Goal: Information Seeking & Learning: Find contact information

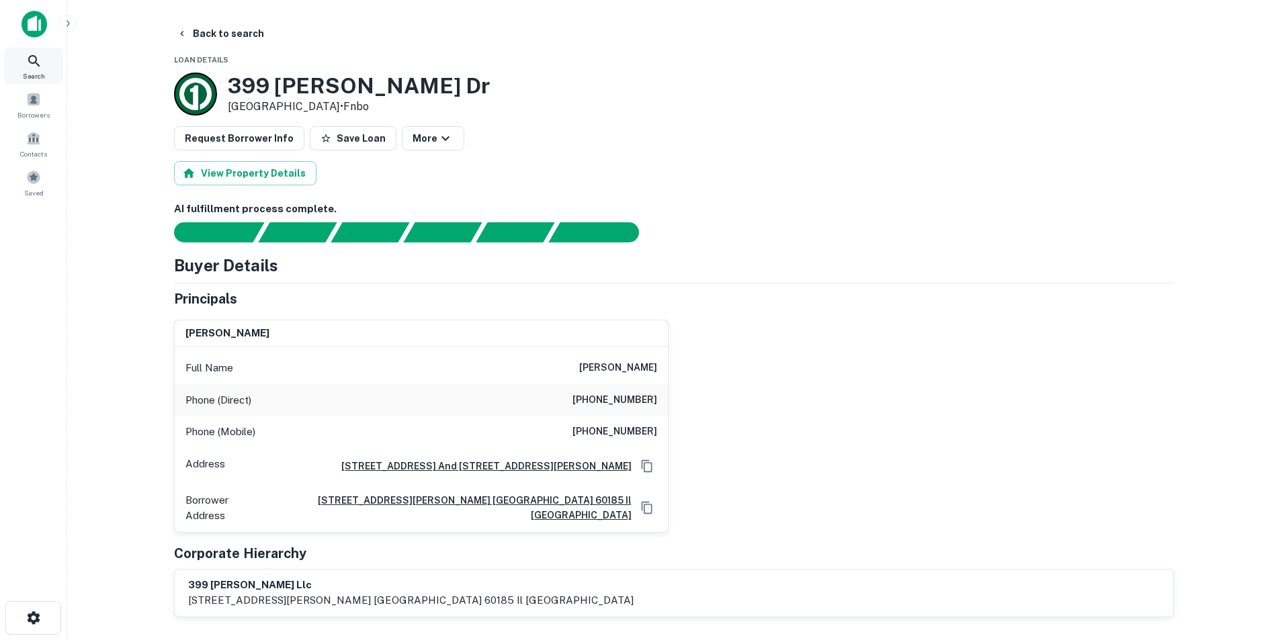
click at [42, 55] on icon at bounding box center [34, 61] width 16 height 16
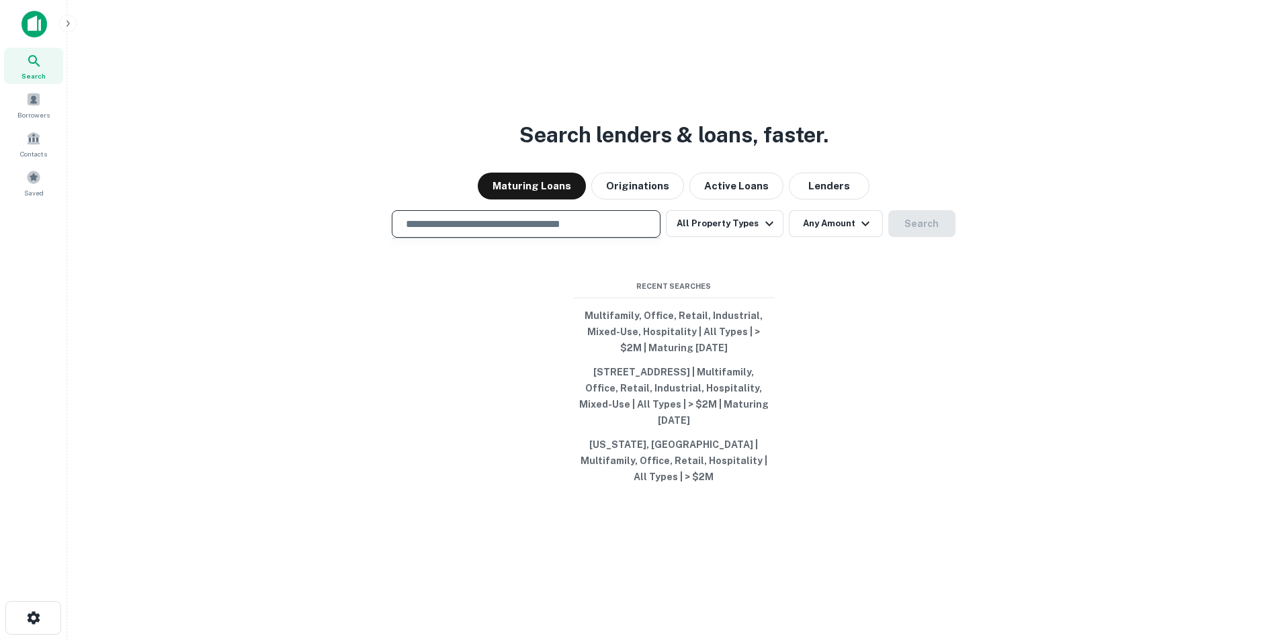
type input "**********"
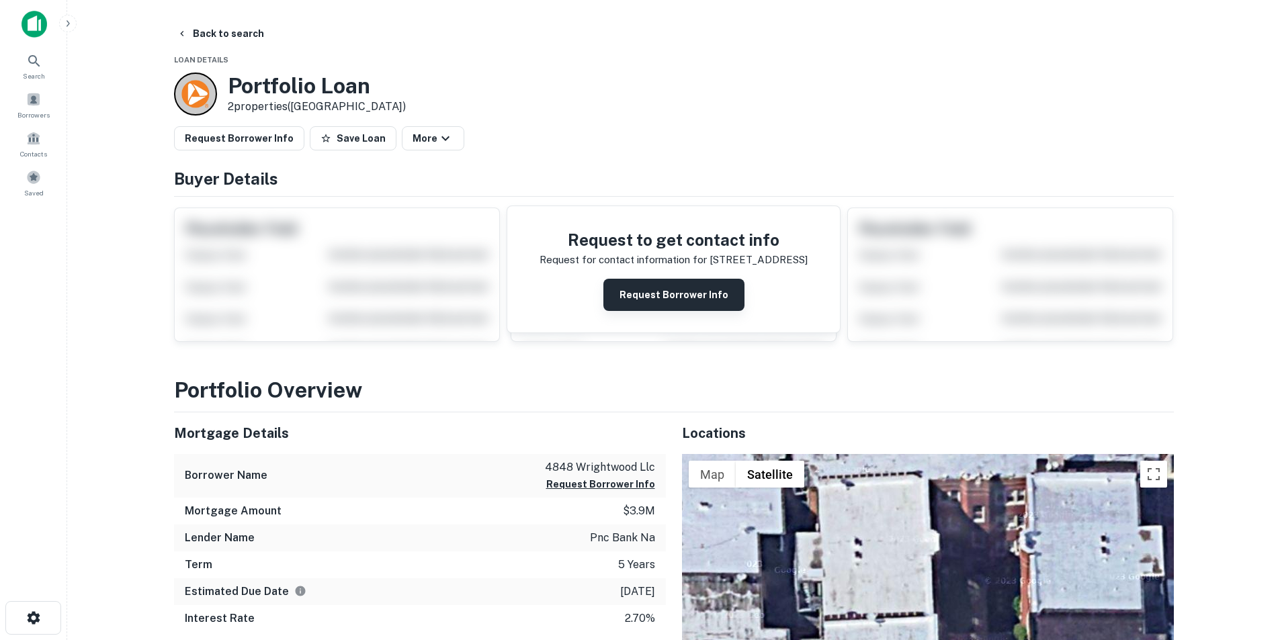
click at [659, 297] on button "Request Borrower Info" at bounding box center [673, 295] width 141 height 32
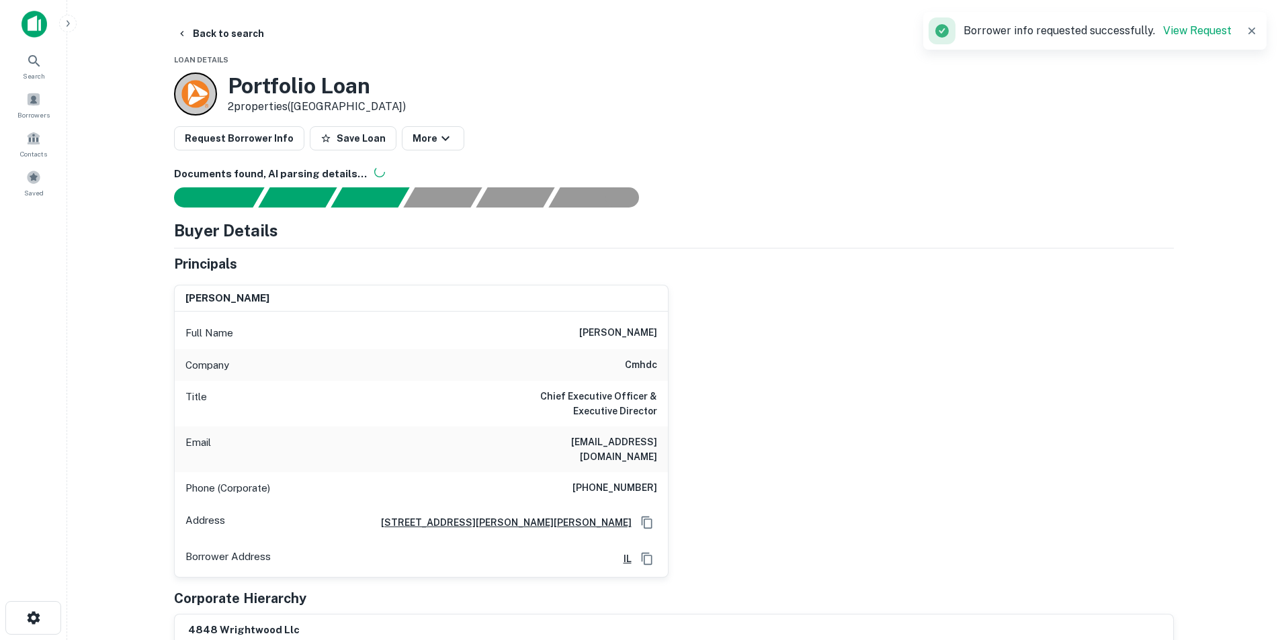
click at [635, 334] on h6 "rafael leon" at bounding box center [618, 333] width 78 height 16
copy h6 "rafael leon"
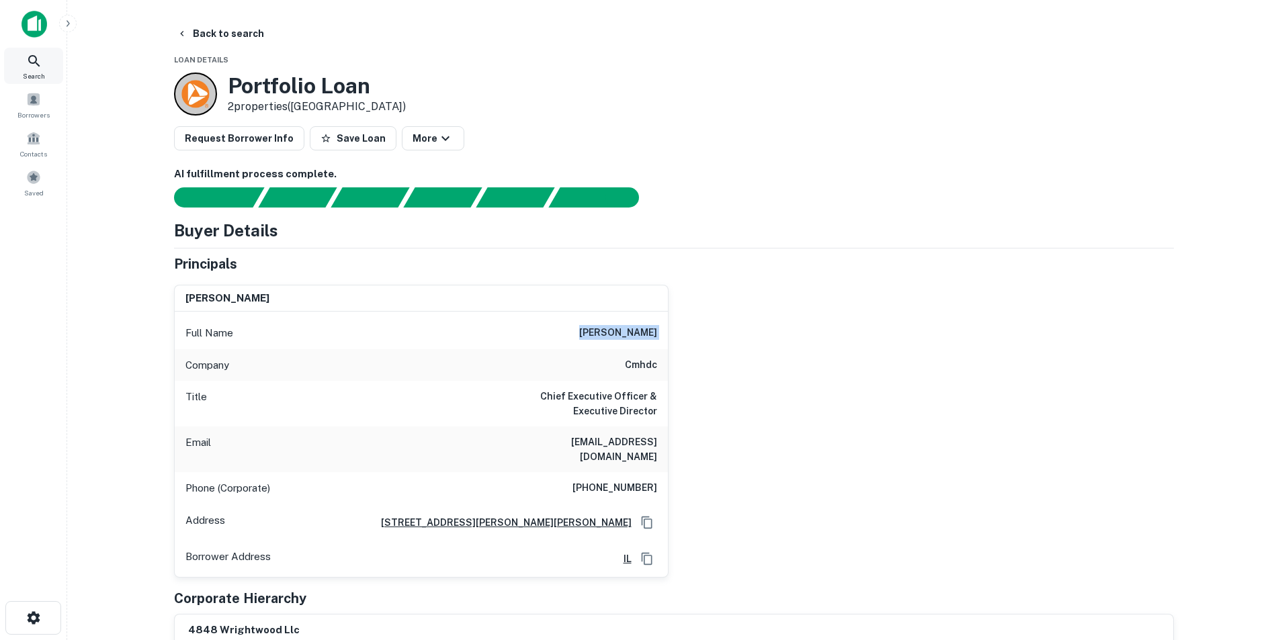
click at [35, 75] on span "Search" at bounding box center [34, 76] width 22 height 11
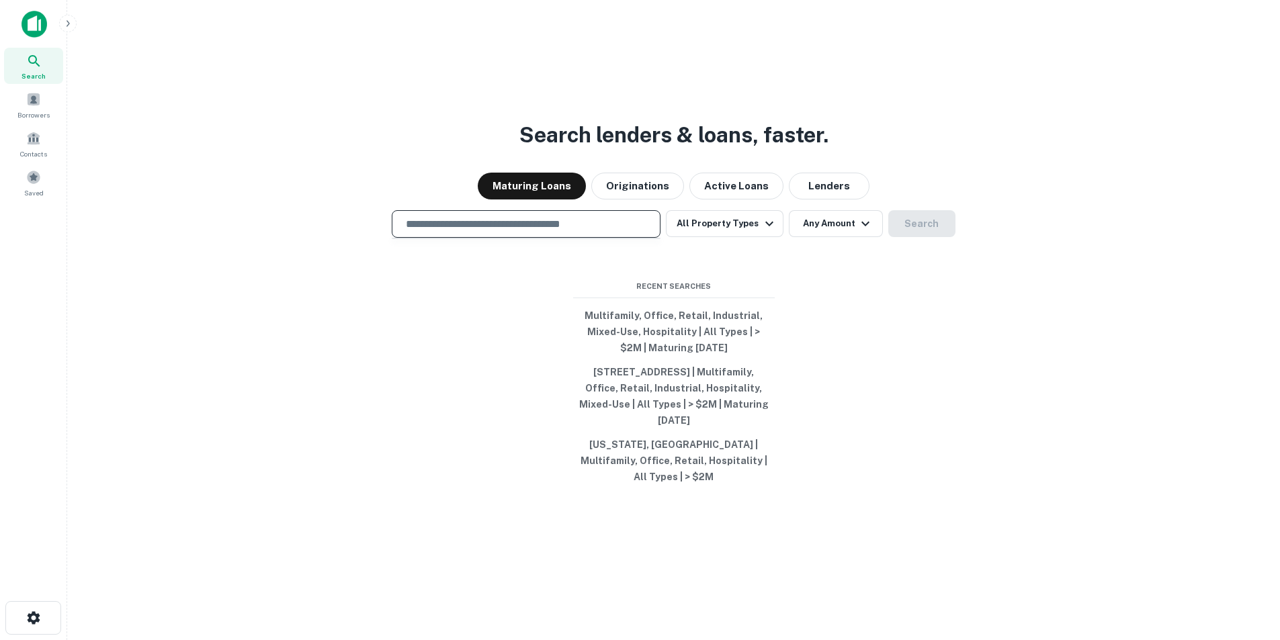
click at [482, 232] on input "text" at bounding box center [526, 223] width 257 height 15
paste input "**********"
type input "**********"
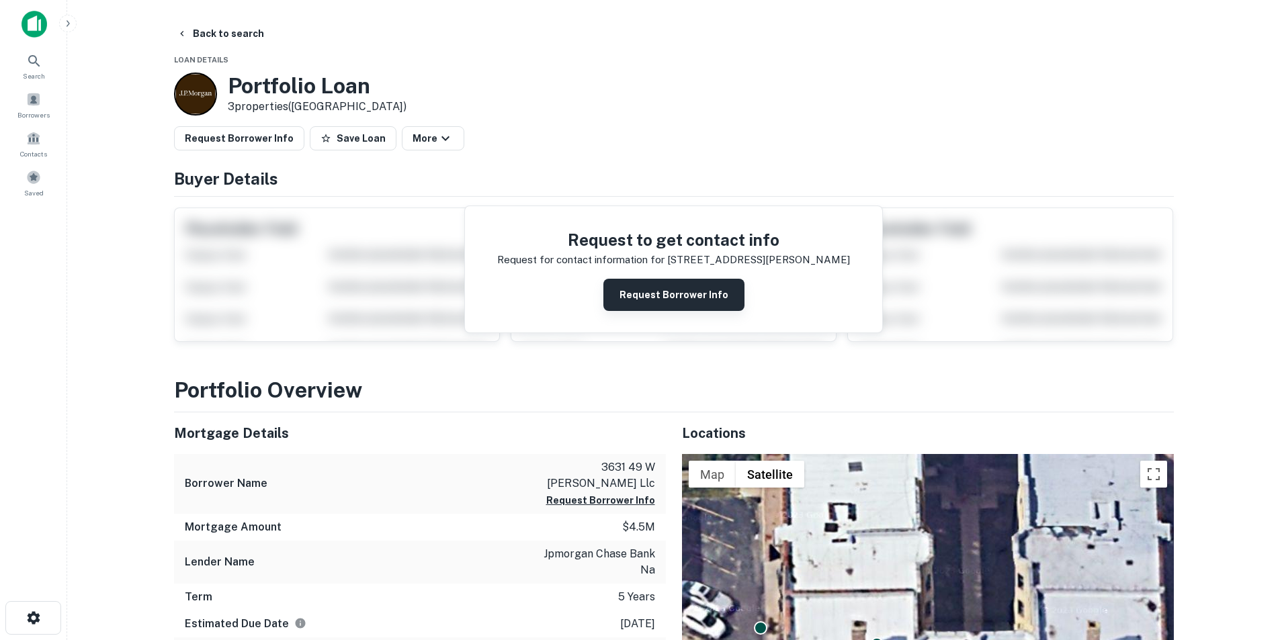
click at [675, 296] on button "Request Borrower Info" at bounding box center [673, 295] width 141 height 32
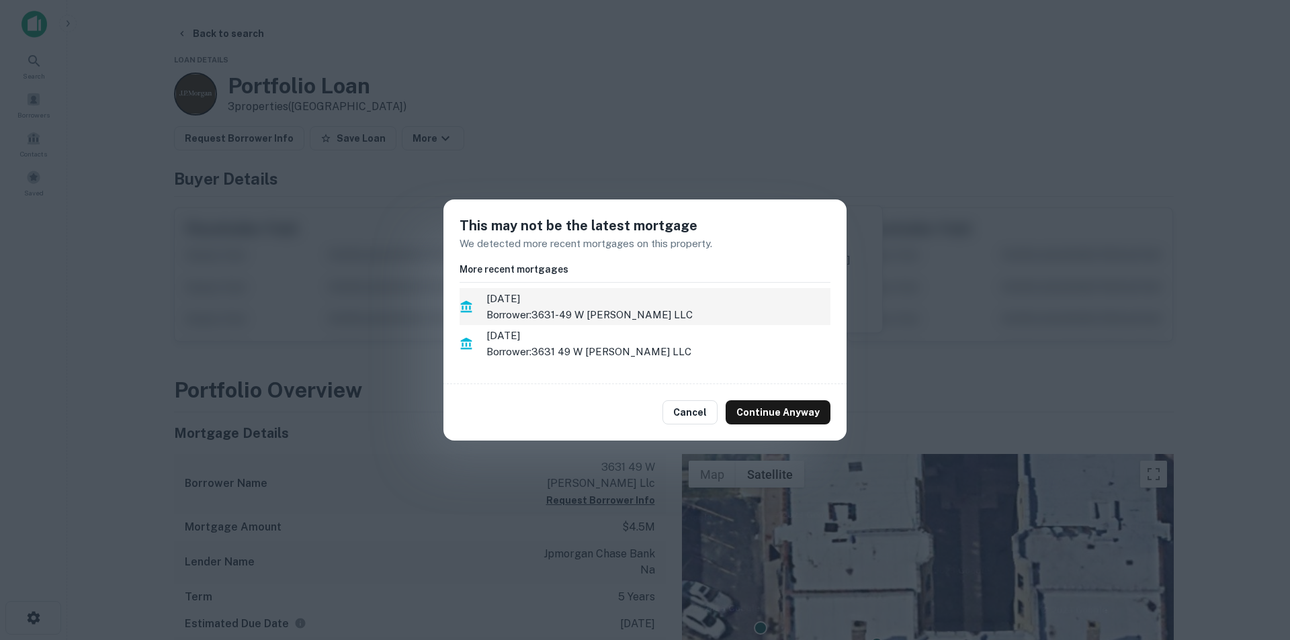
click at [627, 307] on p "Borrower: 3631-49 W DICKENS LLC" at bounding box center [658, 315] width 344 height 16
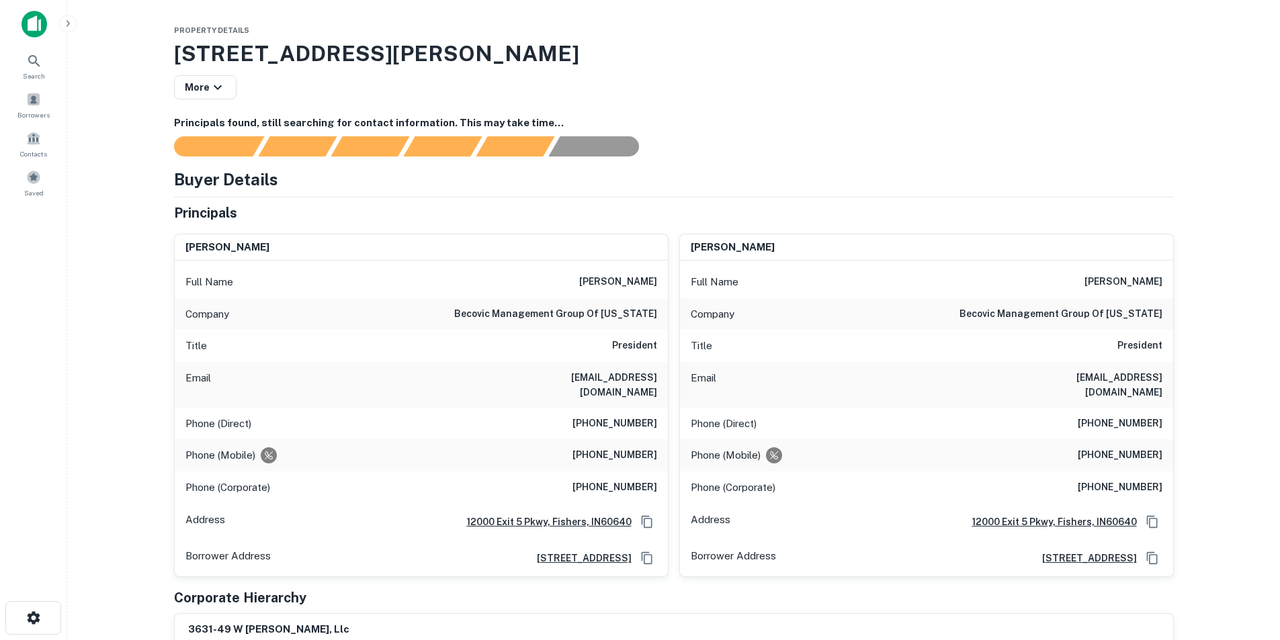
click at [497, 310] on h6 "becovic management group of illinois" at bounding box center [555, 314] width 203 height 16
copy h6 "becovic"
drag, startPoint x: 614, startPoint y: 312, endPoint x: 488, endPoint y: 313, distance: 125.6
click at [488, 313] on h6 "becovic management group of [US_STATE]" at bounding box center [555, 314] width 203 height 16
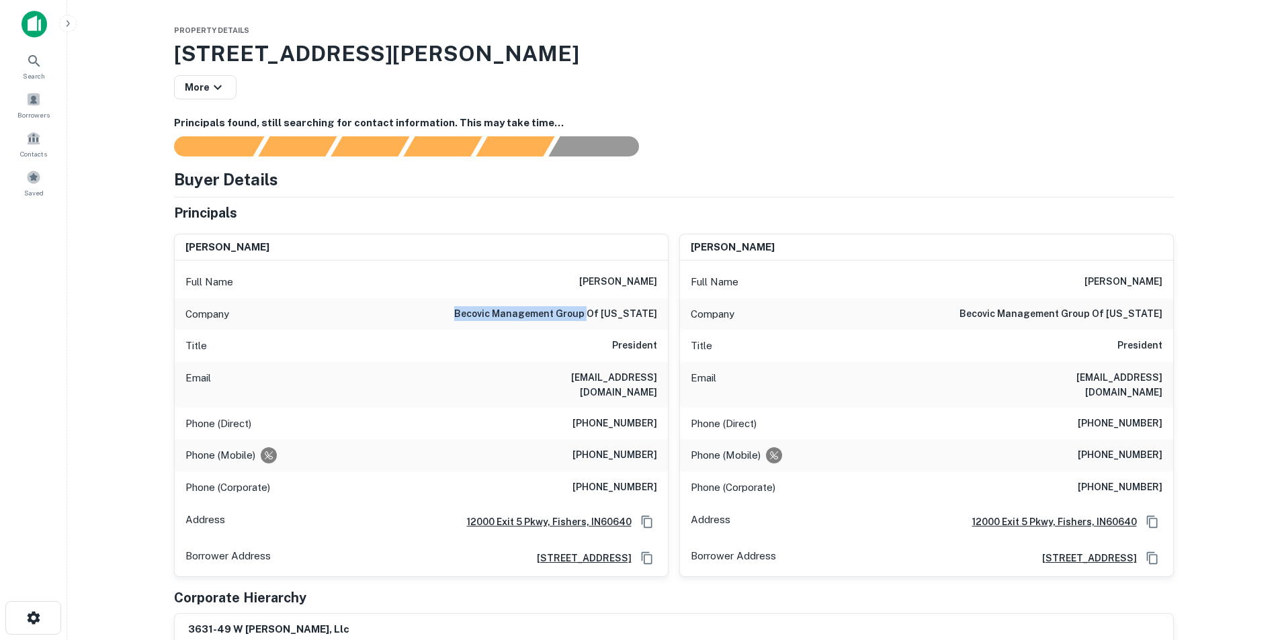
copy h6 "becovic management group"
click at [32, 73] on span "Search" at bounding box center [34, 76] width 22 height 11
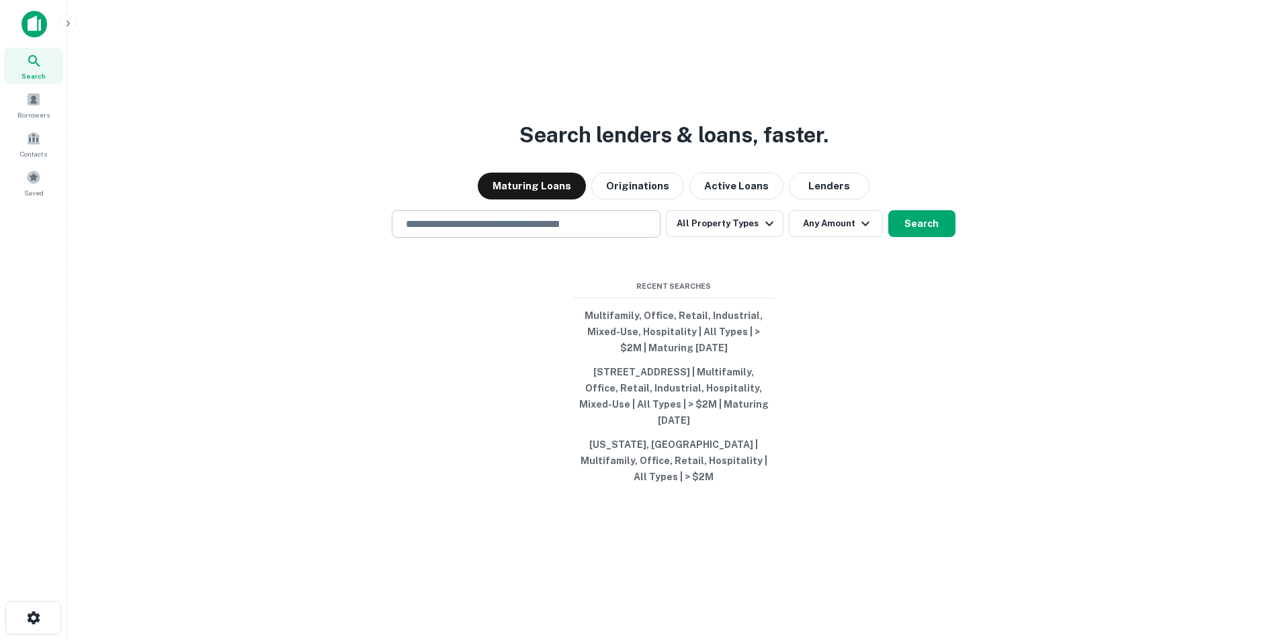
click at [476, 230] on input "text" at bounding box center [526, 223] width 257 height 15
paste input "**********"
type input "**********"
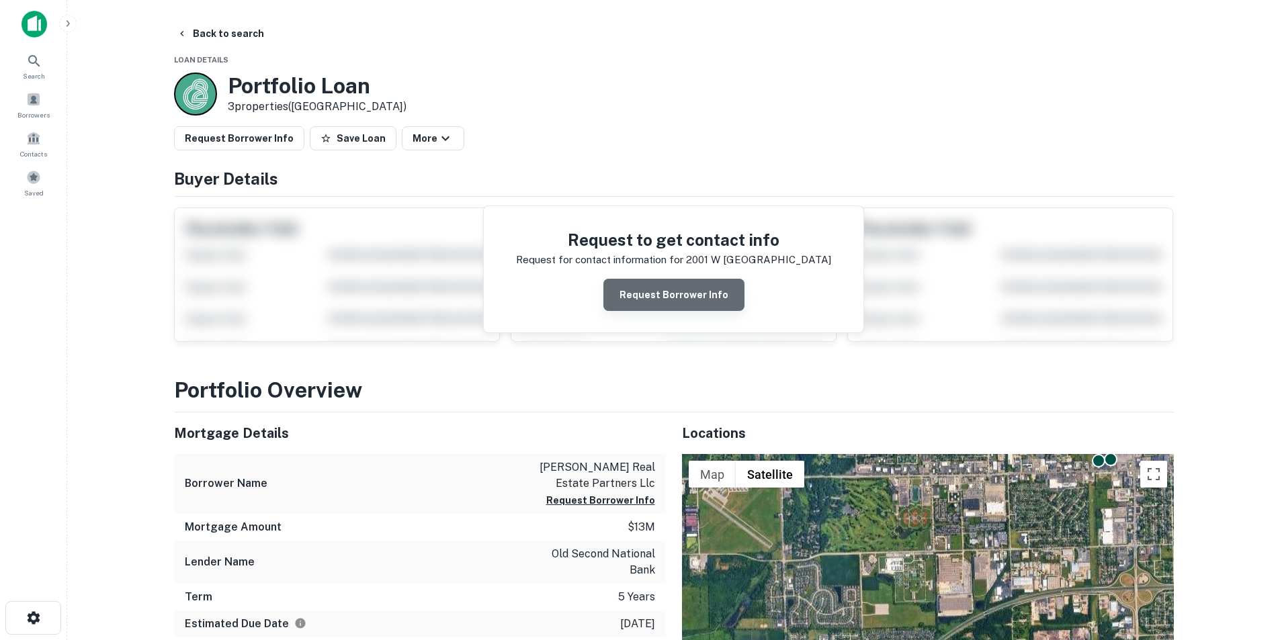
click at [705, 282] on button "Request Borrower Info" at bounding box center [673, 295] width 141 height 32
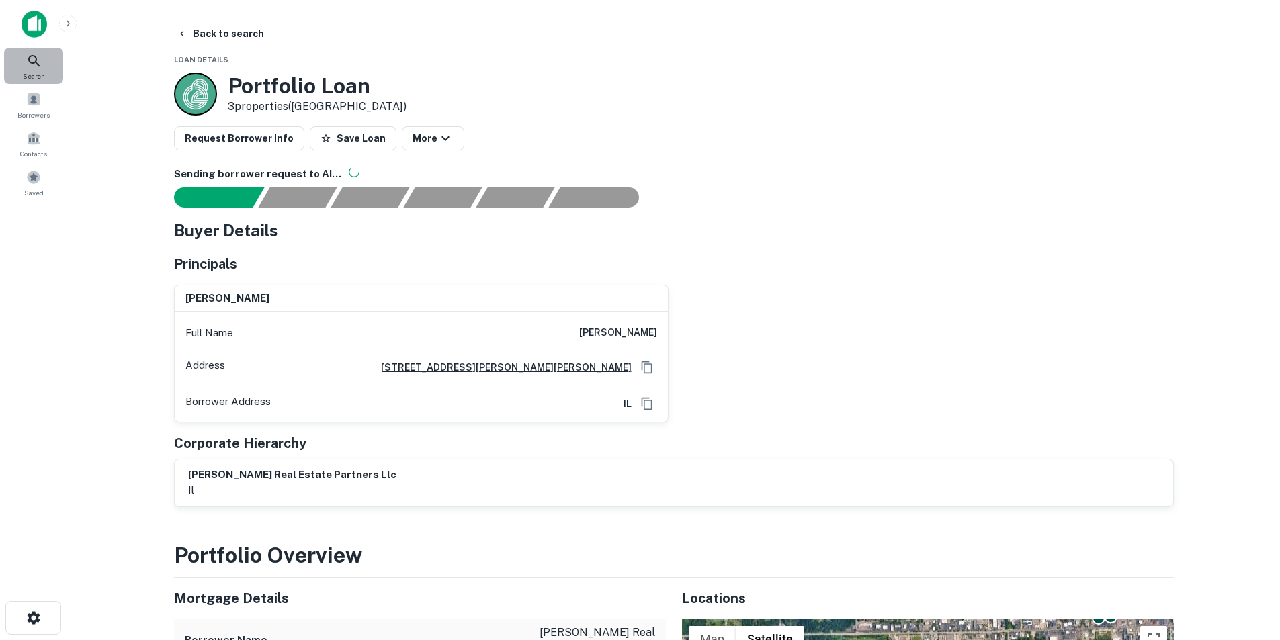
click at [34, 72] on span "Search" at bounding box center [34, 76] width 22 height 11
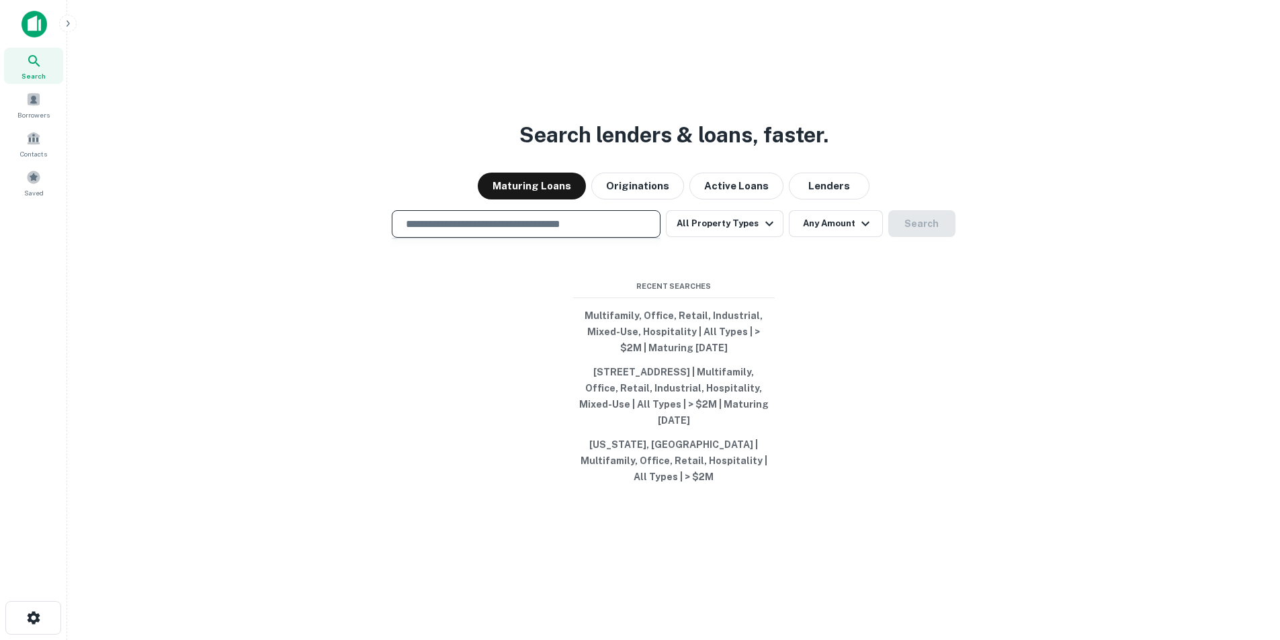
type input "**********"
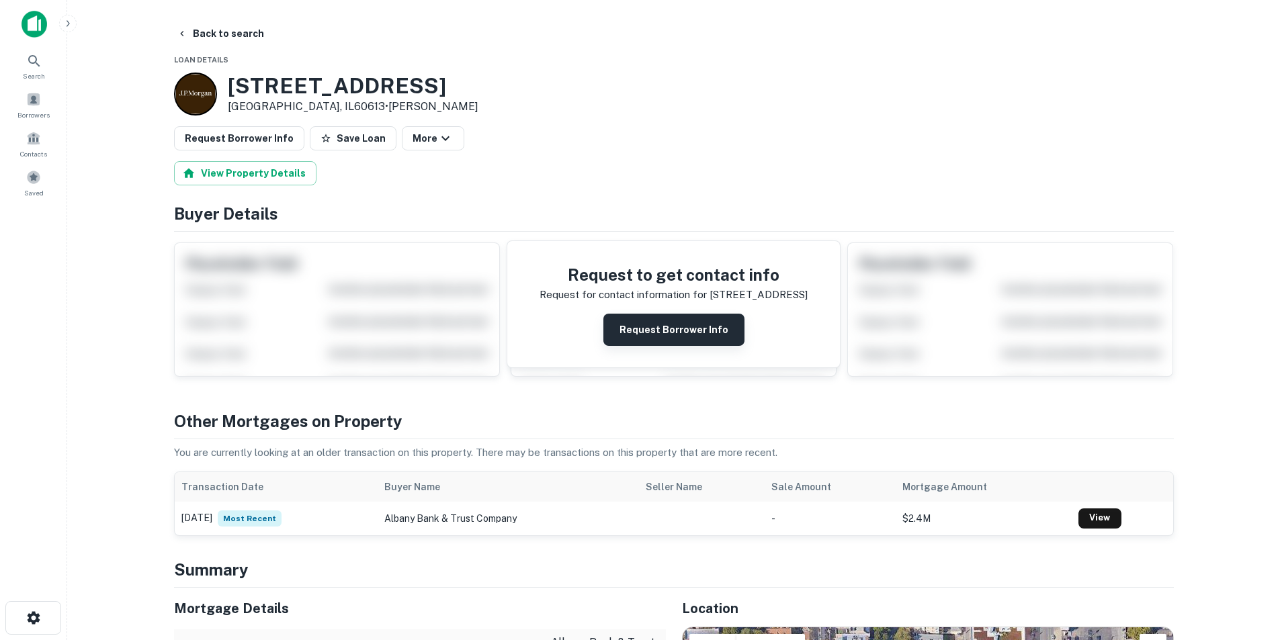
click at [628, 332] on button "Request Borrower Info" at bounding box center [673, 330] width 141 height 32
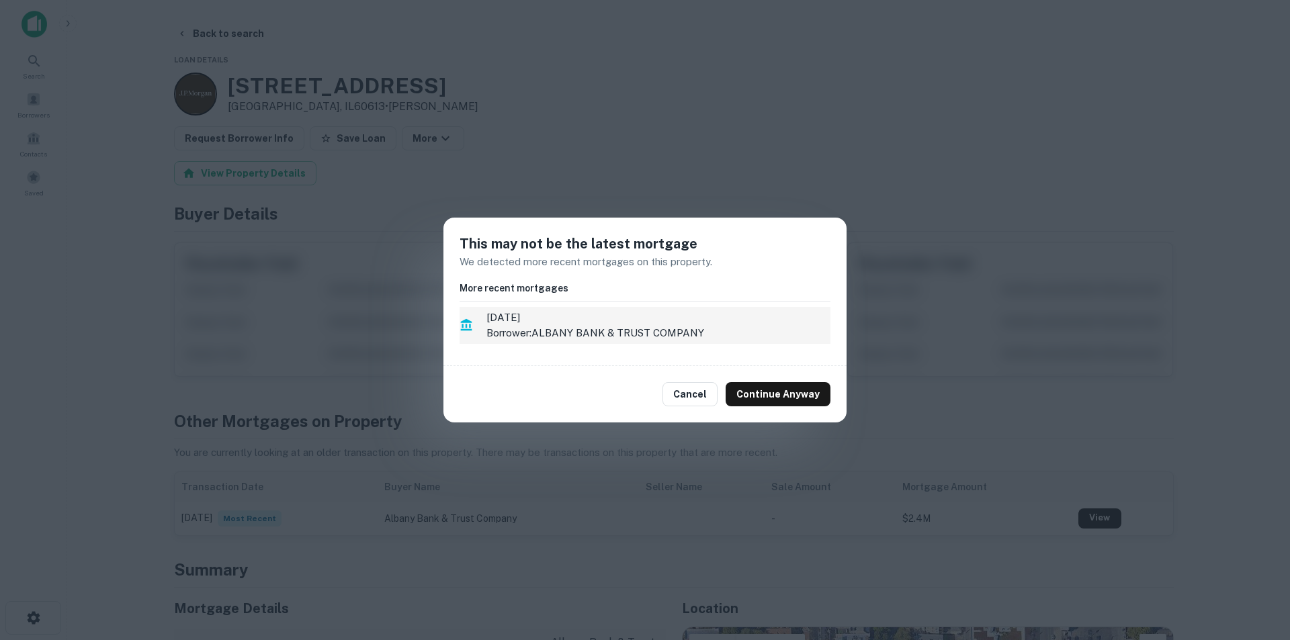
click at [607, 320] on span "1/3/2021" at bounding box center [658, 318] width 344 height 16
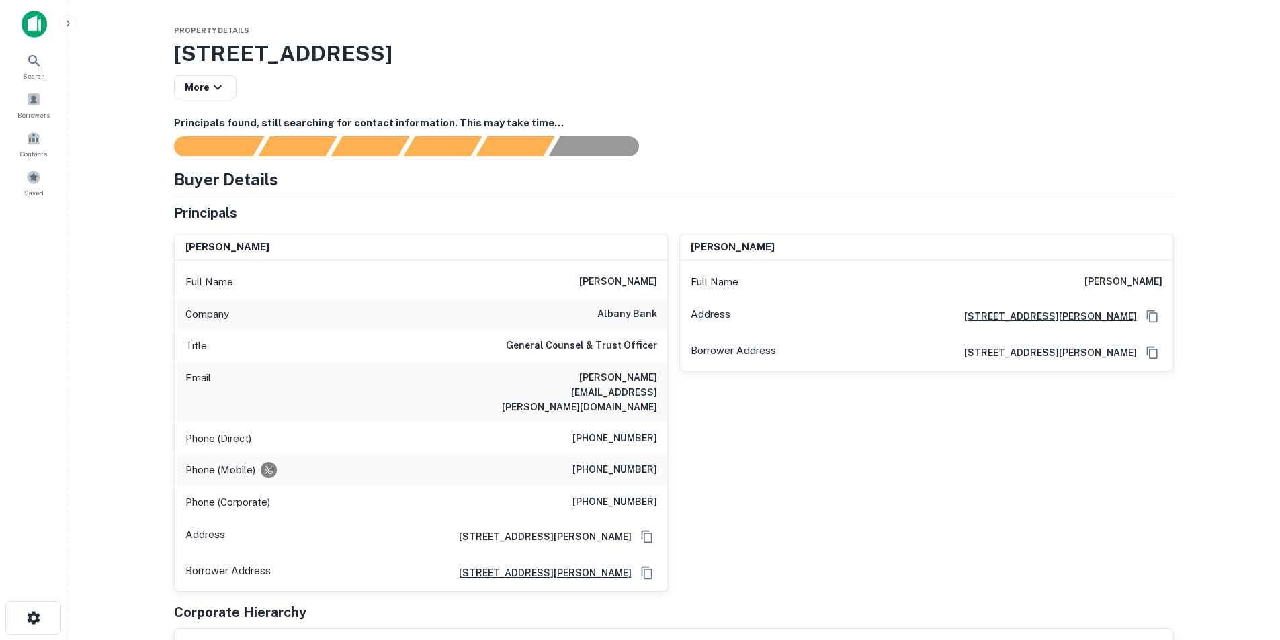
scroll to position [269, 0]
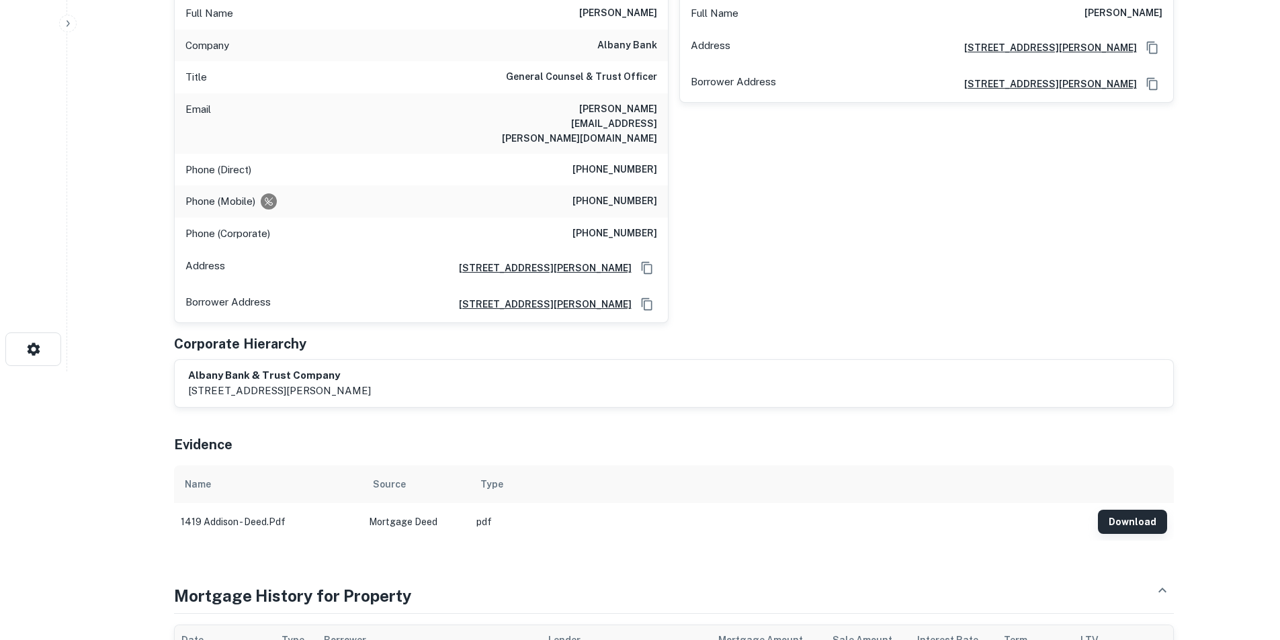
click at [1129, 510] on button "Download" at bounding box center [1132, 522] width 69 height 24
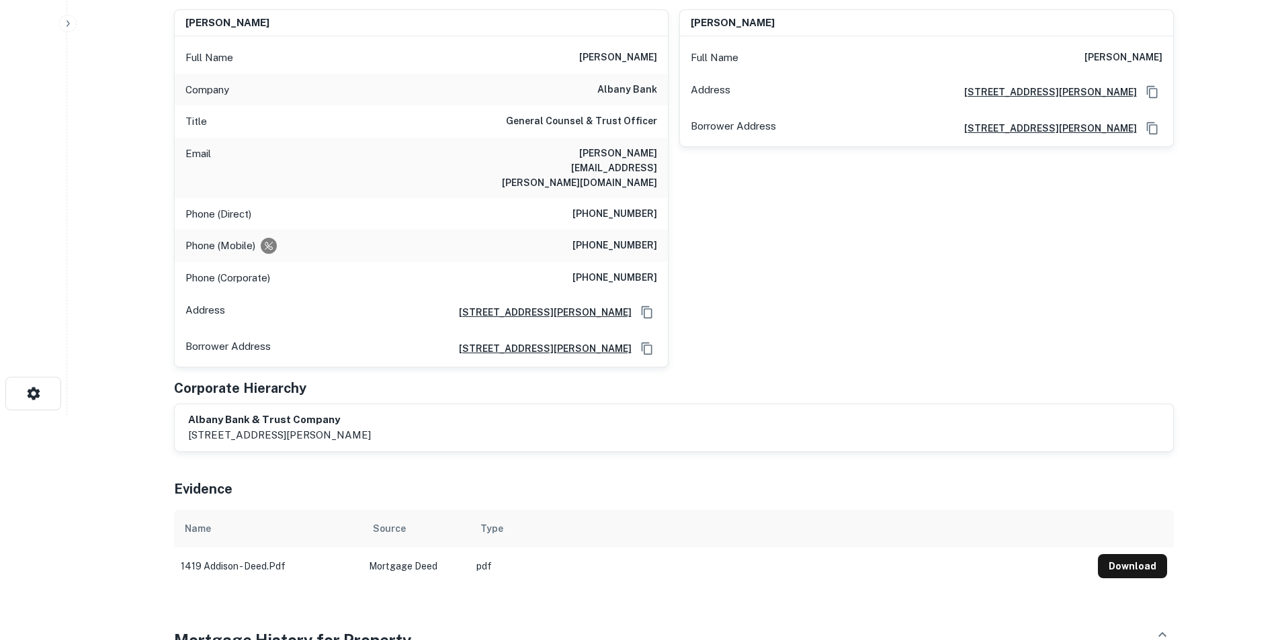
scroll to position [0, 0]
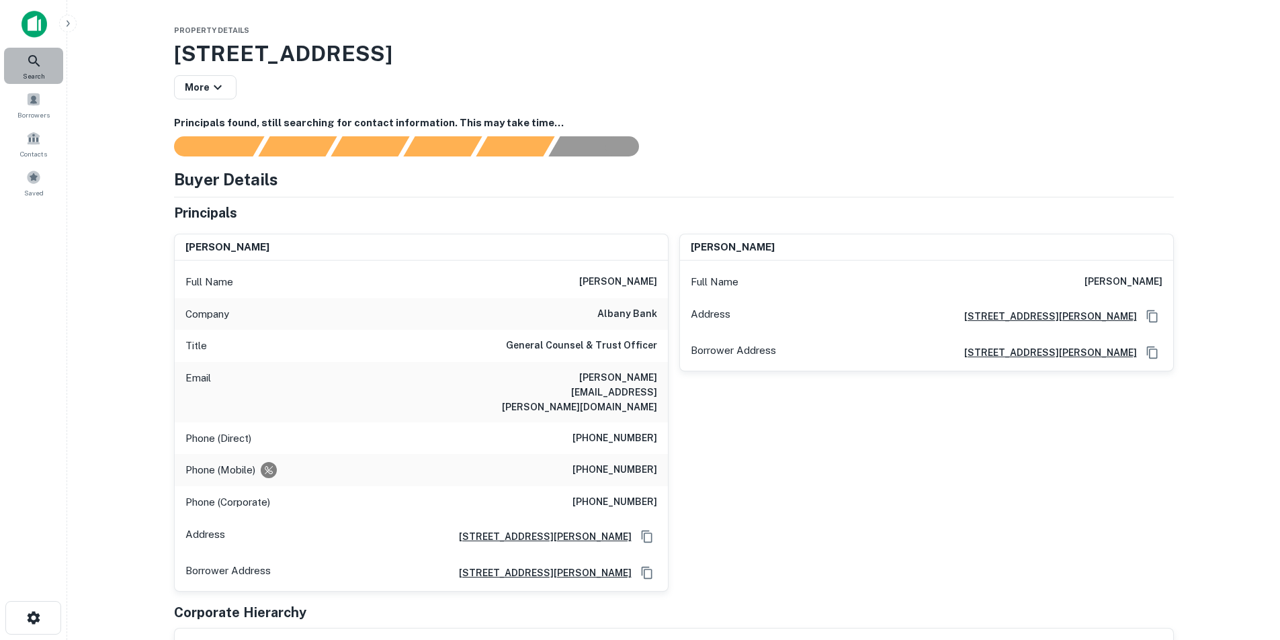
click at [39, 65] on icon at bounding box center [33, 60] width 11 height 11
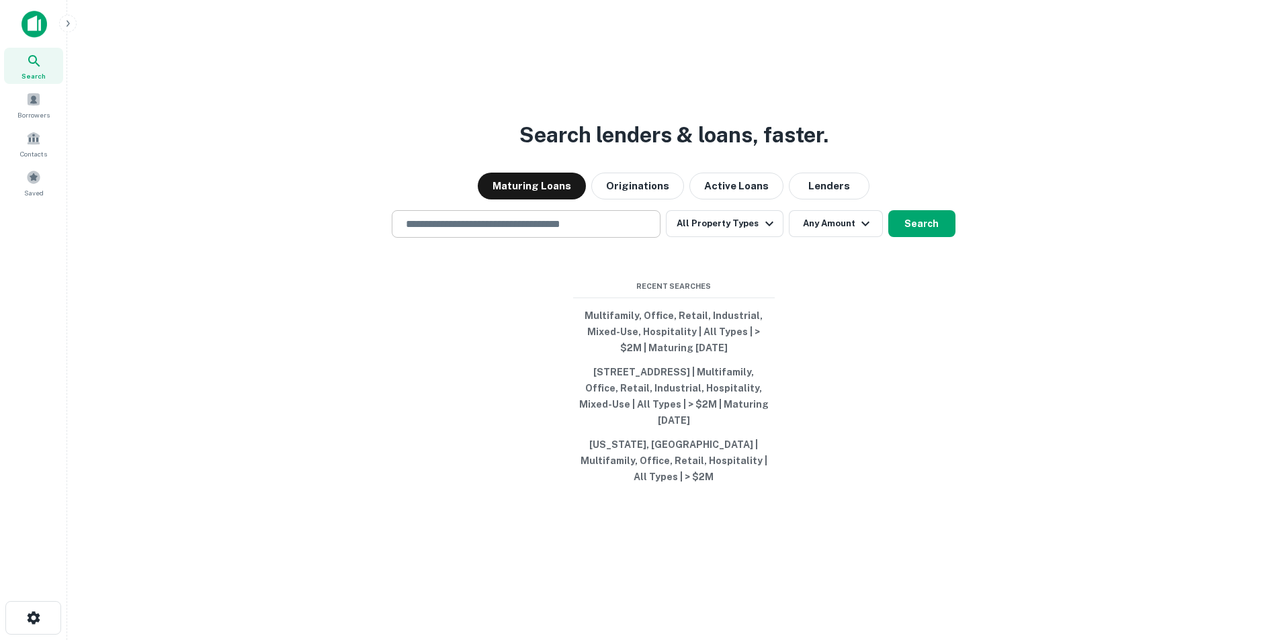
click at [484, 225] on input "text" at bounding box center [526, 223] width 257 height 15
paste input "**********"
type input "**********"
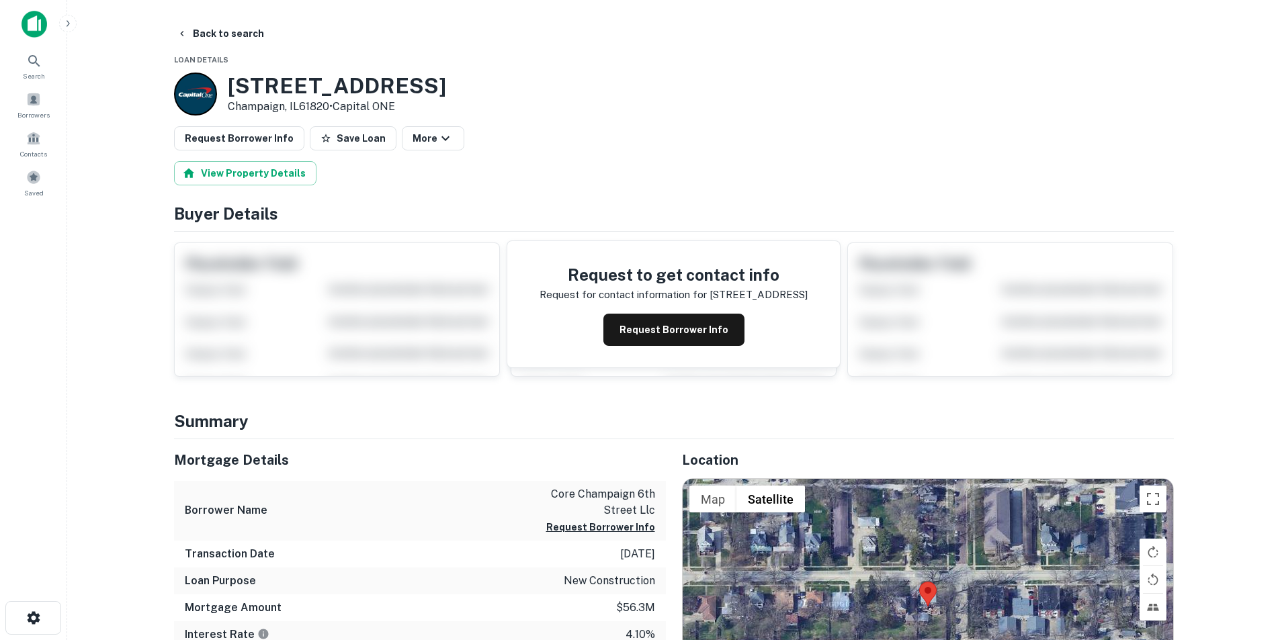
click at [679, 331] on button "Request Borrower Info" at bounding box center [673, 330] width 141 height 32
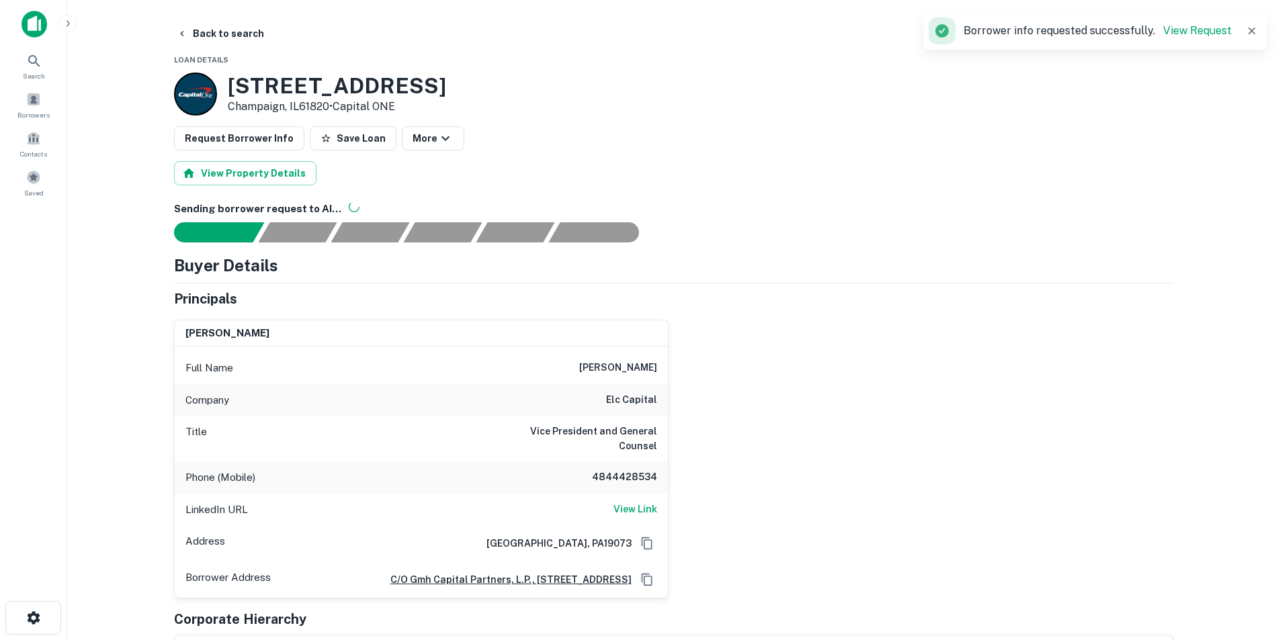
click at [646, 400] on h6 "elc capital" at bounding box center [631, 400] width 51 height 16
copy h6 "elc capital"
click at [650, 502] on h6 "View Link" at bounding box center [635, 509] width 44 height 15
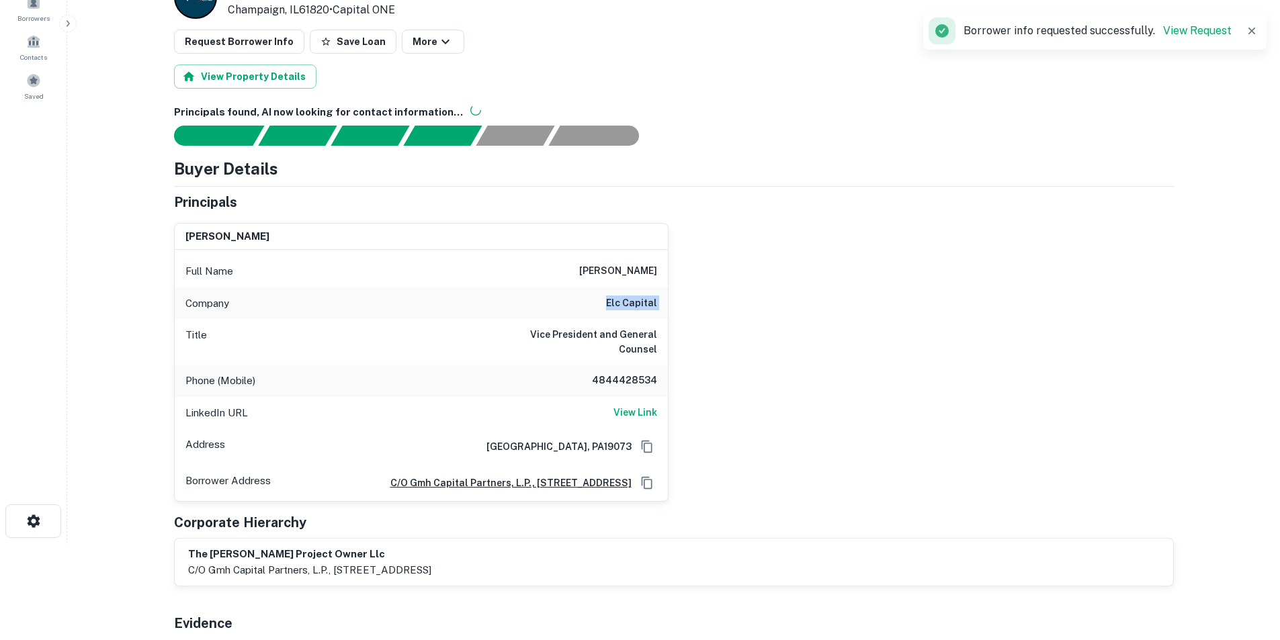
scroll to position [269, 0]
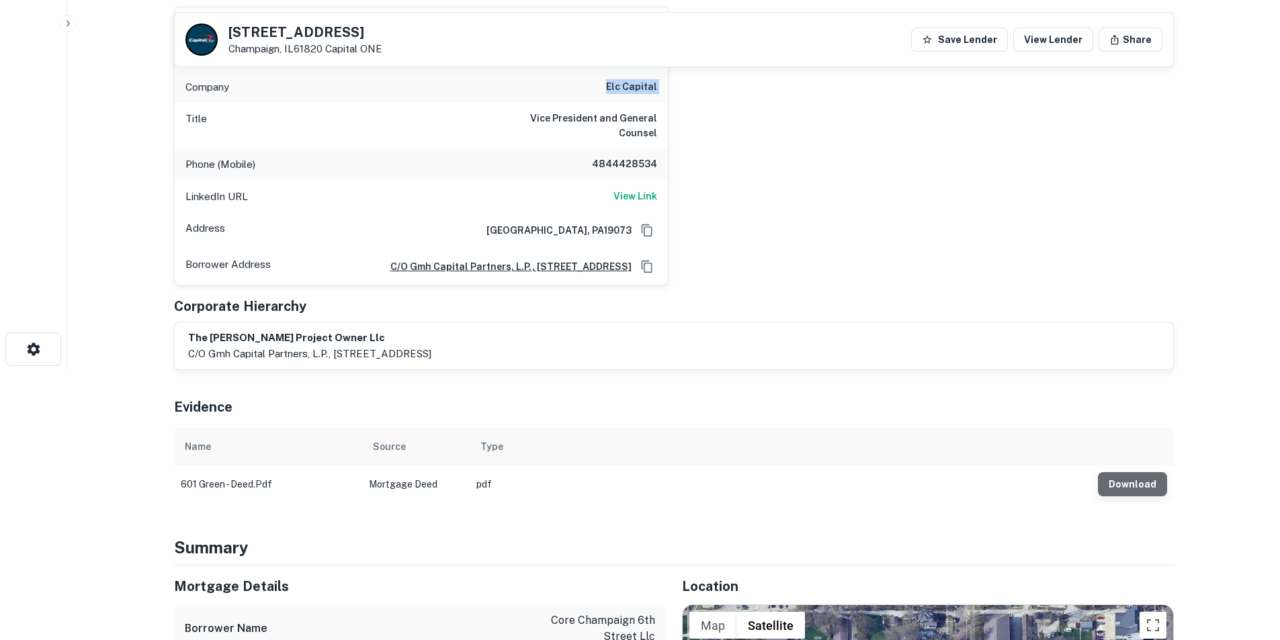
click at [1144, 480] on button "Download" at bounding box center [1132, 484] width 69 height 24
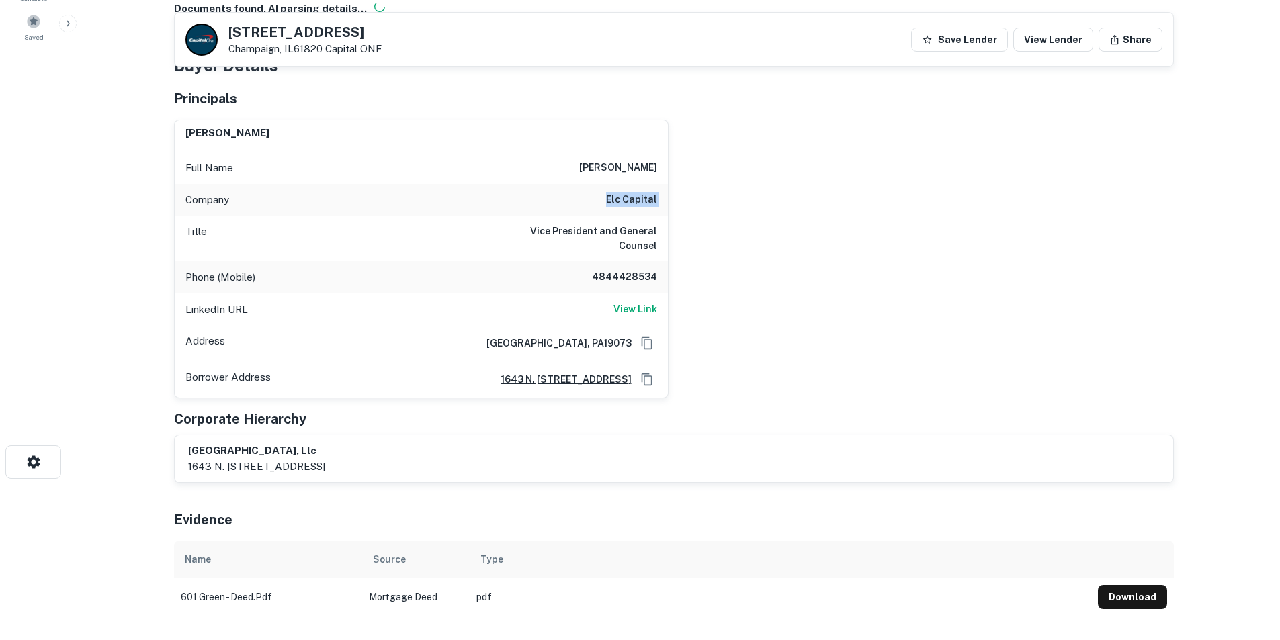
scroll to position [0, 0]
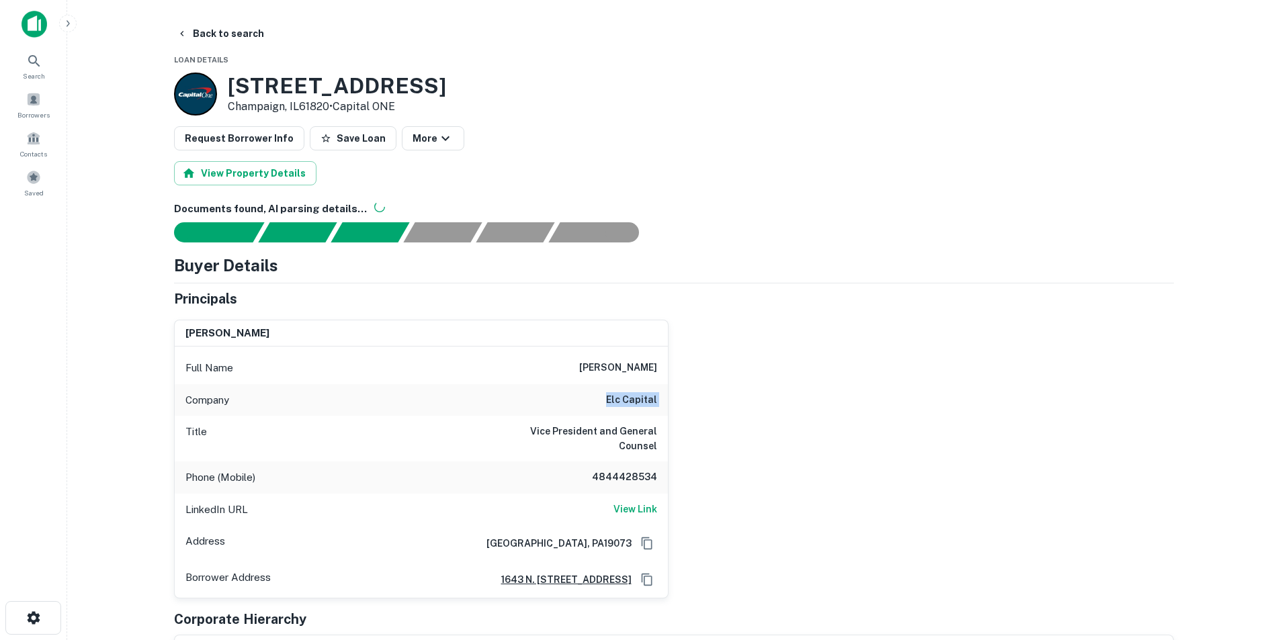
copy h6 "elc capital"
click at [32, 69] on icon at bounding box center [34, 61] width 16 height 16
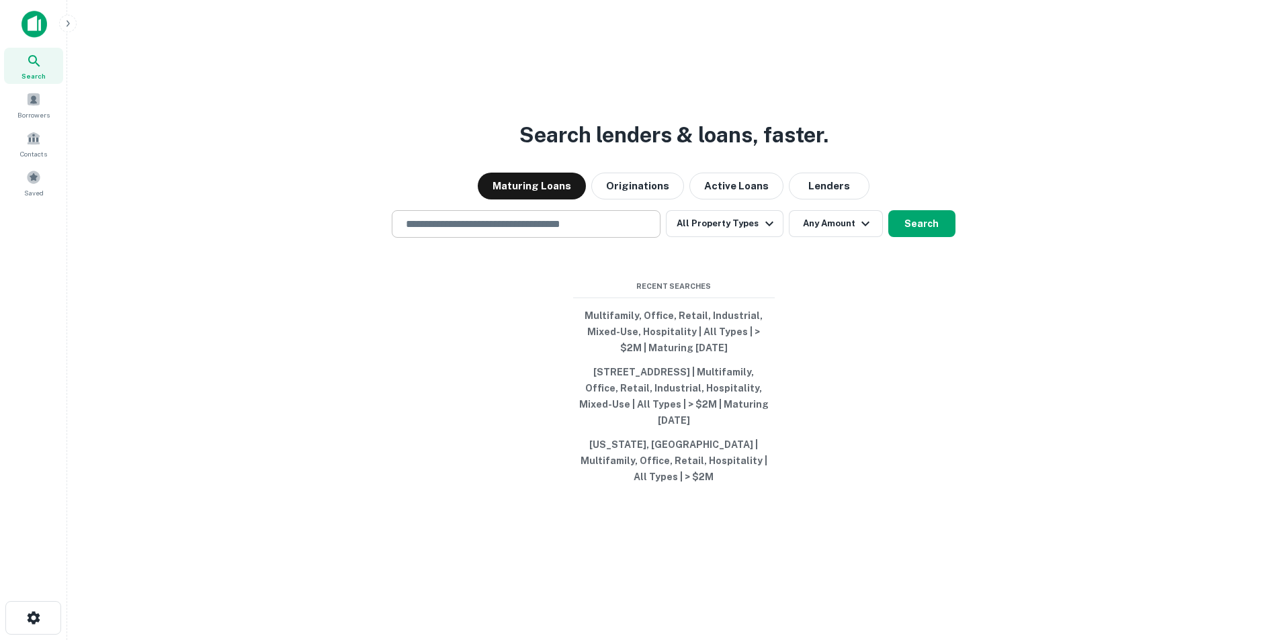
click at [585, 232] on input "text" at bounding box center [526, 223] width 257 height 15
paste input "**********"
type input "**********"
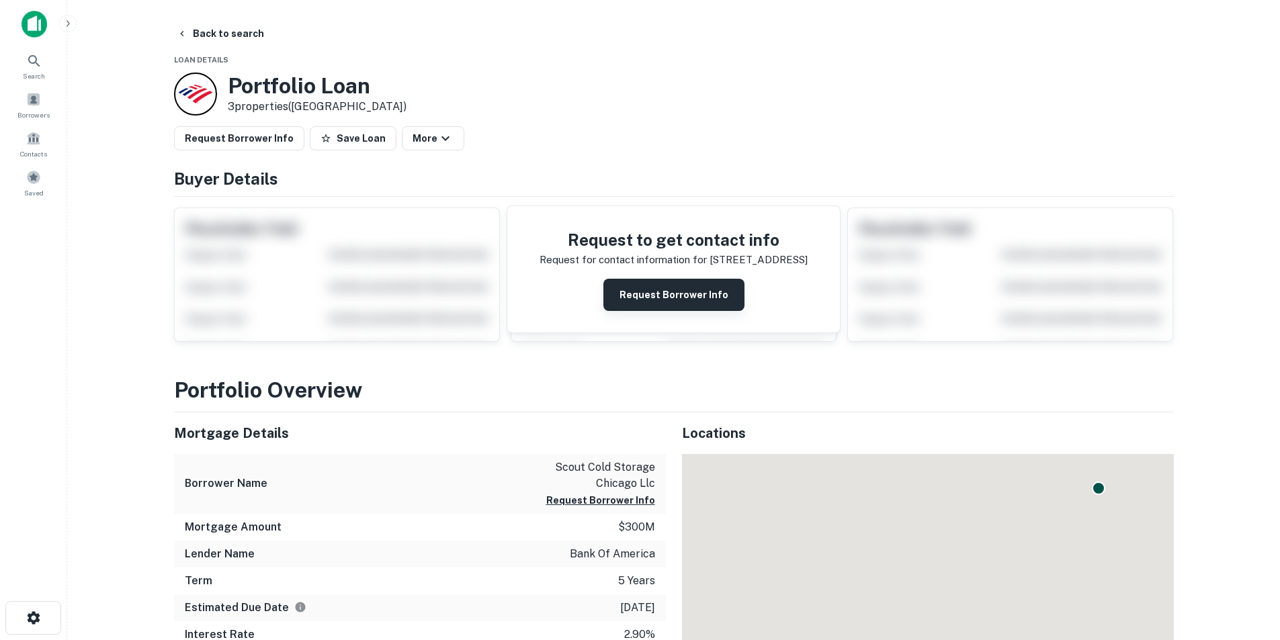
click at [687, 297] on button "Request Borrower Info" at bounding box center [673, 295] width 141 height 32
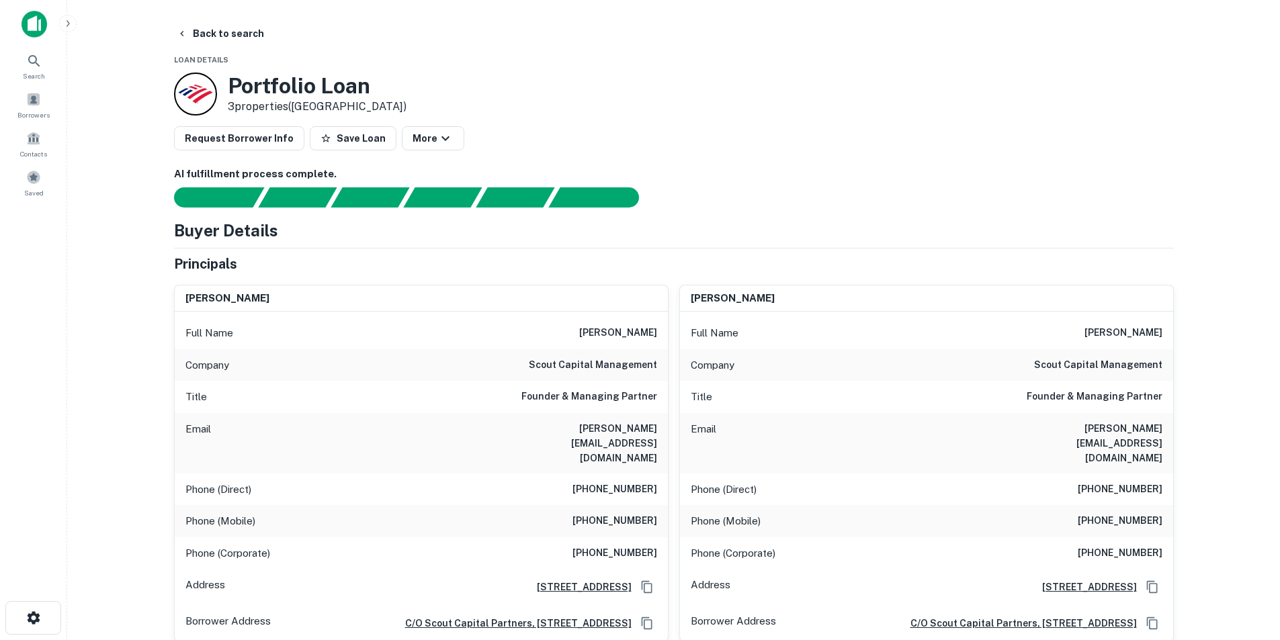
click at [625, 422] on h6 "vincent@scoutcapital.com" at bounding box center [576, 443] width 161 height 44
copy h6 "vincent@scoutcapital.com"
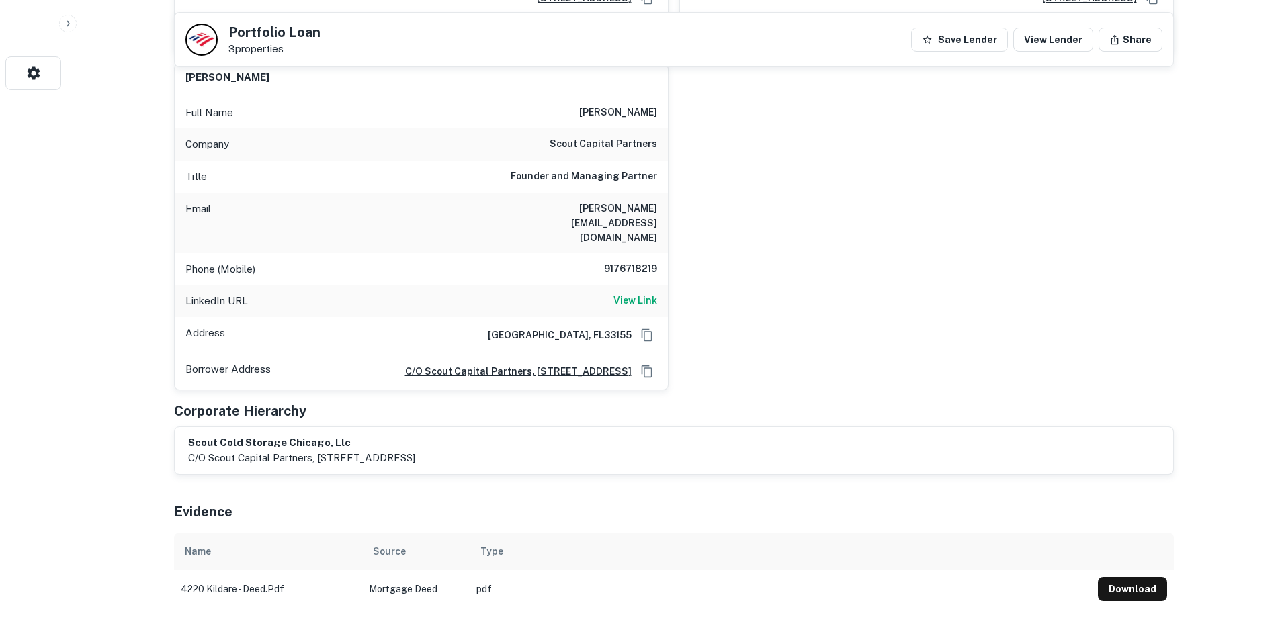
scroll to position [739, 0]
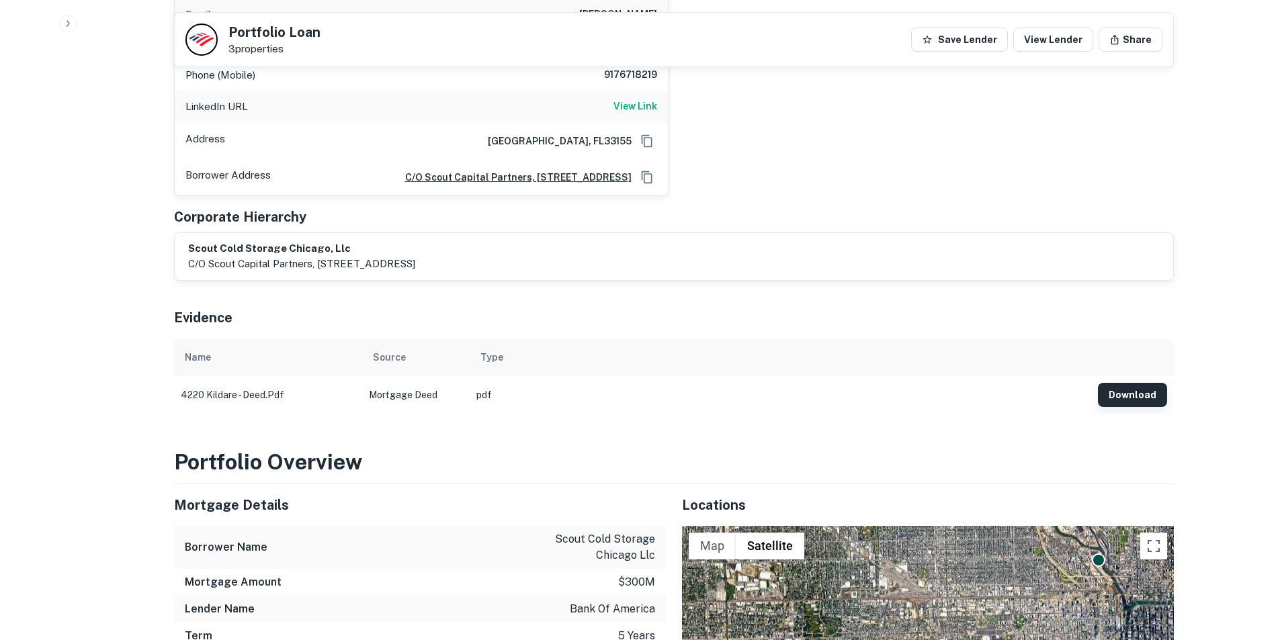
click at [1128, 383] on button "Download" at bounding box center [1132, 395] width 69 height 24
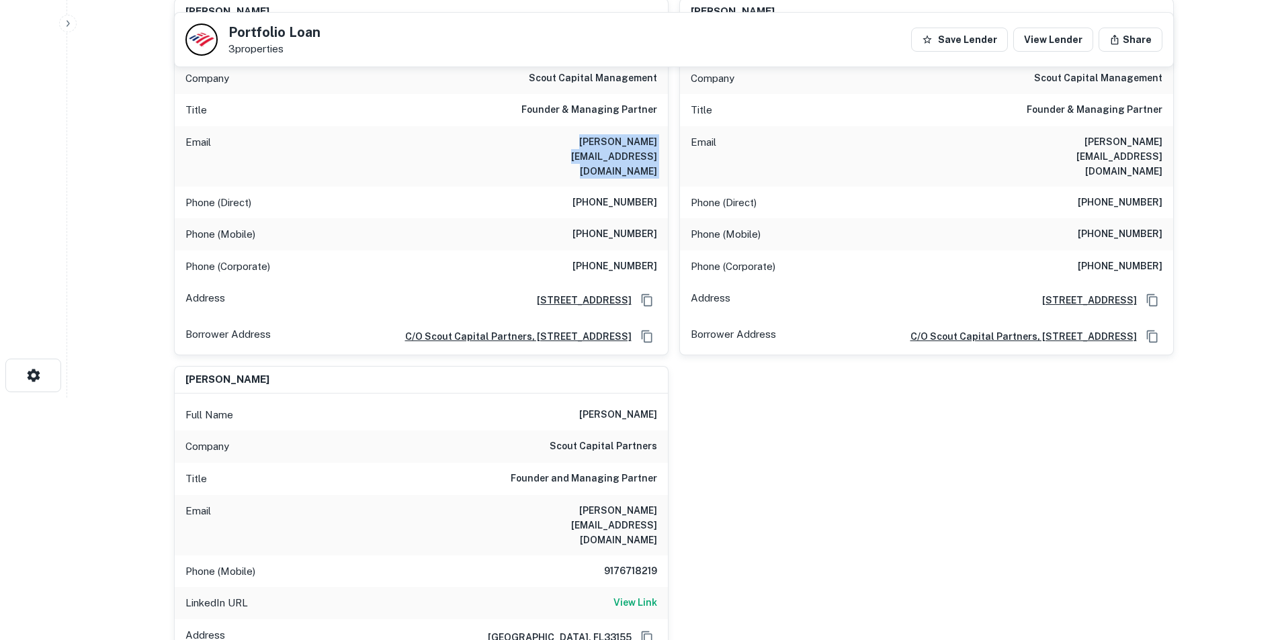
scroll to position [60, 0]
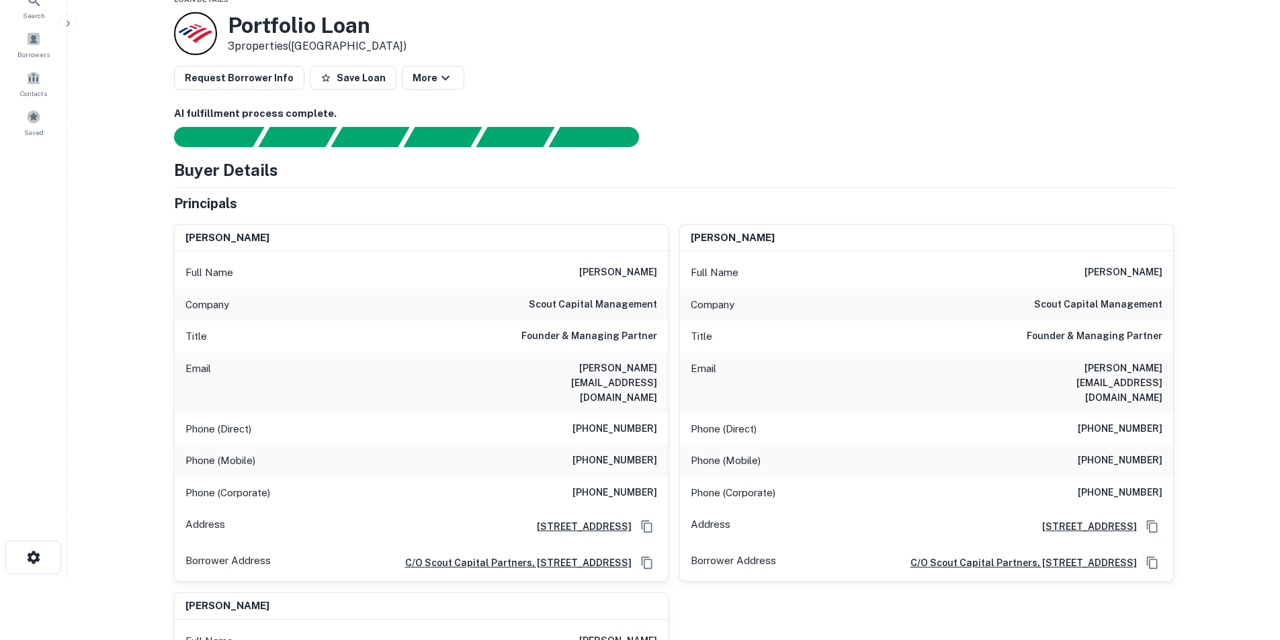
click at [1084, 271] on h6 "vincent m. signorello" at bounding box center [1123, 273] width 78 height 16
copy h6 "vincent m. signorello"
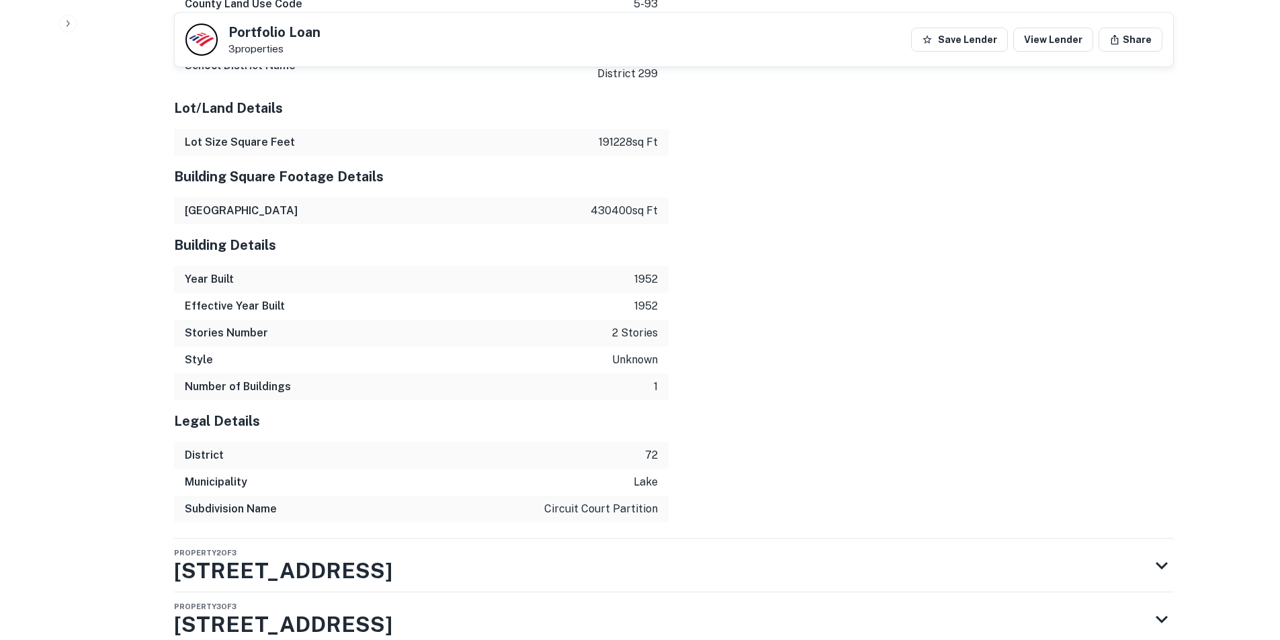
scroll to position [2192, 0]
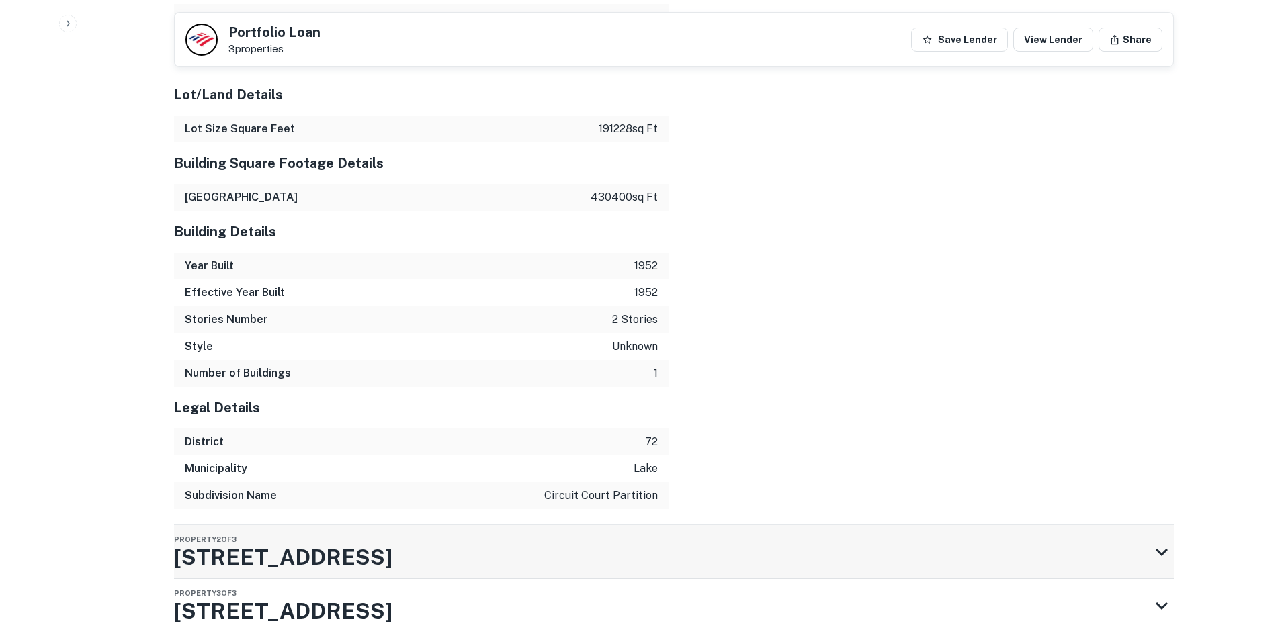
click at [499, 525] on div "Property 2 of 3 4500 W 43RD ST" at bounding box center [662, 552] width 976 height 54
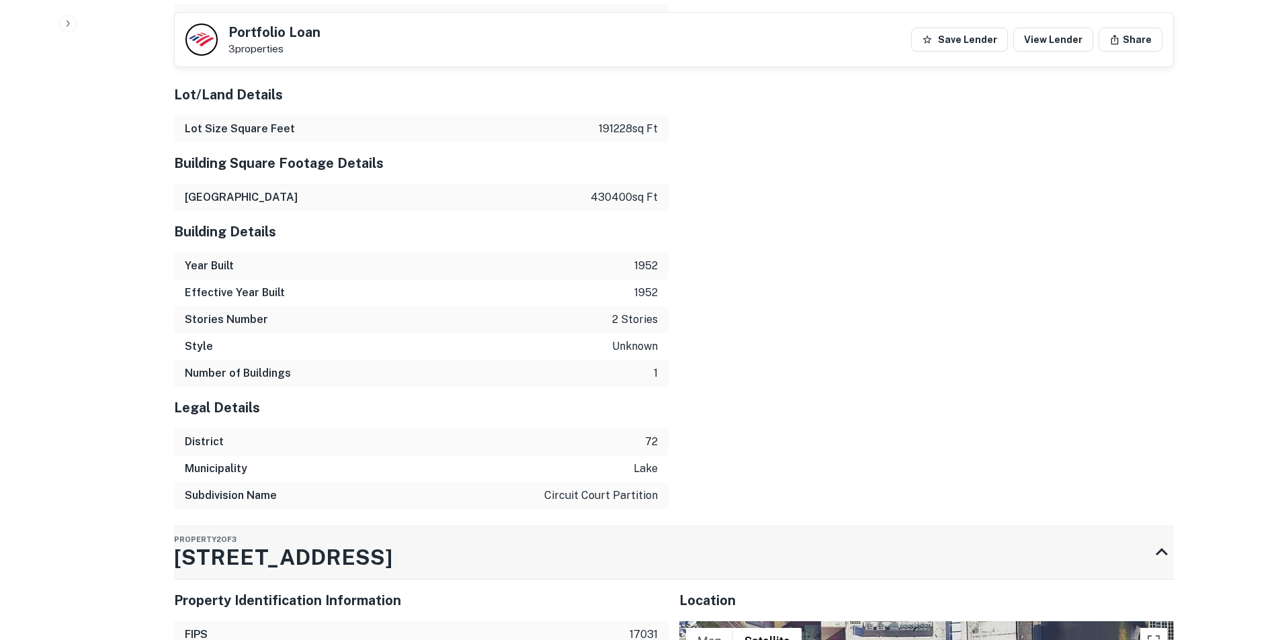
click at [390, 525] on div "Property 2 of 3 4500 W 43RD ST" at bounding box center [662, 552] width 976 height 54
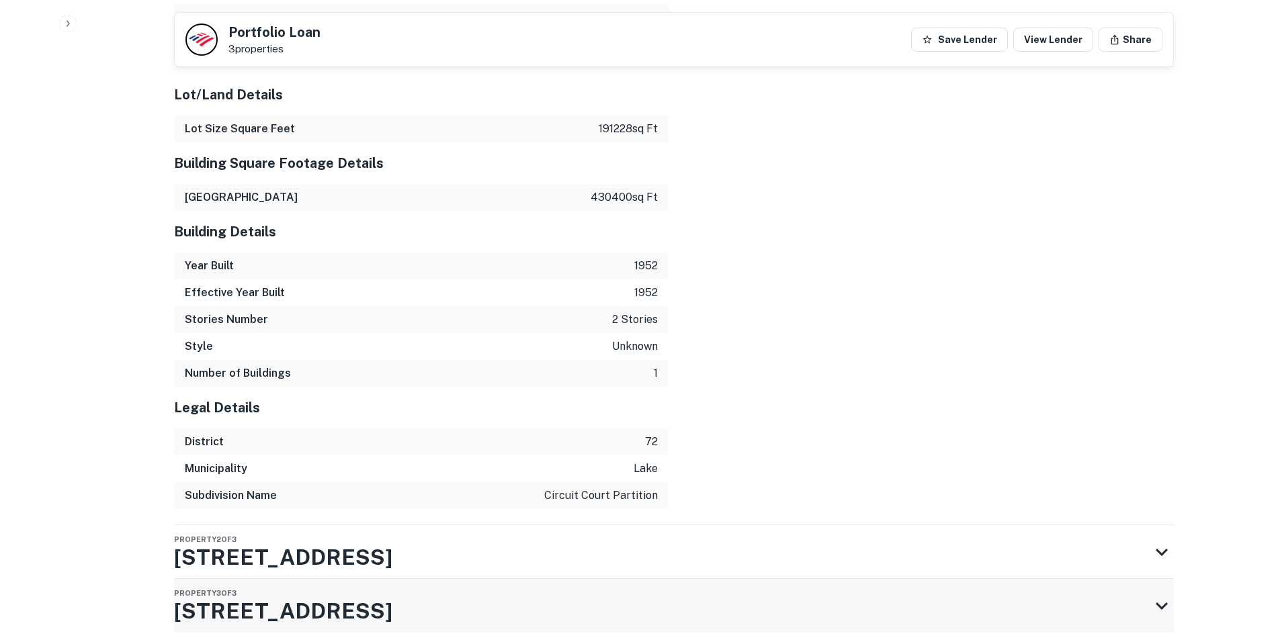
click at [383, 579] on div "Property 3 of 3 4400 W 43RD ST" at bounding box center [662, 606] width 976 height 54
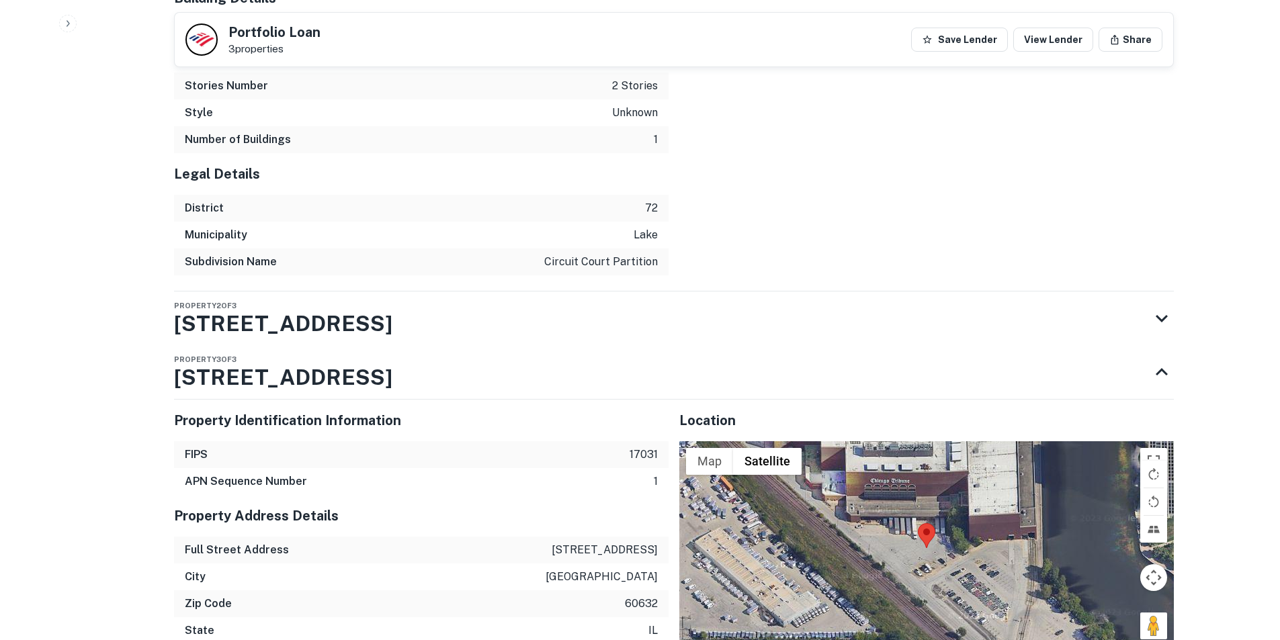
scroll to position [2393, 0]
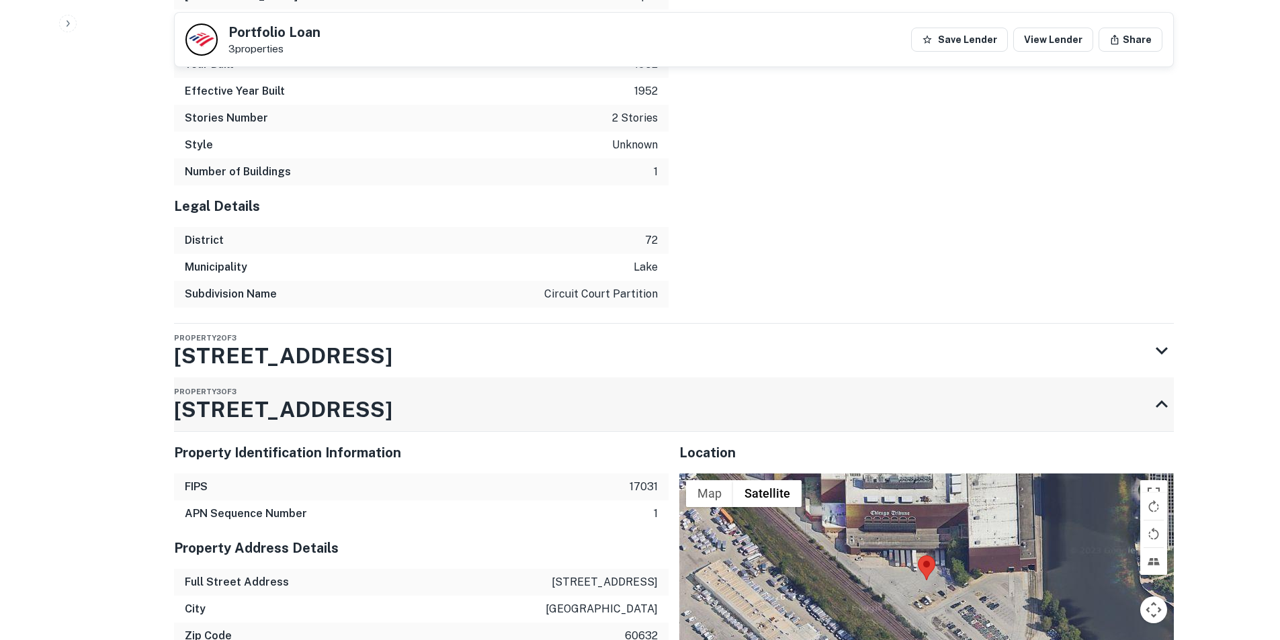
click at [427, 378] on div "Property 3 of 3 4400 W 43RD ST" at bounding box center [662, 405] width 976 height 54
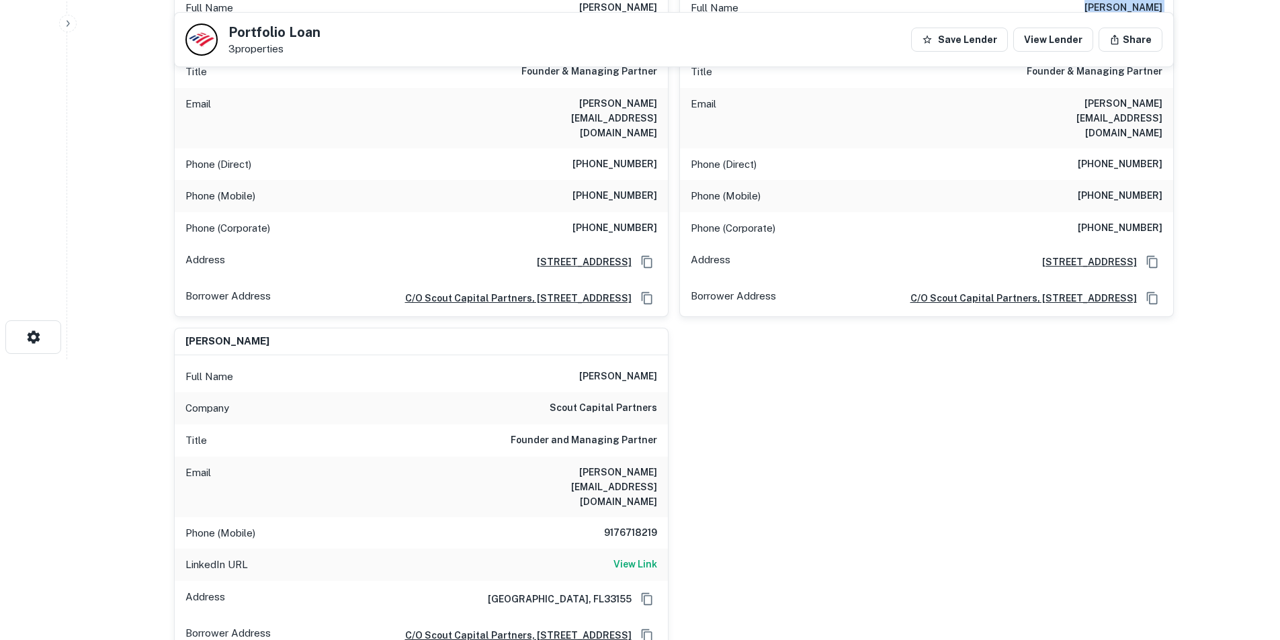
scroll to position [403, 0]
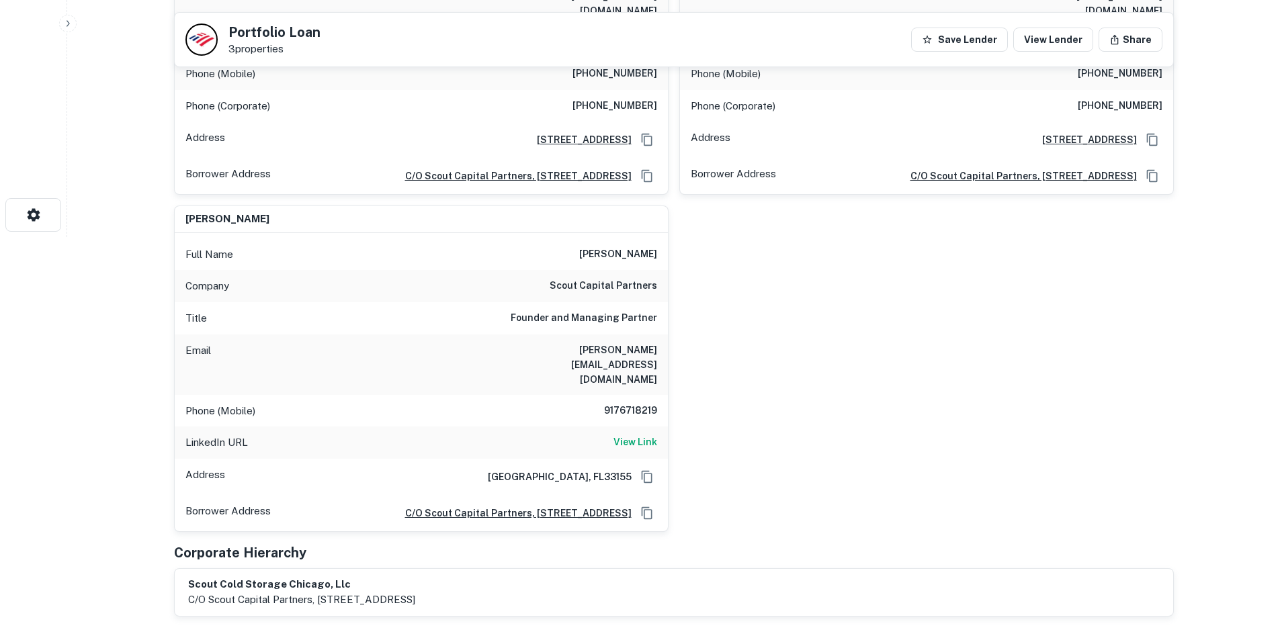
click at [627, 343] on h6 "vincent@scoutcold.com" at bounding box center [576, 365] width 161 height 44
click at [628, 343] on h6 "vincent@scoutcold.com" at bounding box center [576, 365] width 161 height 44
copy h6 "vincent@scoutcold.com"
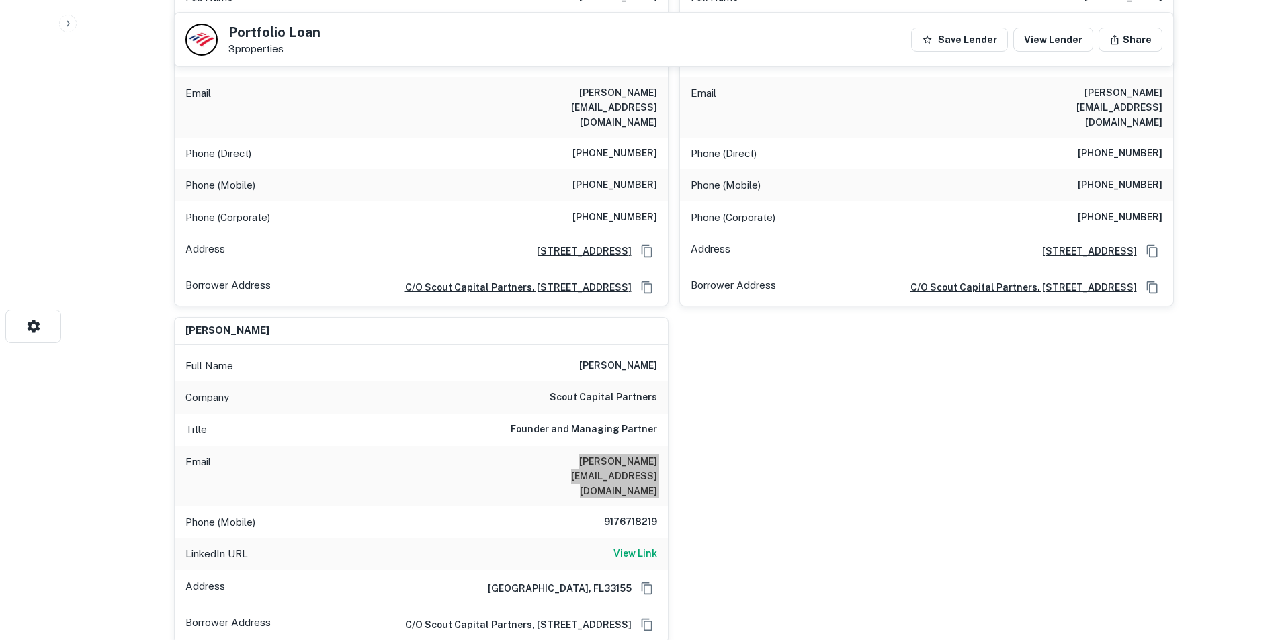
scroll to position [0, 0]
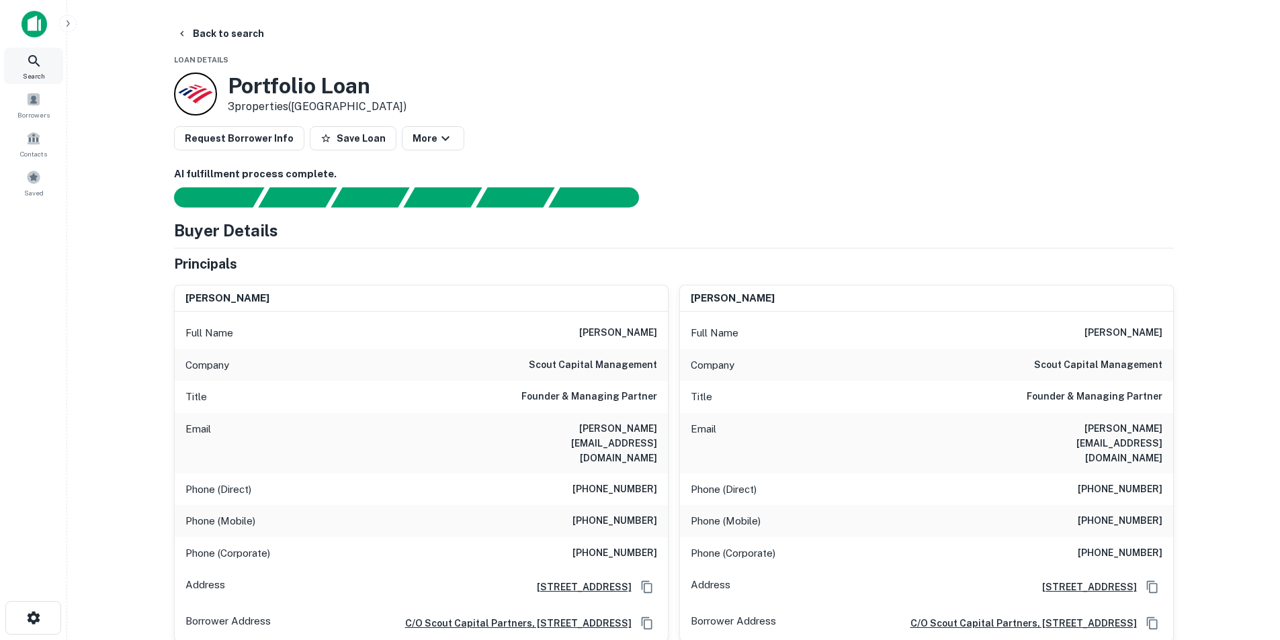
click at [22, 65] on div "Search" at bounding box center [33, 66] width 59 height 36
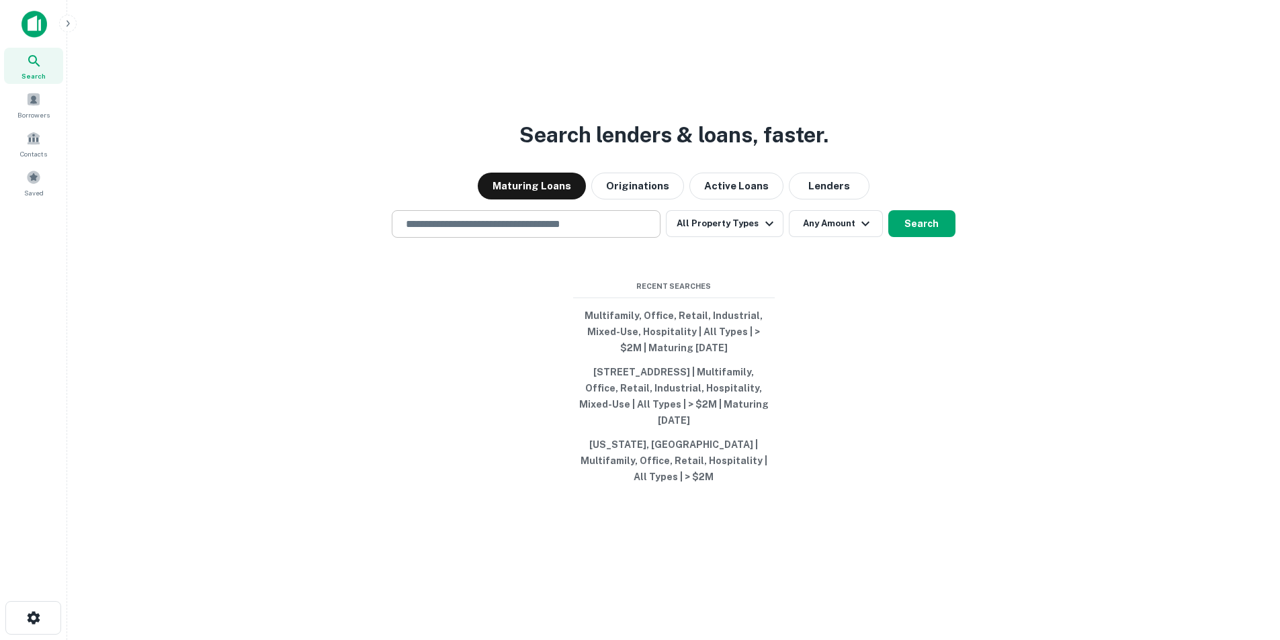
click at [626, 228] on input "text" at bounding box center [526, 223] width 257 height 15
click at [532, 238] on div "​" at bounding box center [526, 224] width 269 height 28
paste input "**********"
type input "**********"
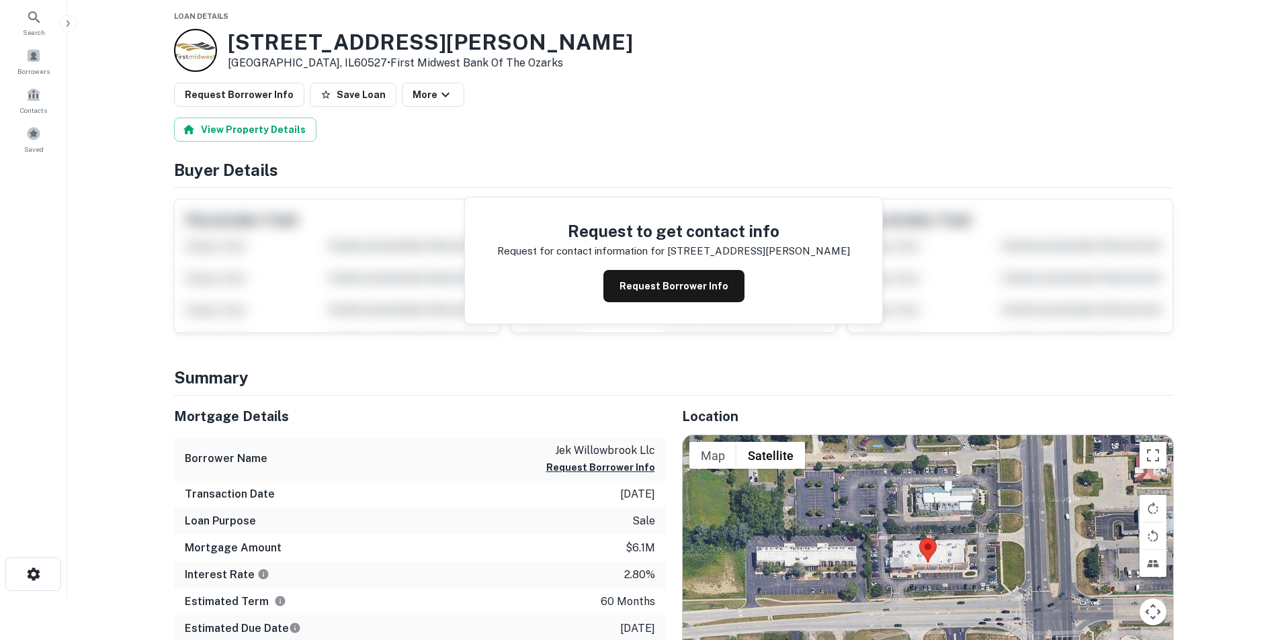
scroll to position [67, 0]
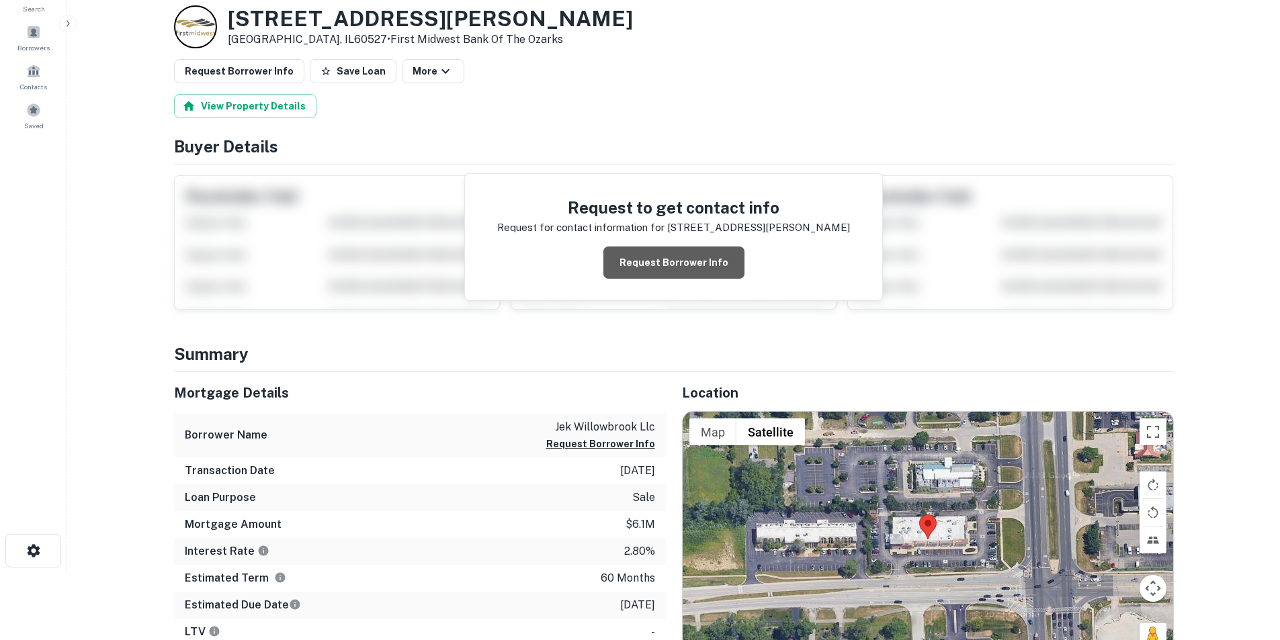
drag, startPoint x: 710, startPoint y: 265, endPoint x: 720, endPoint y: 279, distance: 17.0
click at [713, 265] on button "Request Borrower Info" at bounding box center [673, 263] width 141 height 32
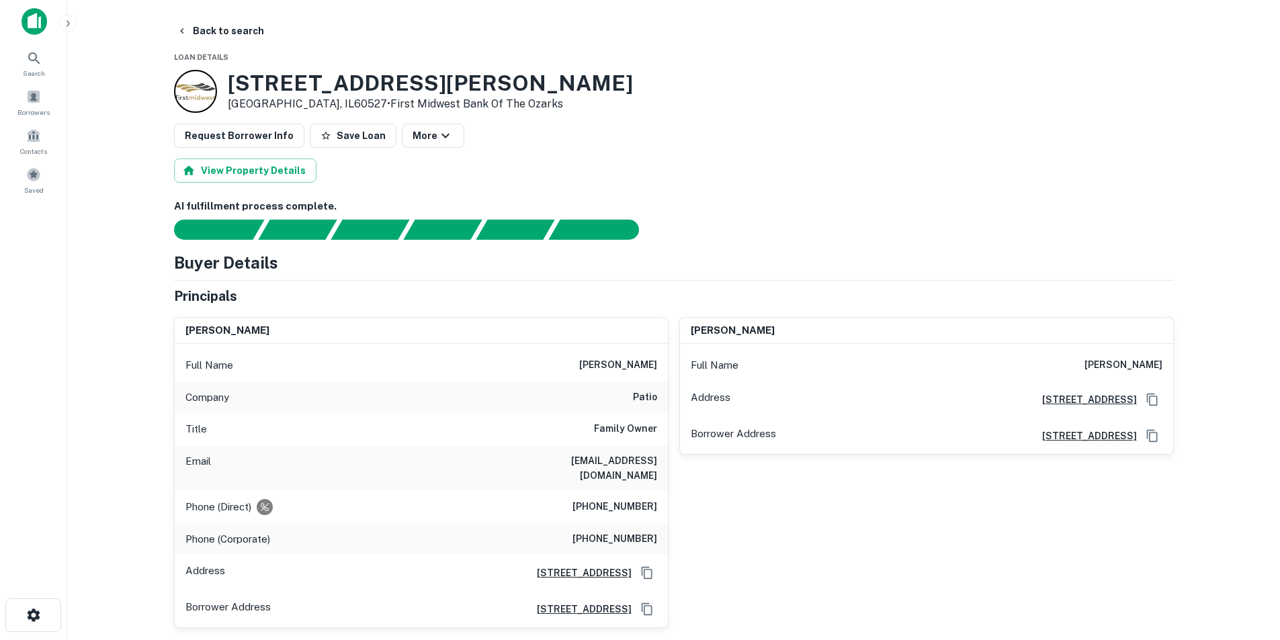
scroll to position [0, 0]
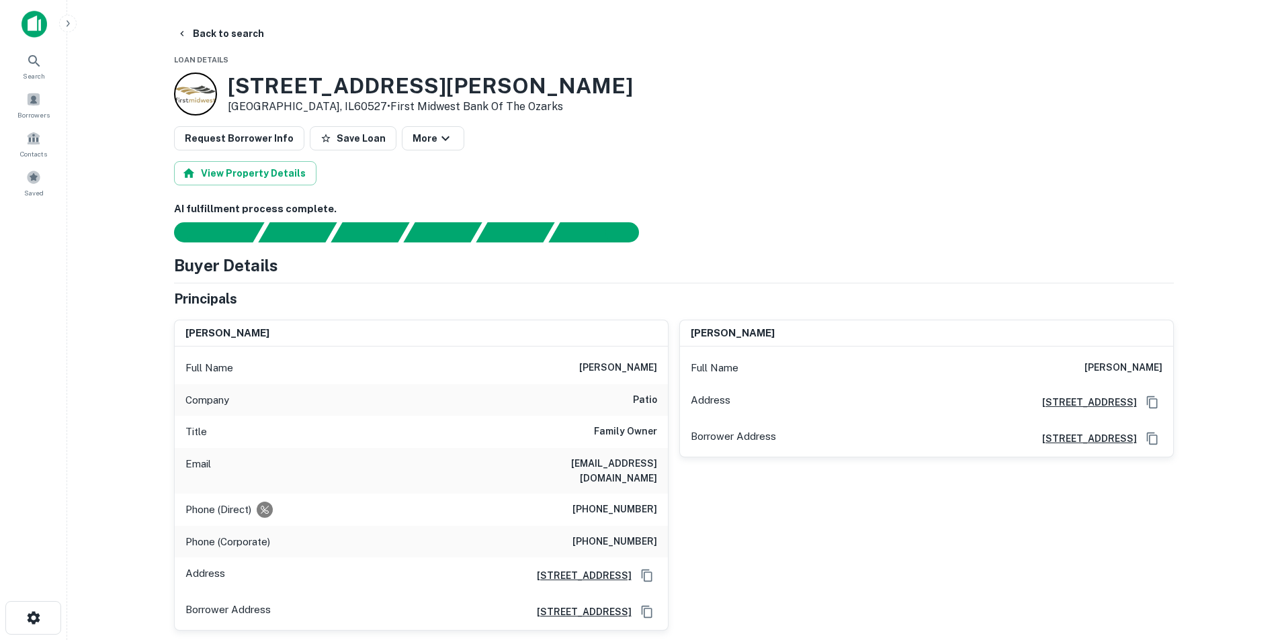
click at [642, 363] on h6 "janet koliopoulos" at bounding box center [618, 368] width 78 height 16
copy h6 "janet koliopoulos"
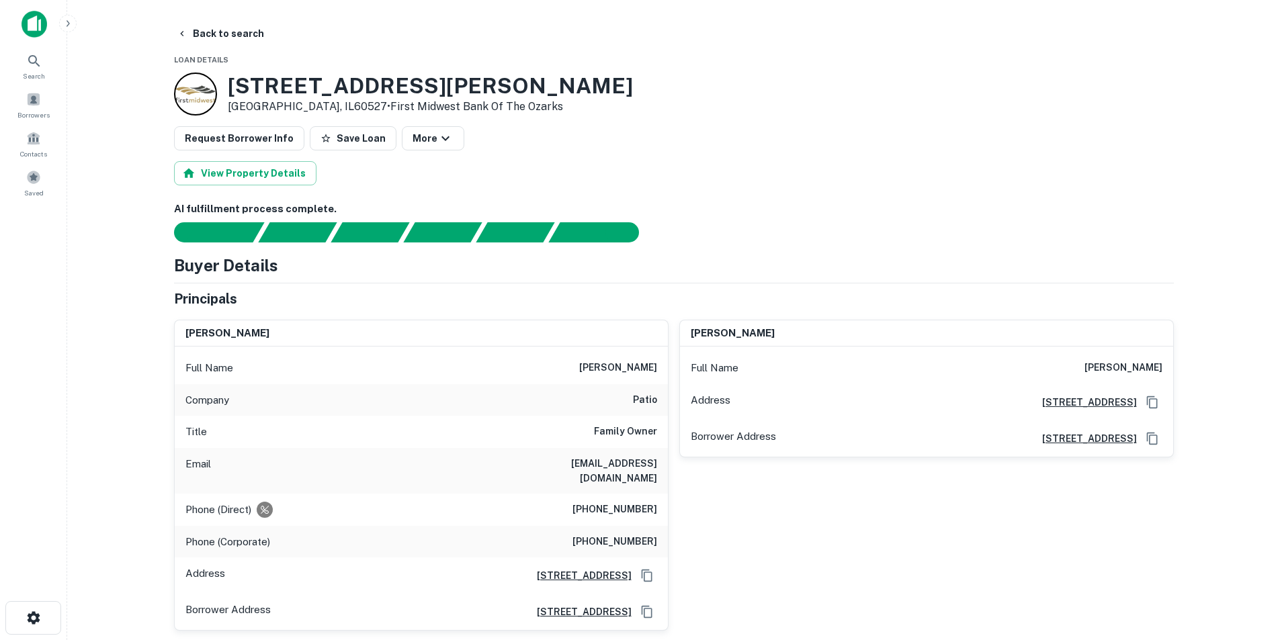
click at [616, 470] on h6 "jank@patiofoodgroup.com" at bounding box center [576, 471] width 161 height 30
click at [617, 470] on h6 "jank@patiofoodgroup.com" at bounding box center [576, 471] width 161 height 30
copy h6 "jank@patiofoodgroup.com"
click at [624, 502] on h6 "(708) 430-1313" at bounding box center [614, 510] width 85 height 16
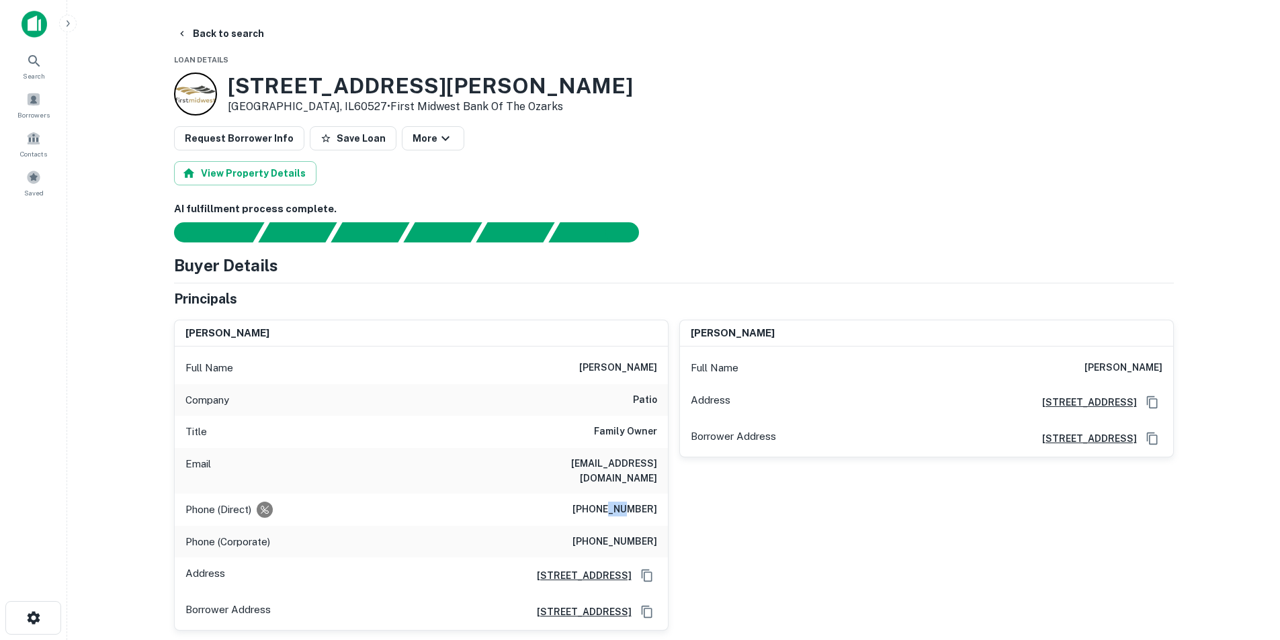
click at [624, 502] on h6 "(708) 430-1313" at bounding box center [614, 510] width 85 height 16
copy h6 "(708) 430-1313"
click at [38, 69] on div "Search" at bounding box center [33, 66] width 59 height 36
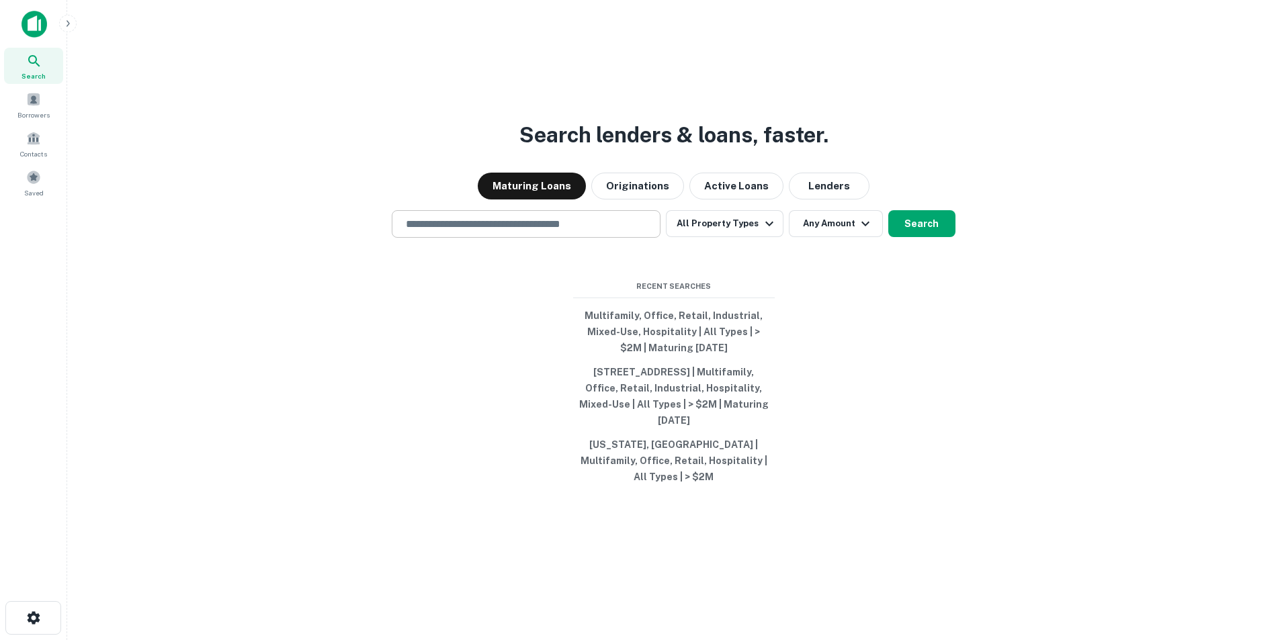
click at [546, 224] on div "​" at bounding box center [526, 224] width 269 height 28
paste input "**********"
type input "**********"
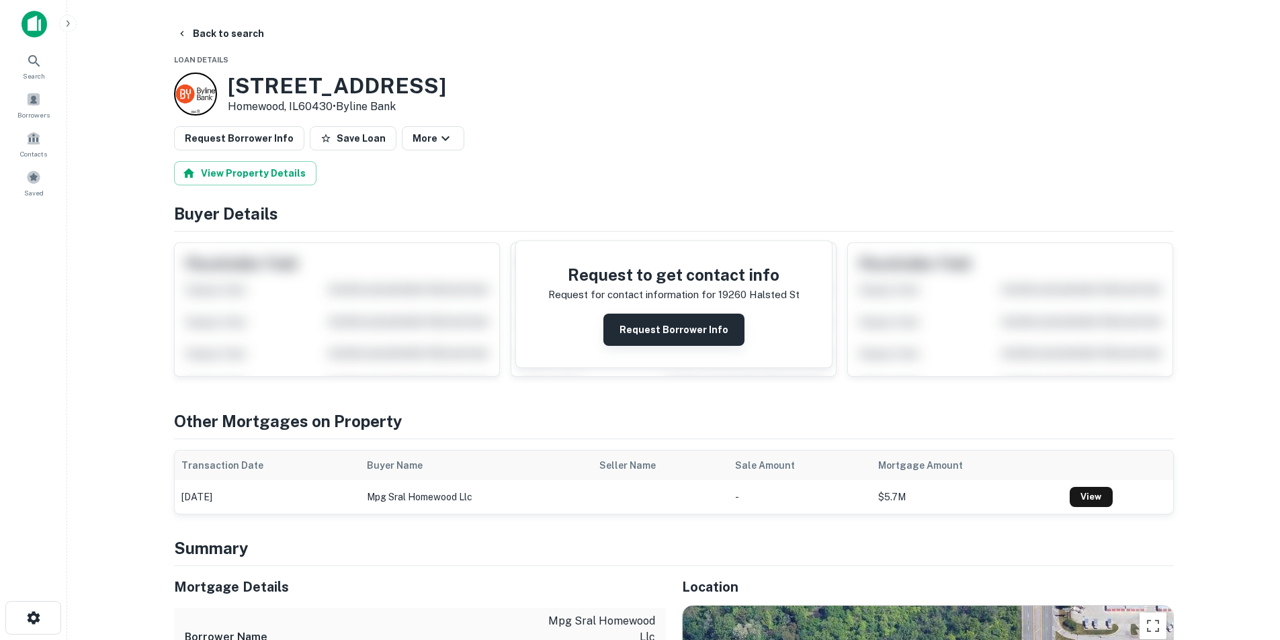
click at [680, 334] on button "Request Borrower Info" at bounding box center [673, 330] width 141 height 32
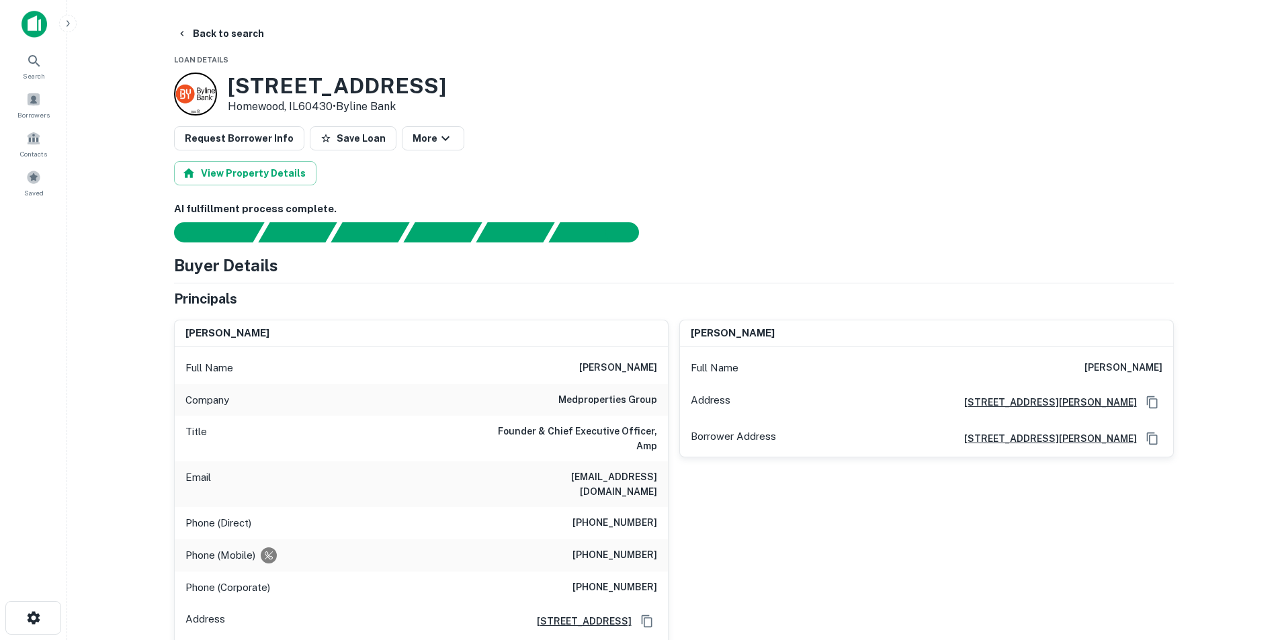
click at [622, 368] on h6 "[PERSON_NAME]" at bounding box center [618, 368] width 78 height 16
copy h6 "[PERSON_NAME]"
click at [625, 404] on h6 "medproperties group" at bounding box center [607, 400] width 99 height 16
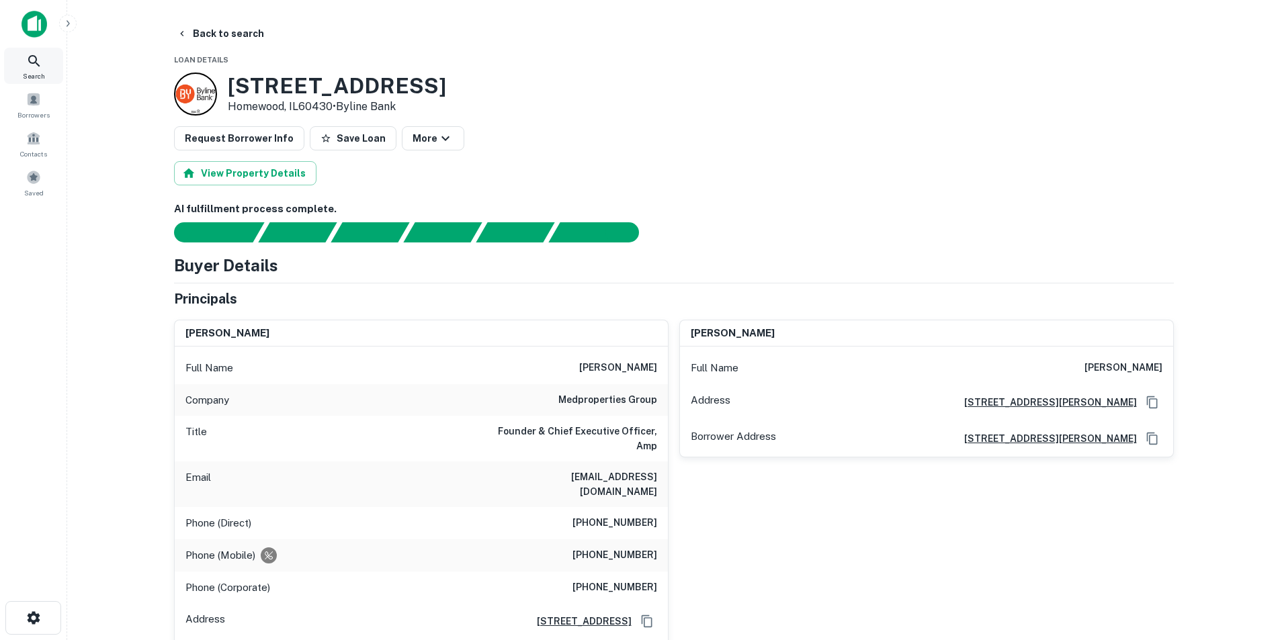
click at [50, 66] on div "Search" at bounding box center [33, 66] width 59 height 36
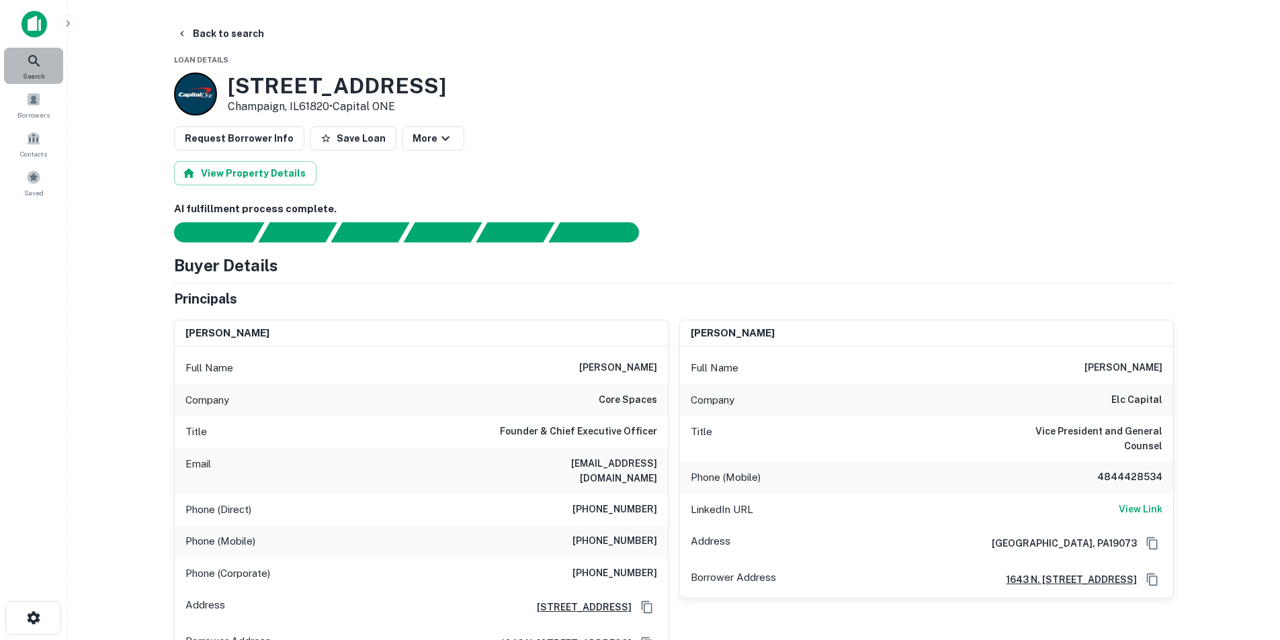
click at [39, 71] on span "Search" at bounding box center [34, 76] width 22 height 11
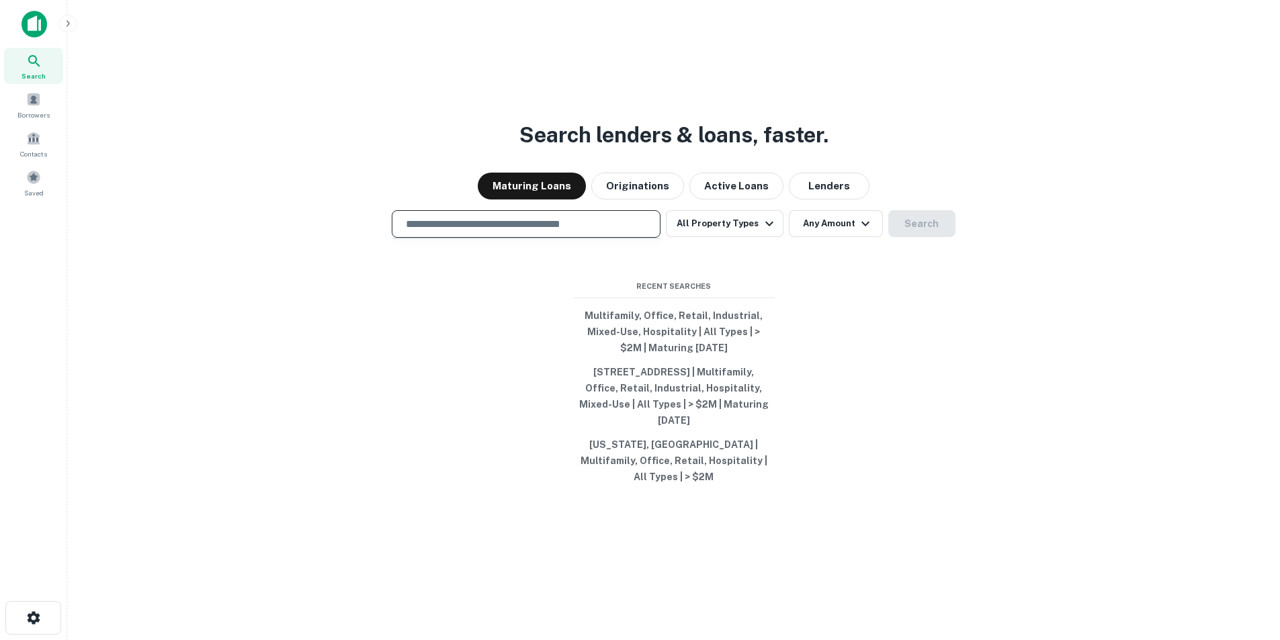
type input "**********"
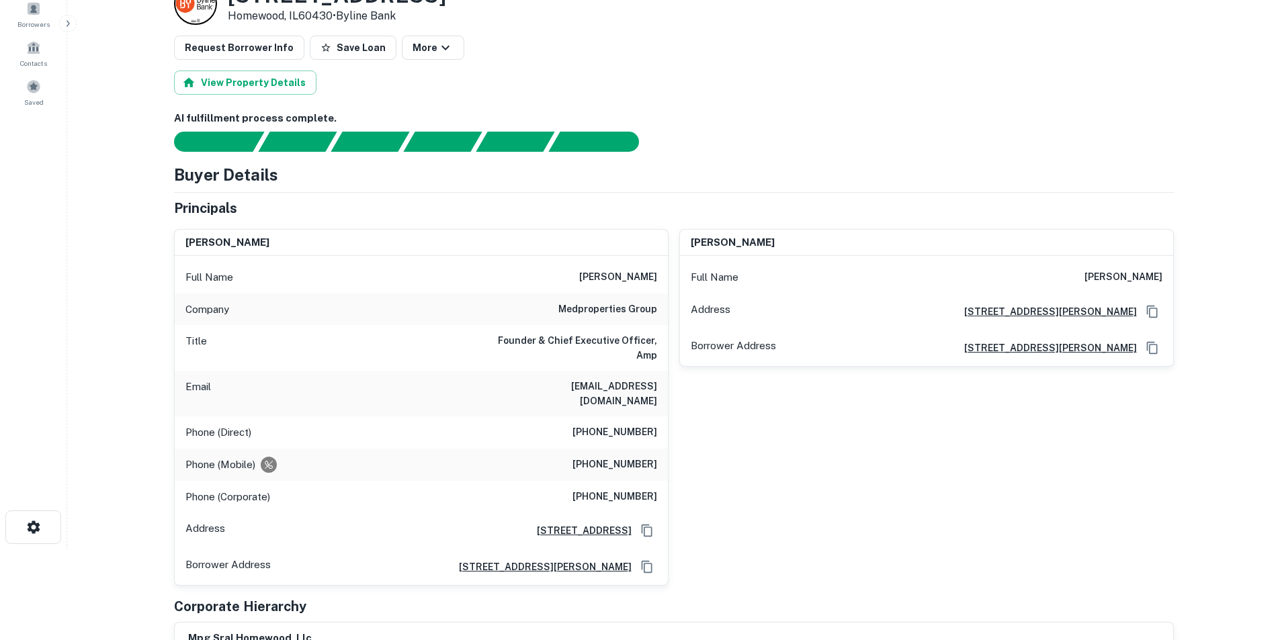
scroll to position [134, 0]
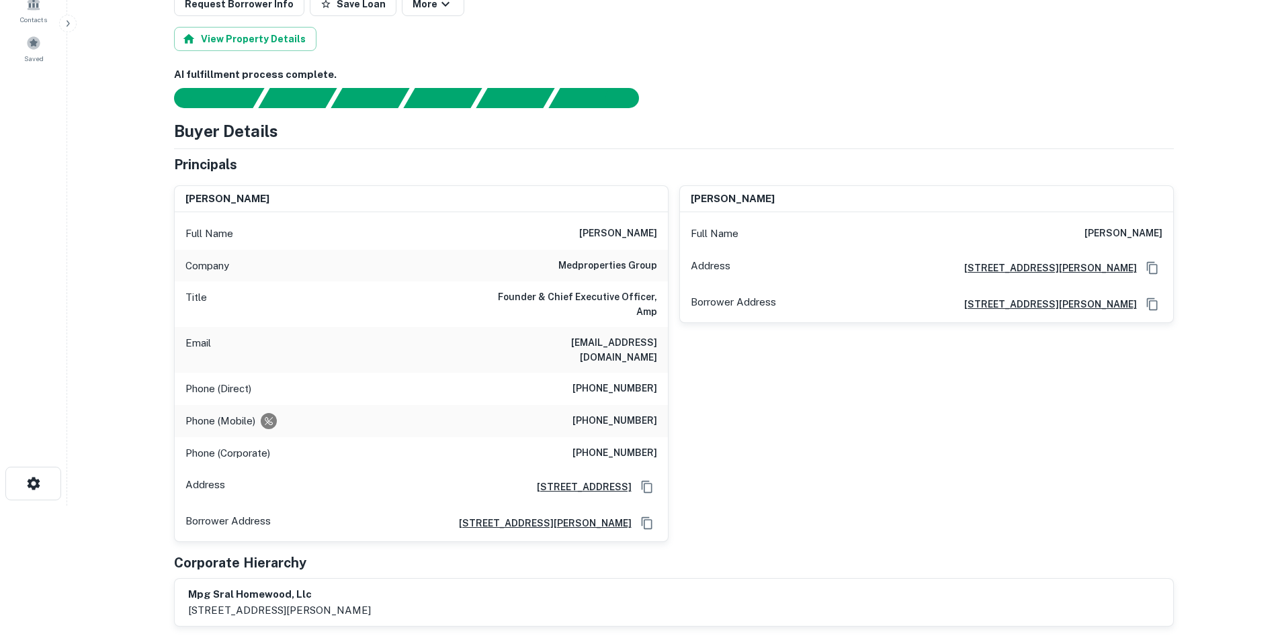
click at [584, 260] on h6 "medproperties group" at bounding box center [607, 266] width 99 height 16
copy h6 "medproperties group"
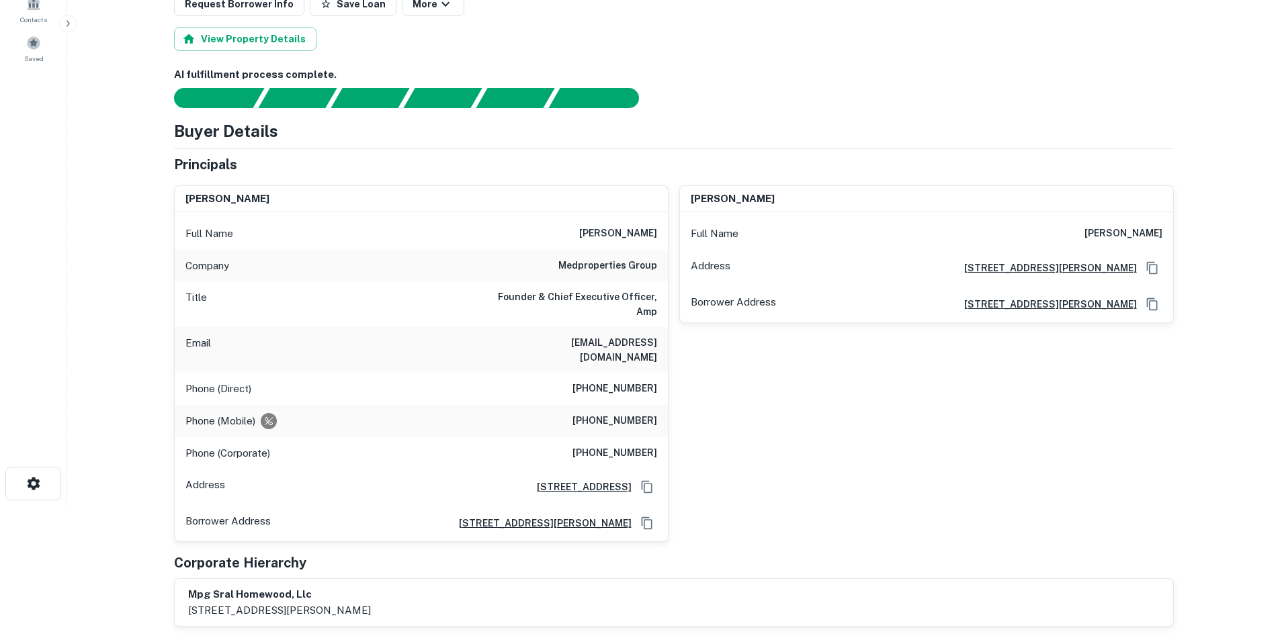
click at [616, 231] on h6 "[PERSON_NAME]" at bounding box center [618, 234] width 78 height 16
copy h6 "[PERSON_NAME]"
click at [562, 339] on h6 "[EMAIL_ADDRESS][DOMAIN_NAME]" at bounding box center [576, 350] width 161 height 30
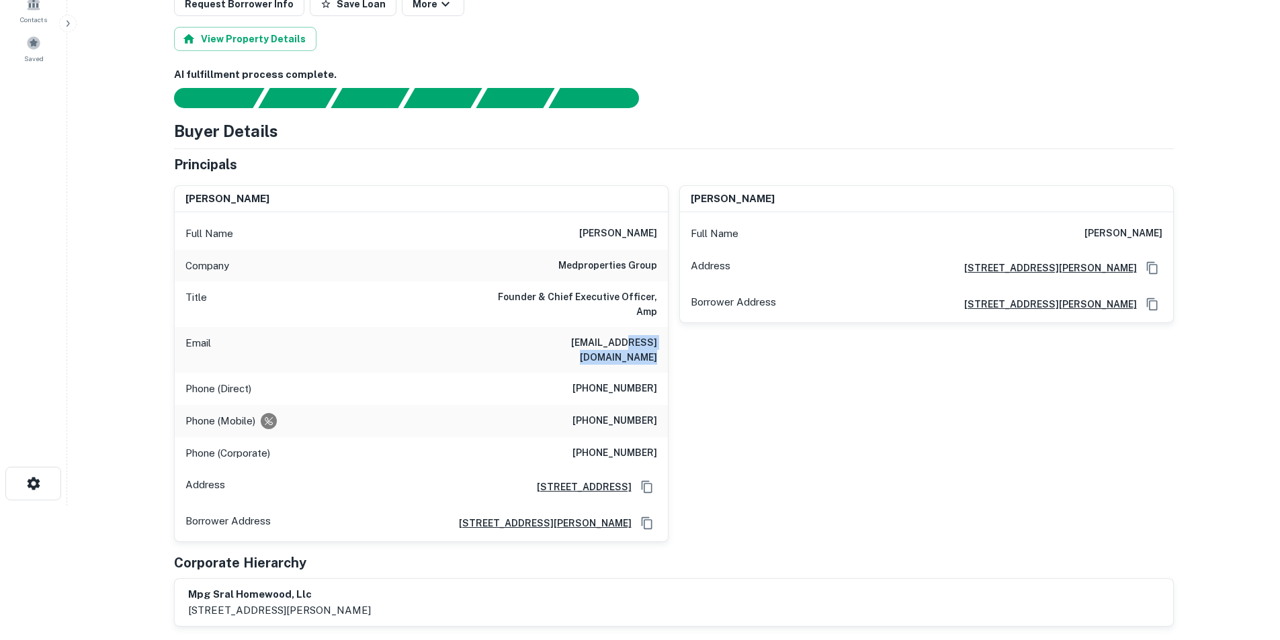
click at [562, 339] on h6 "[EMAIL_ADDRESS][DOMAIN_NAME]" at bounding box center [576, 350] width 161 height 30
copy h6 "[EMAIL_ADDRESS][DOMAIN_NAME]"
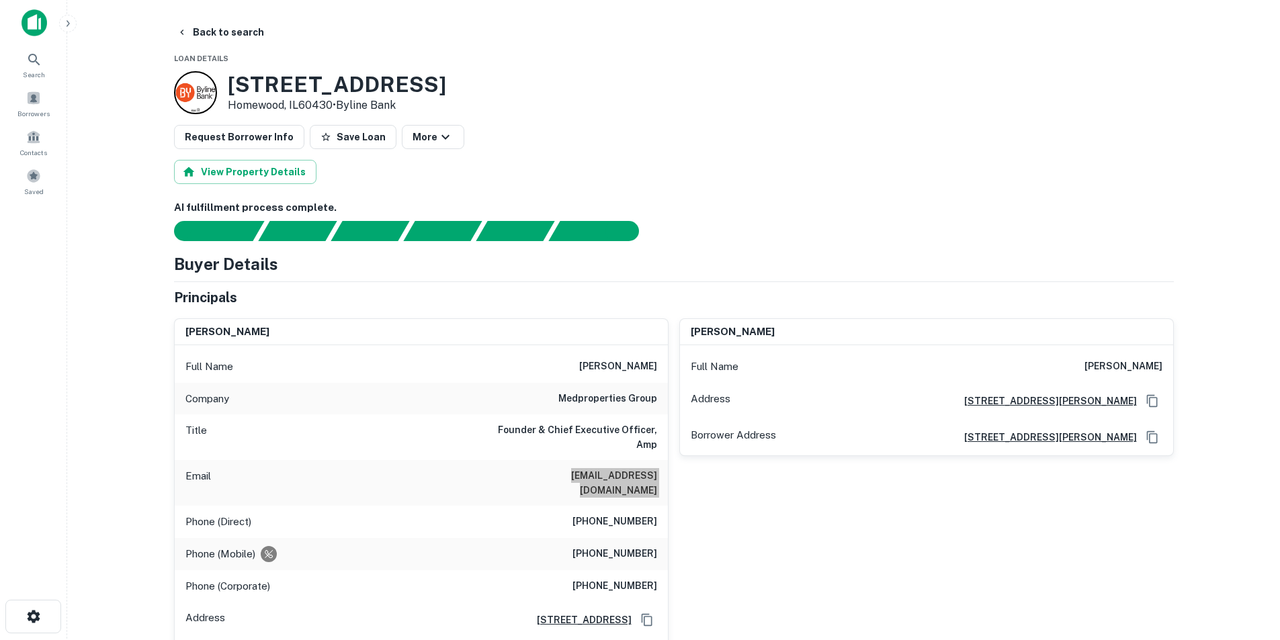
scroll to position [0, 0]
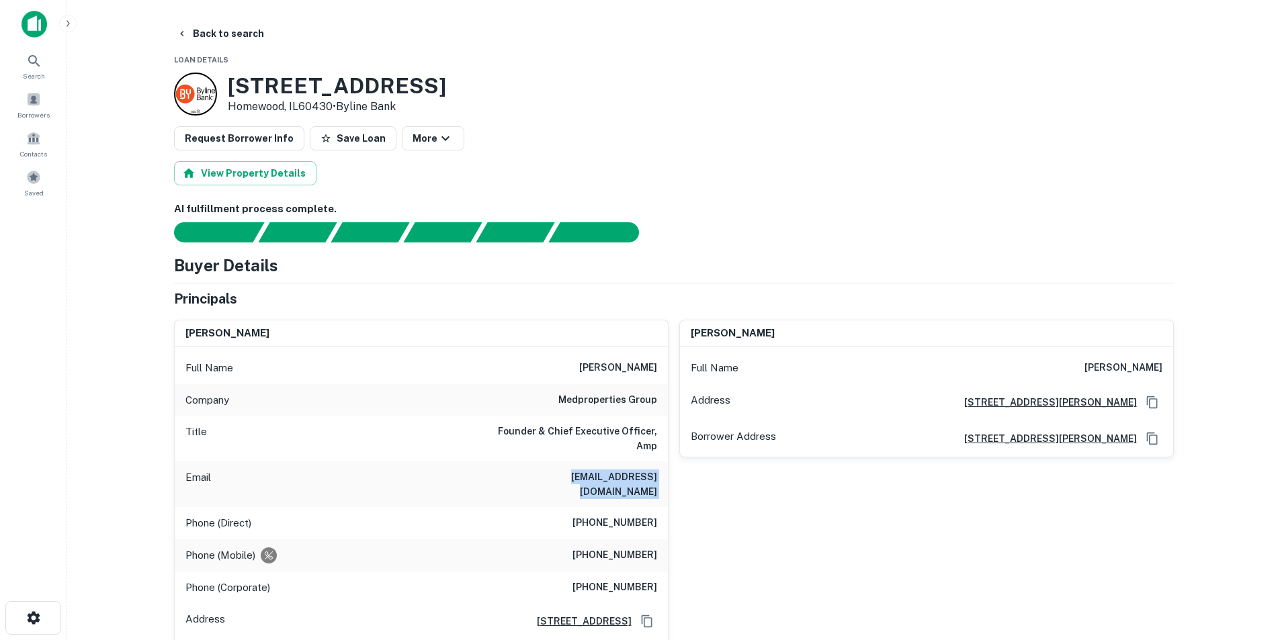
drag, startPoint x: 24, startPoint y: 29, endPoint x: 450, endPoint y: 6, distance: 425.9
click at [24, 29] on img at bounding box center [35, 24] width 26 height 27
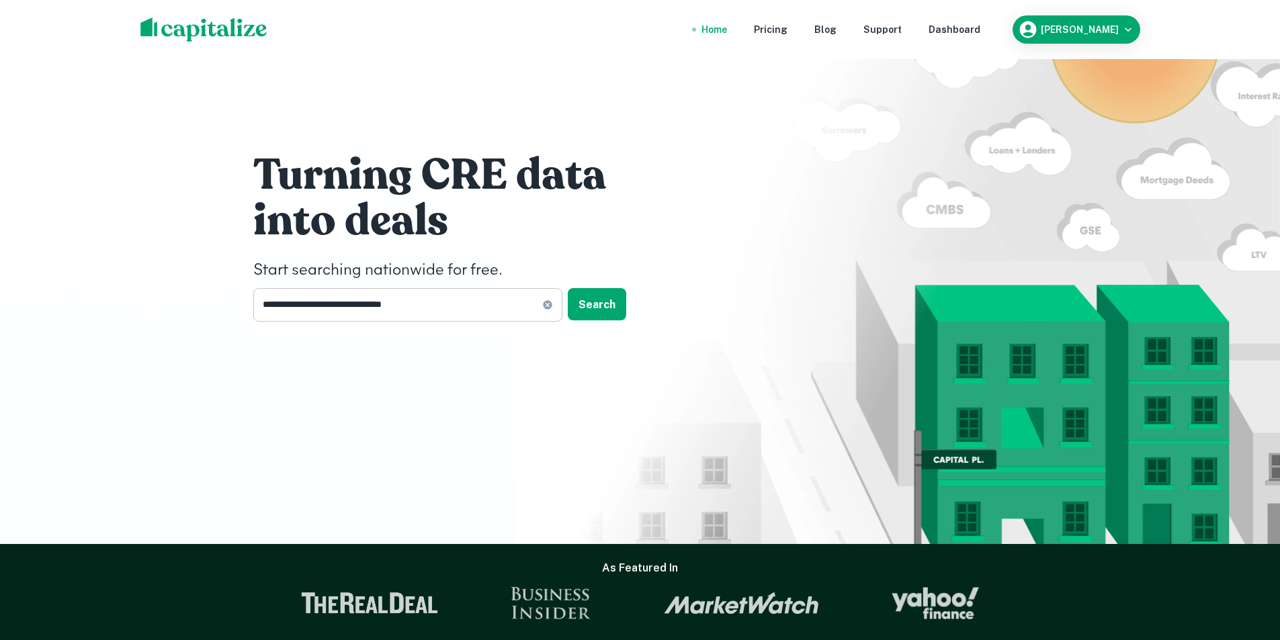
click at [548, 300] on icon at bounding box center [547, 305] width 11 height 11
click at [468, 294] on input "text" at bounding box center [403, 304] width 300 height 33
paste input "**********"
type input "**********"
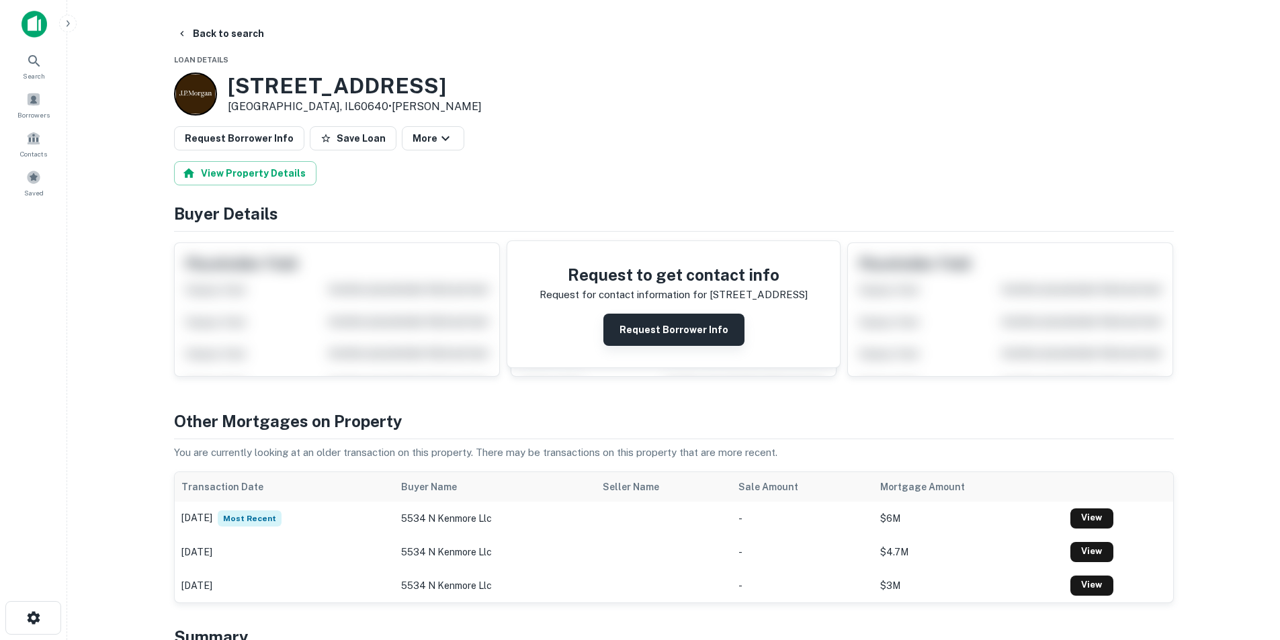
click at [652, 337] on button "Request Borrower Info" at bounding box center [673, 330] width 141 height 32
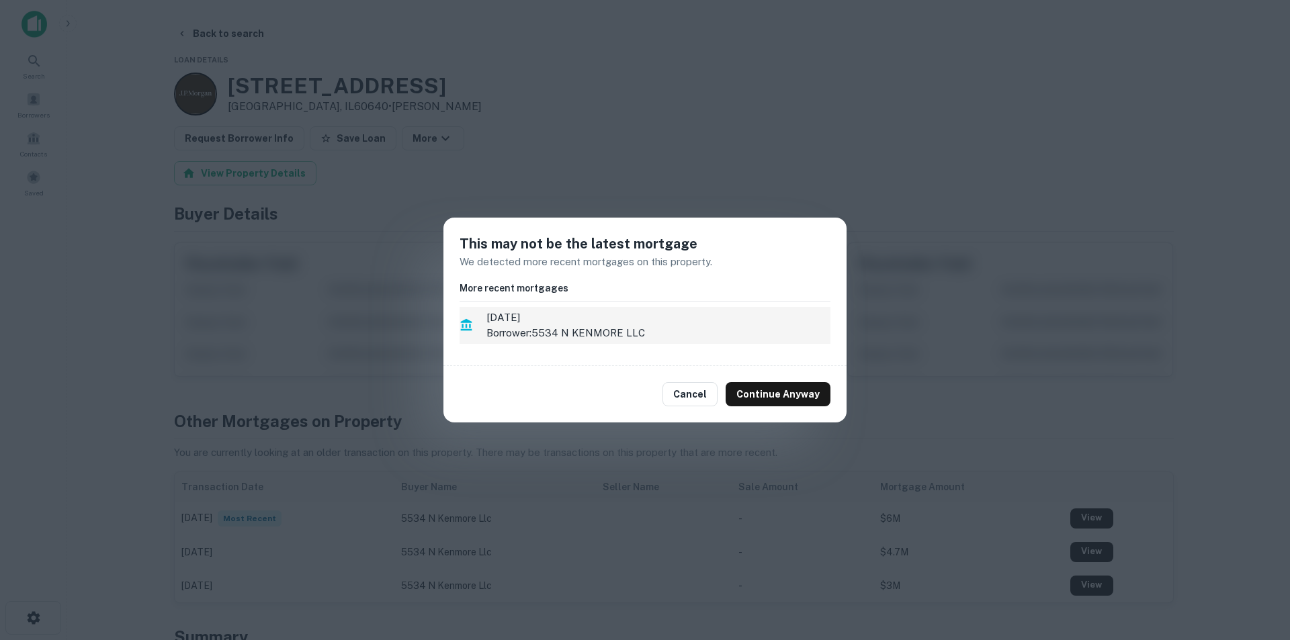
click at [607, 328] on p "Borrower: 5534 N KENMORE LLC" at bounding box center [658, 333] width 344 height 16
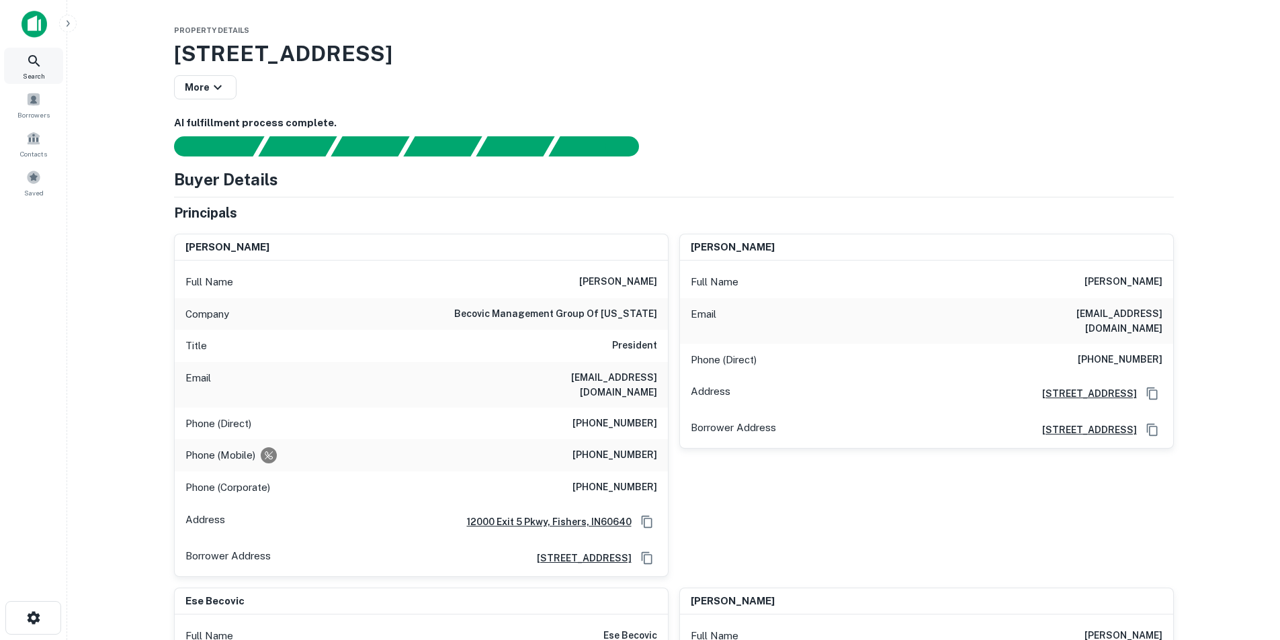
drag, startPoint x: 27, startPoint y: 56, endPoint x: 152, endPoint y: 42, distance: 125.8
click at [27, 56] on icon at bounding box center [34, 61] width 16 height 16
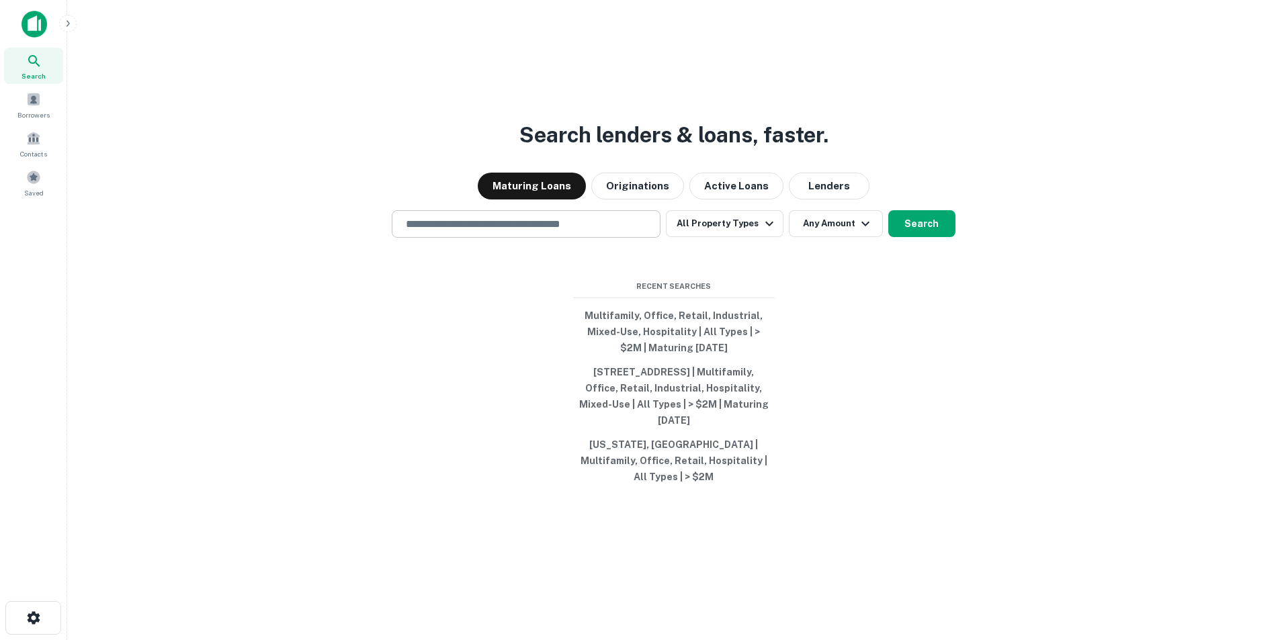
click at [488, 225] on input "text" at bounding box center [526, 223] width 257 height 15
paste input "**********"
type input "**********"
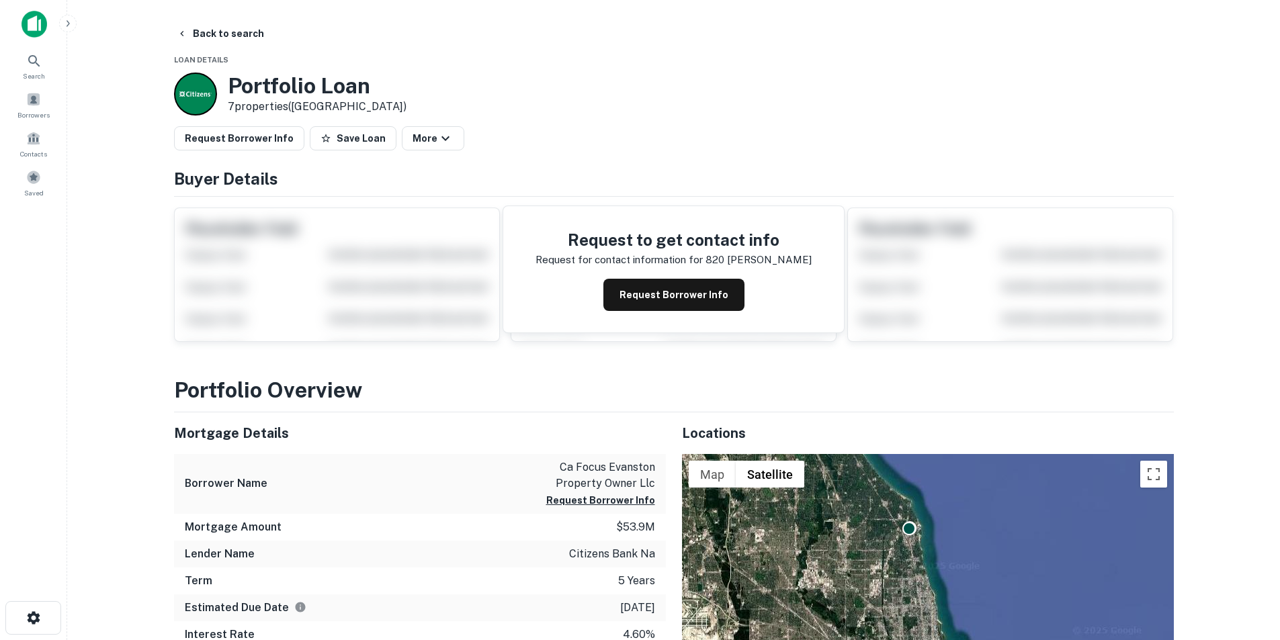
click at [597, 287] on div "Request Borrower Info" at bounding box center [674, 295] width 276 height 32
click at [628, 296] on button "Request Borrower Info" at bounding box center [673, 295] width 141 height 32
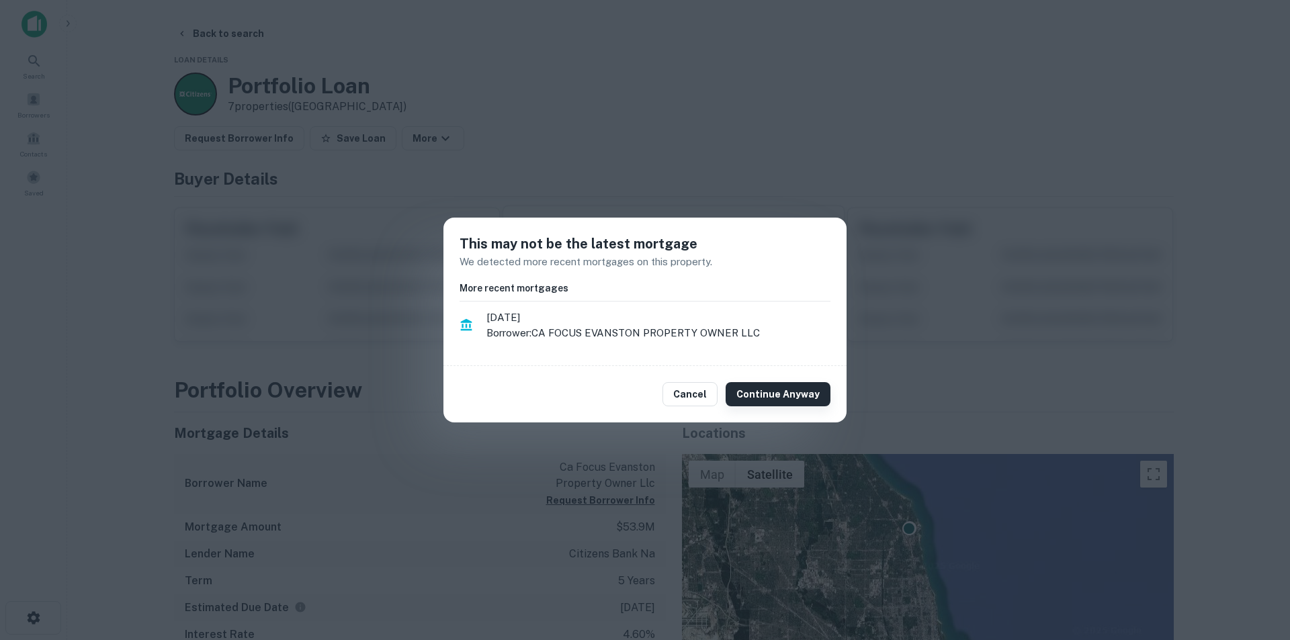
click at [775, 385] on button "Continue Anyway" at bounding box center [778, 394] width 105 height 24
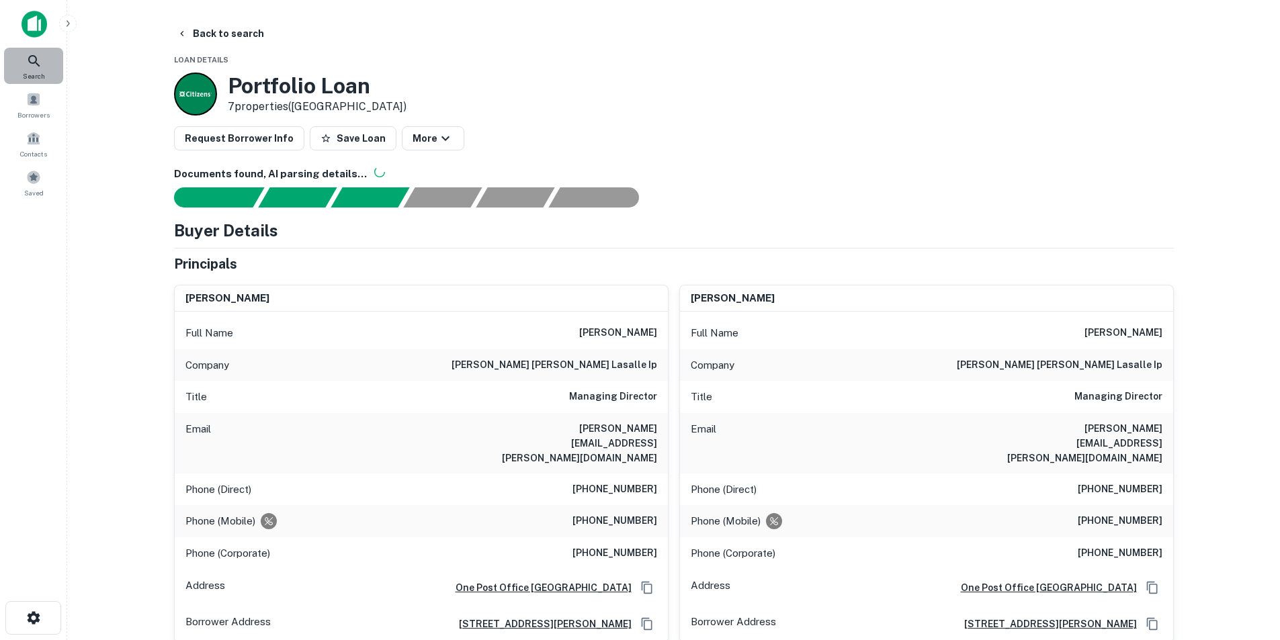
click at [45, 75] on div "Search" at bounding box center [33, 66] width 59 height 36
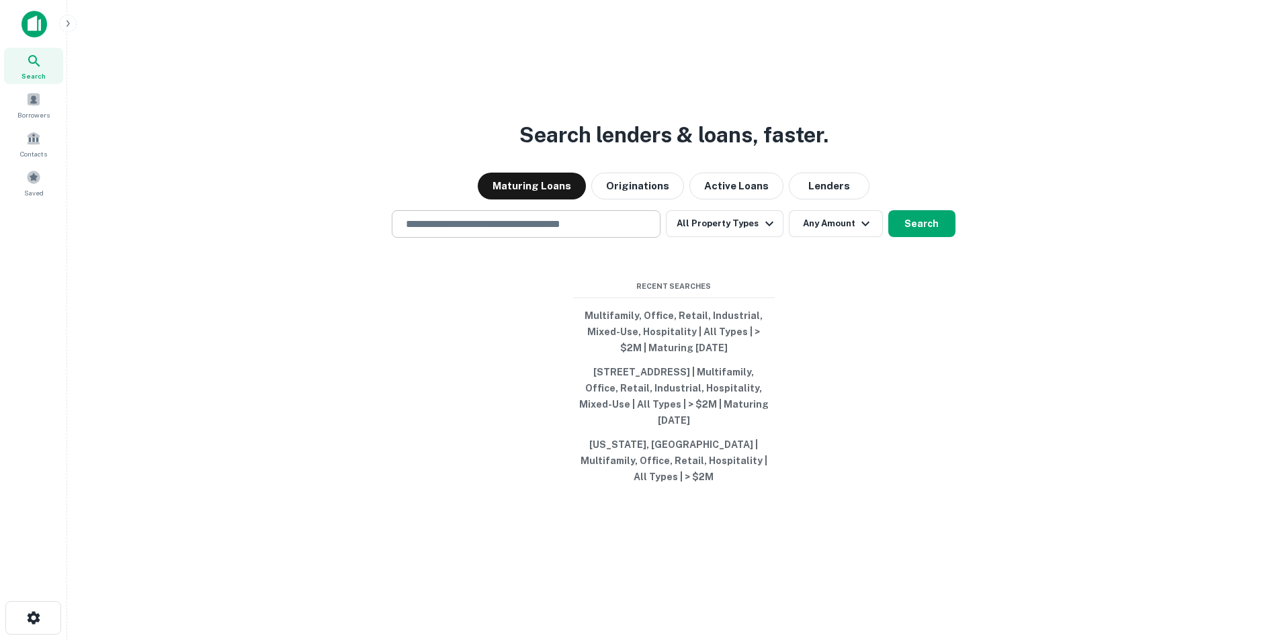
click at [574, 249] on div "Search lenders & loans, faster. Maturing Loans Originations Active Loans Lender…" at bounding box center [673, 352] width 1191 height 640
click at [573, 232] on input "text" at bounding box center [526, 223] width 257 height 15
paste input "**********"
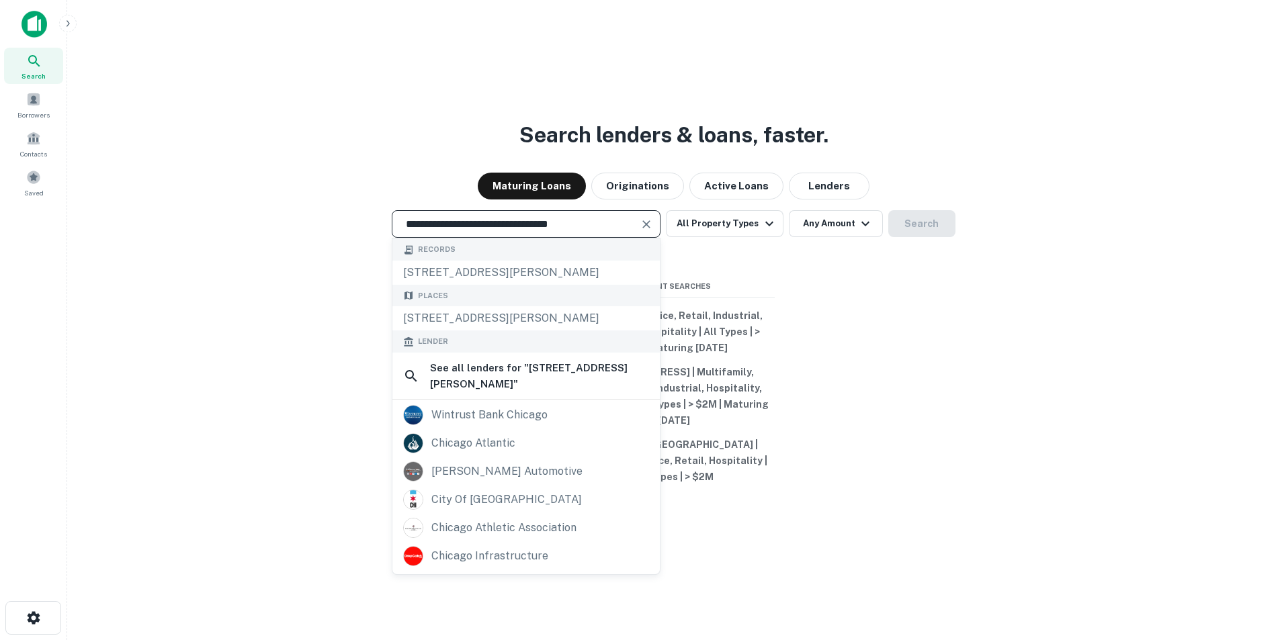
type input "**********"
drag, startPoint x: 570, startPoint y: 267, endPoint x: 570, endPoint y: 277, distance: 10.1
click at [570, 269] on div "Records [STREET_ADDRESS][PERSON_NAME]" at bounding box center [525, 262] width 267 height 46
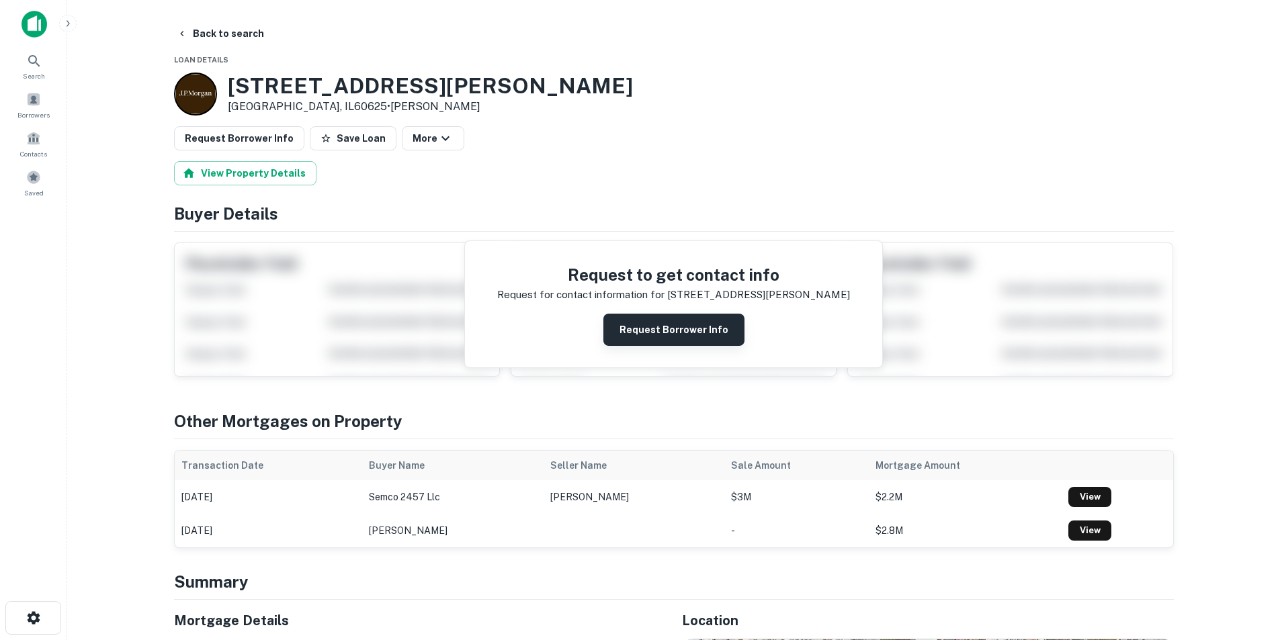
click at [658, 328] on button "Request Borrower Info" at bounding box center [673, 330] width 141 height 32
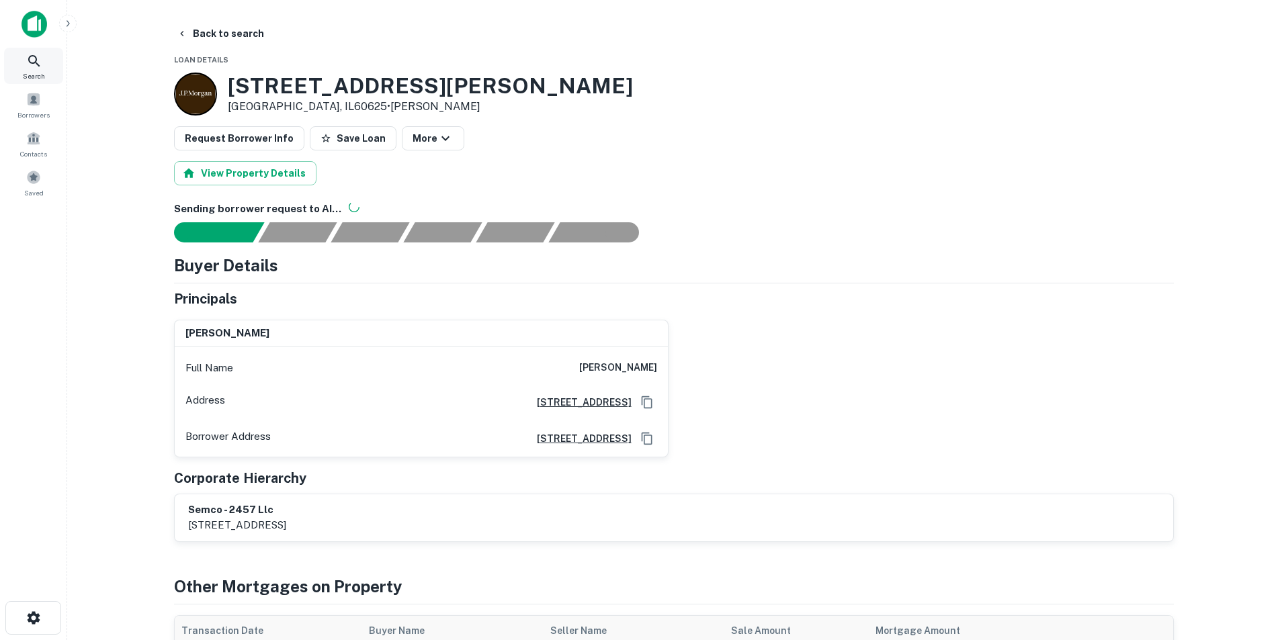
click at [46, 72] on div "Search" at bounding box center [33, 66] width 59 height 36
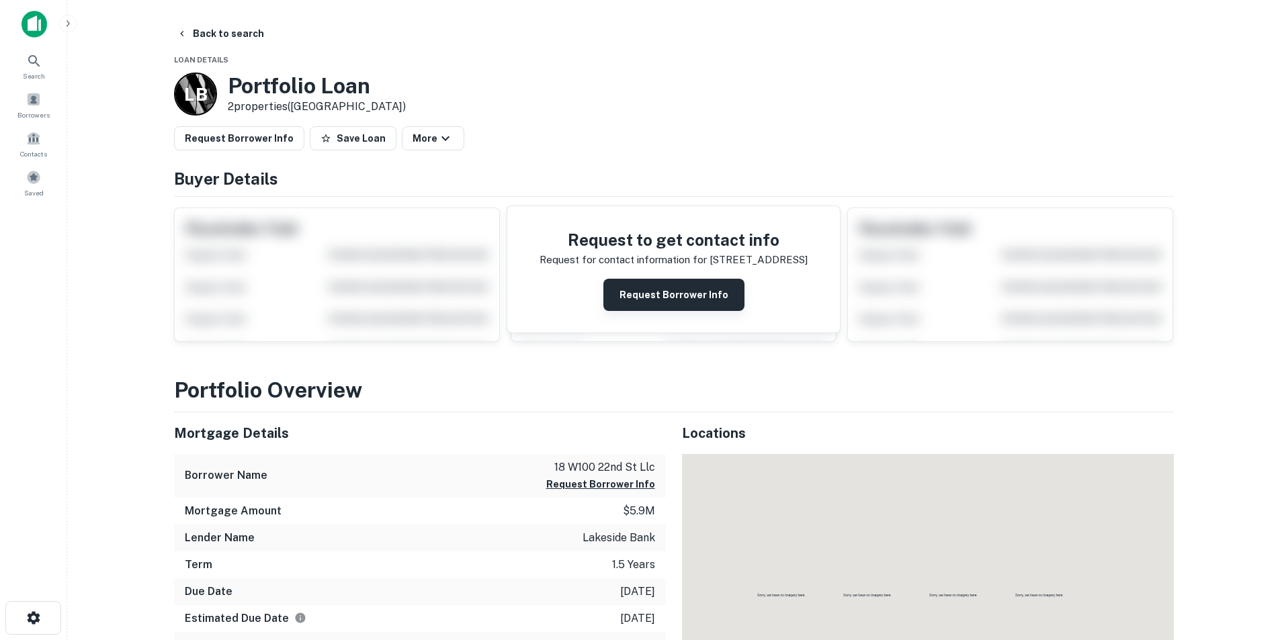
click at [666, 298] on button "Request Borrower Info" at bounding box center [673, 295] width 141 height 32
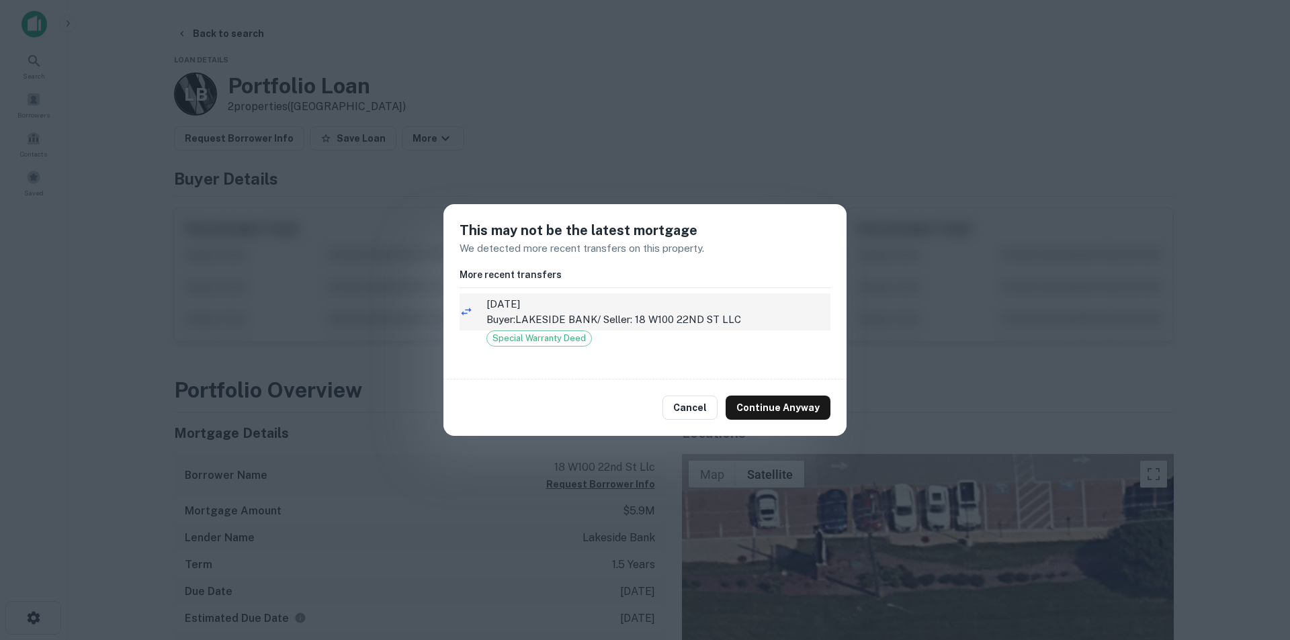
click at [638, 315] on p "Buyer: LAKESIDE BANK / Seller: 18 W100 22ND ST LLC" at bounding box center [658, 320] width 344 height 16
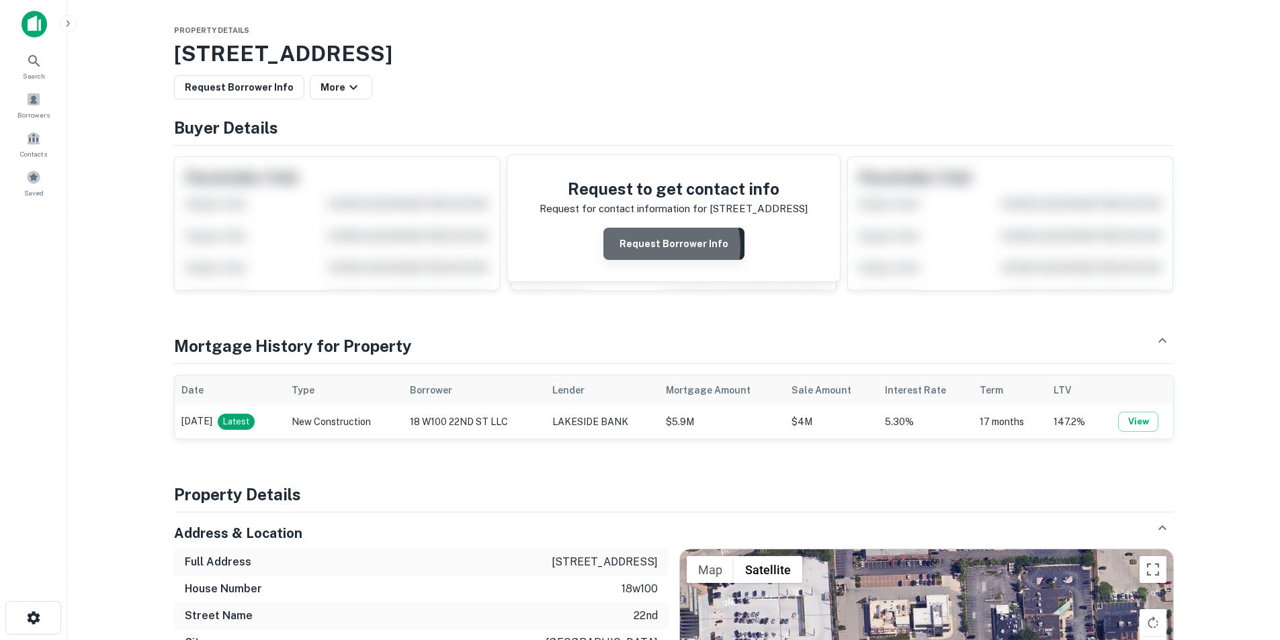
click at [652, 247] on button "Request Borrower Info" at bounding box center [673, 244] width 141 height 32
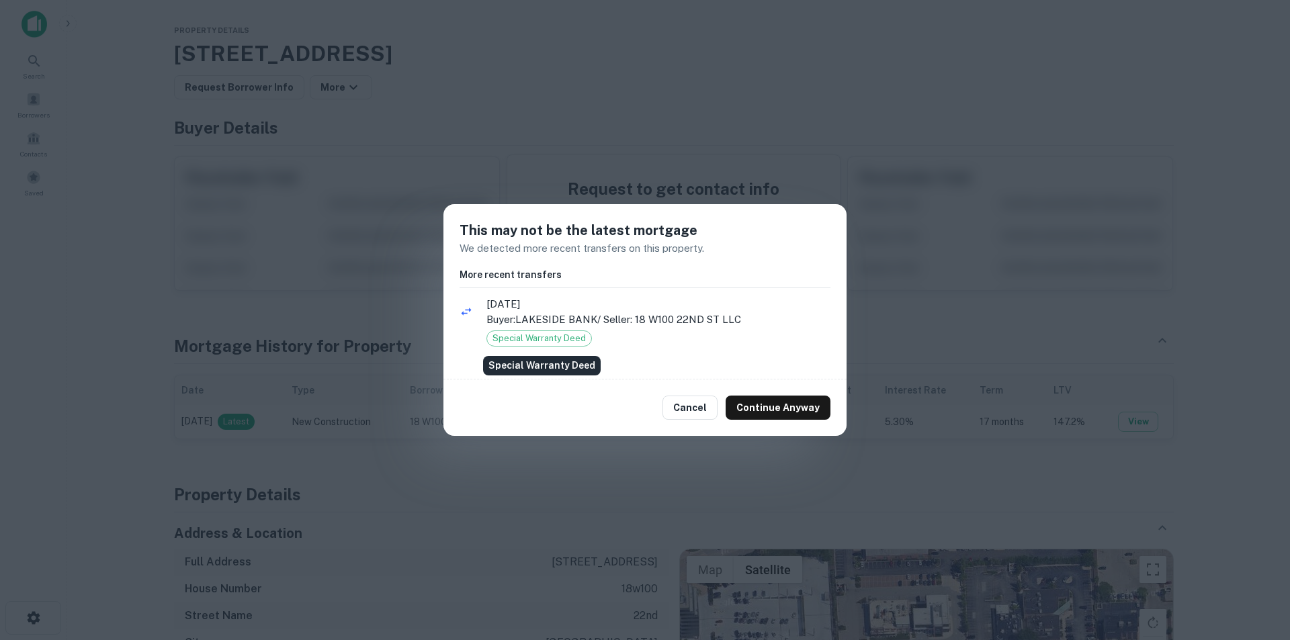
click at [517, 339] on span "Special Warranty Deed" at bounding box center [539, 338] width 104 height 13
click at [809, 409] on button "Continue Anyway" at bounding box center [778, 408] width 105 height 24
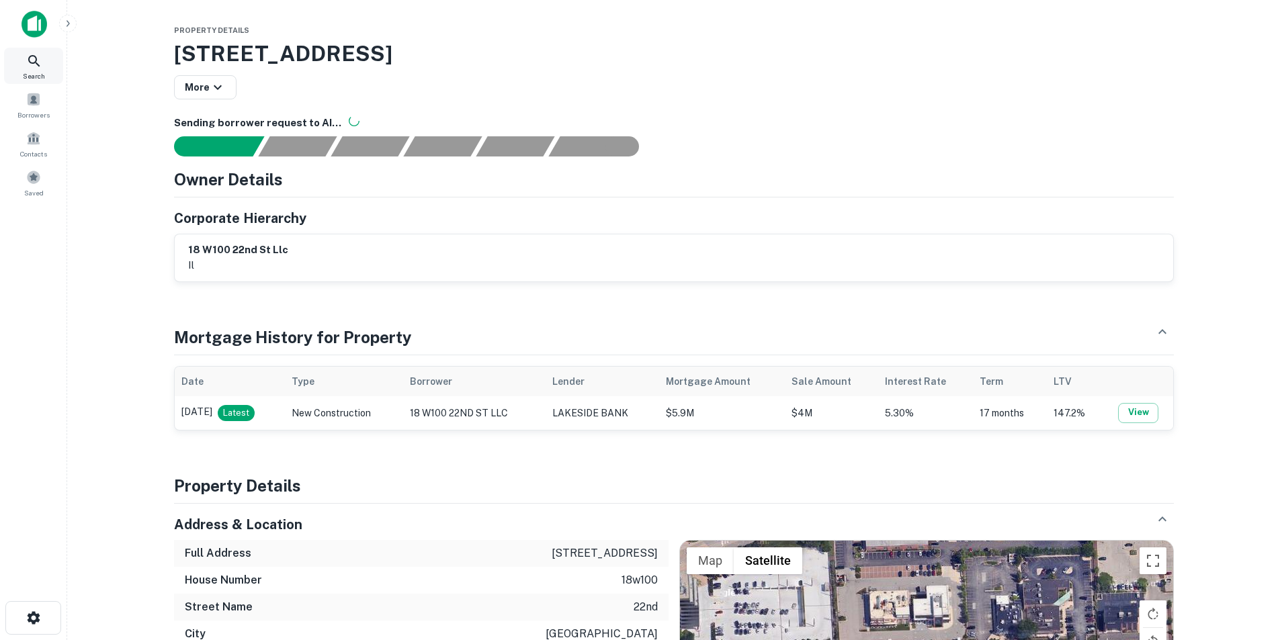
click at [34, 73] on span "Search" at bounding box center [34, 76] width 22 height 11
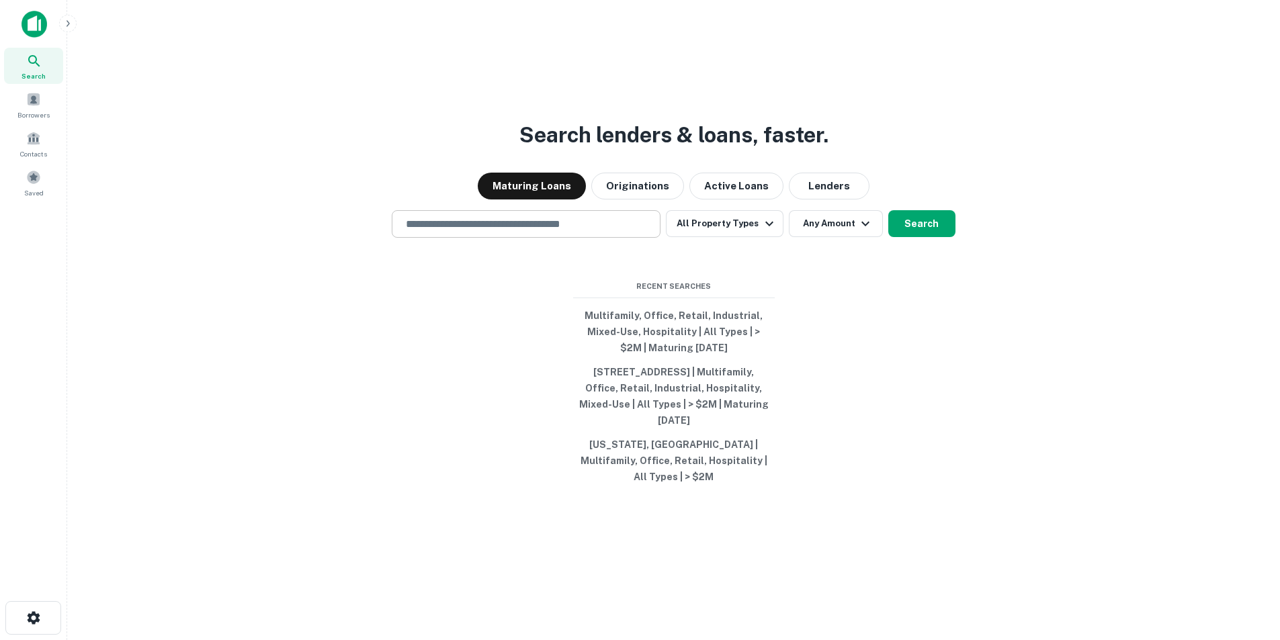
click at [508, 232] on input "text" at bounding box center [526, 223] width 257 height 15
paste input "**********"
type input "**********"
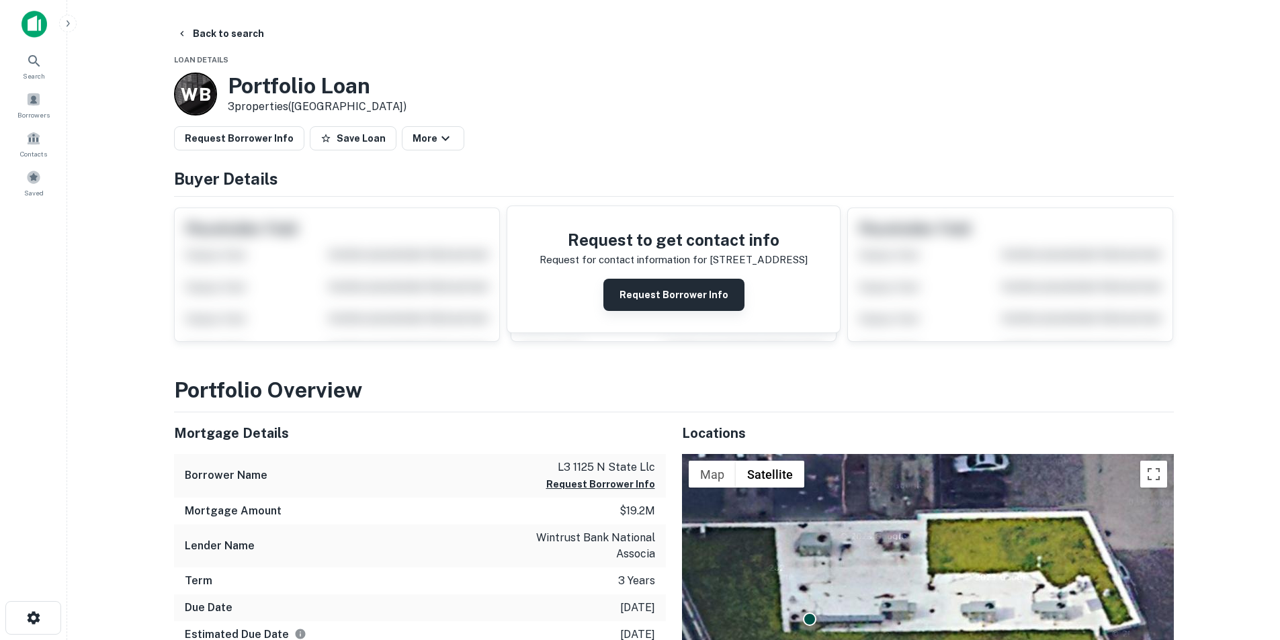
click at [656, 286] on button "Request Borrower Info" at bounding box center [673, 295] width 141 height 32
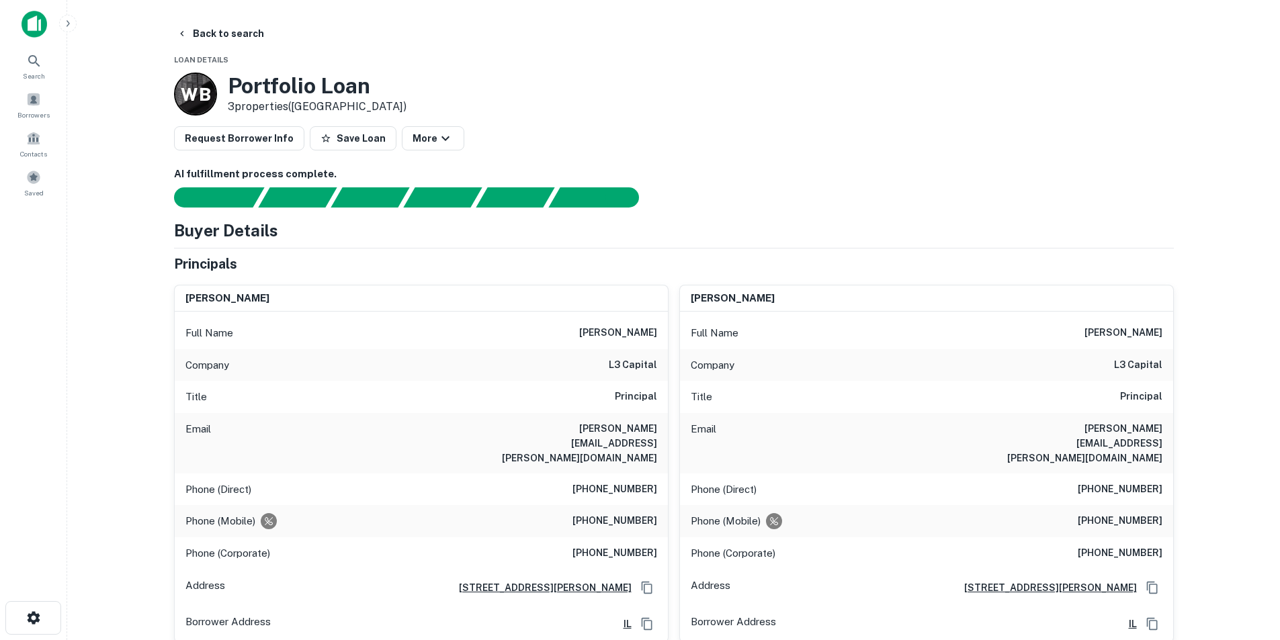
click at [618, 327] on h6 "tim phair" at bounding box center [618, 333] width 78 height 16
copy h6 "tim phair"
click at [654, 431] on h6 "tim.phair@l3capital.com" at bounding box center [576, 443] width 161 height 44
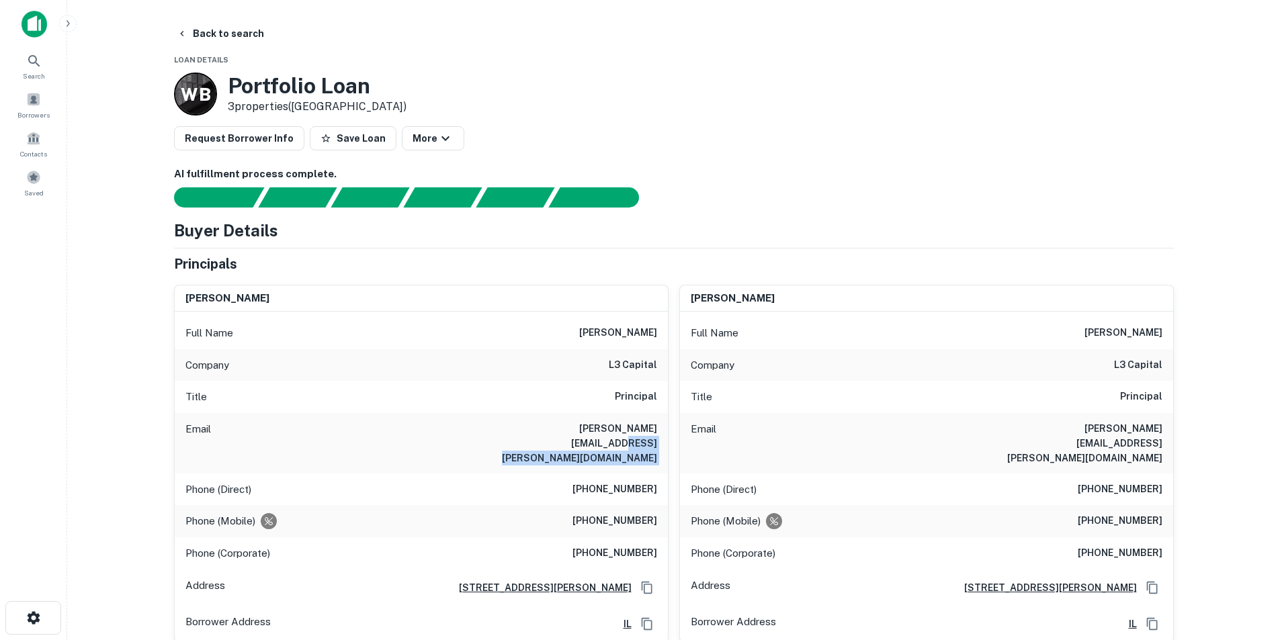
click at [654, 431] on h6 "tim.phair@l3capital.com" at bounding box center [576, 443] width 161 height 44
copy h6 "tim.phair@l3capital.com"
click at [622, 421] on h6 "tim.phair@l3capital.com" at bounding box center [576, 443] width 161 height 44
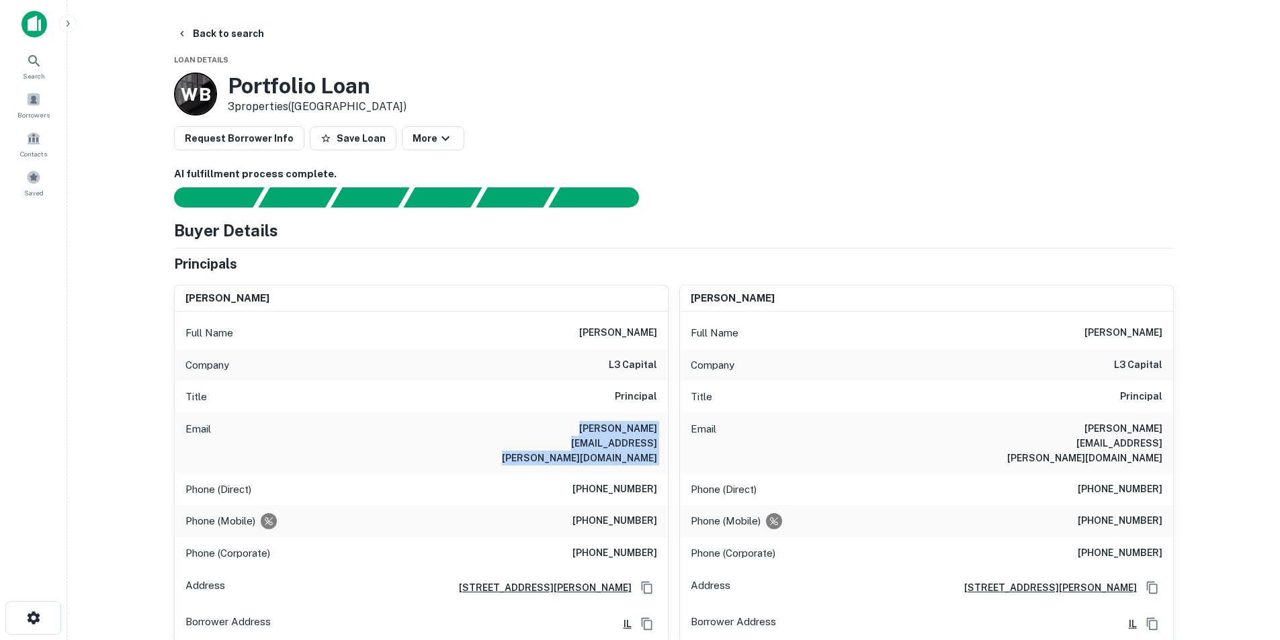
click at [622, 421] on h6 "tim.phair@l3capital.com" at bounding box center [576, 443] width 161 height 44
click at [602, 482] on h6 "(312) 878-4846" at bounding box center [614, 490] width 85 height 16
copy h6 "(312) 878-4846"
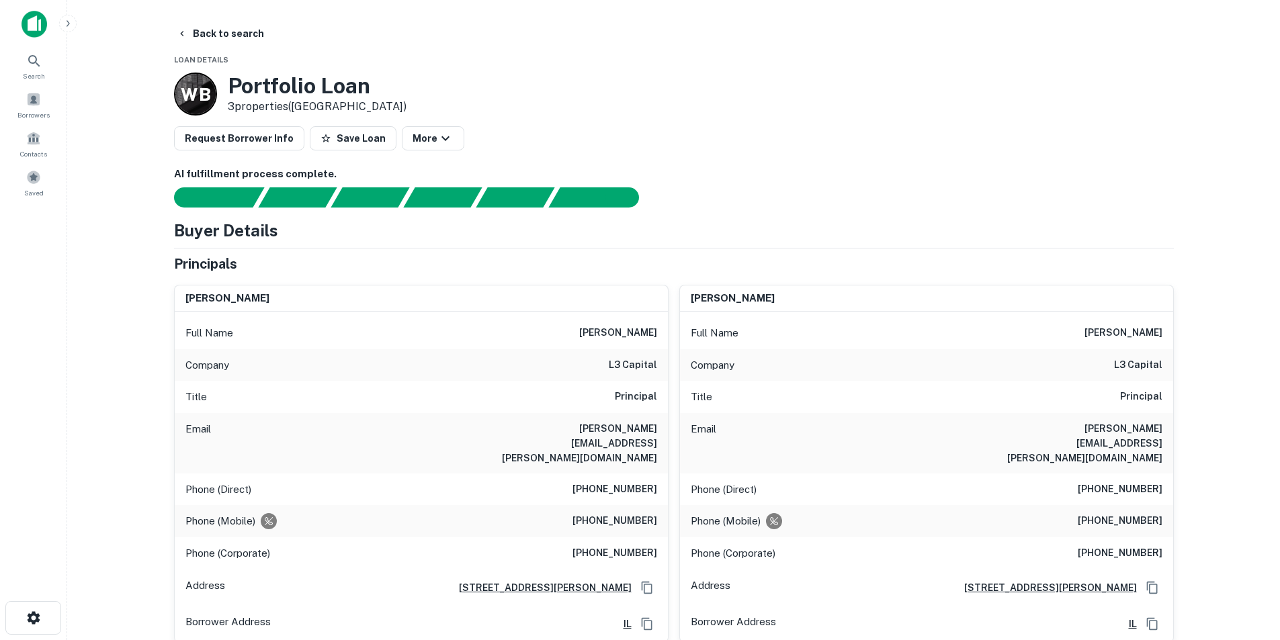
click at [630, 513] on h6 "(773) 968-3304" at bounding box center [614, 521] width 85 height 16
copy h6 "(773) 968-3304"
click at [38, 67] on icon at bounding box center [34, 61] width 16 height 16
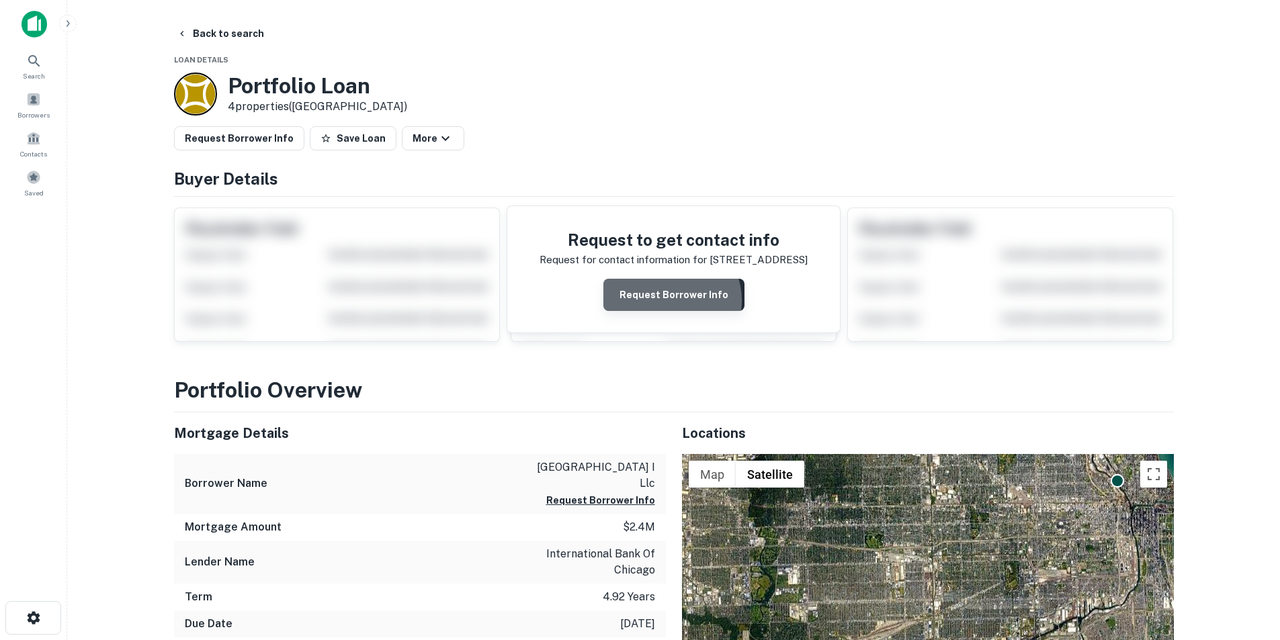
click at [670, 301] on button "Request Borrower Info" at bounding box center [673, 295] width 141 height 32
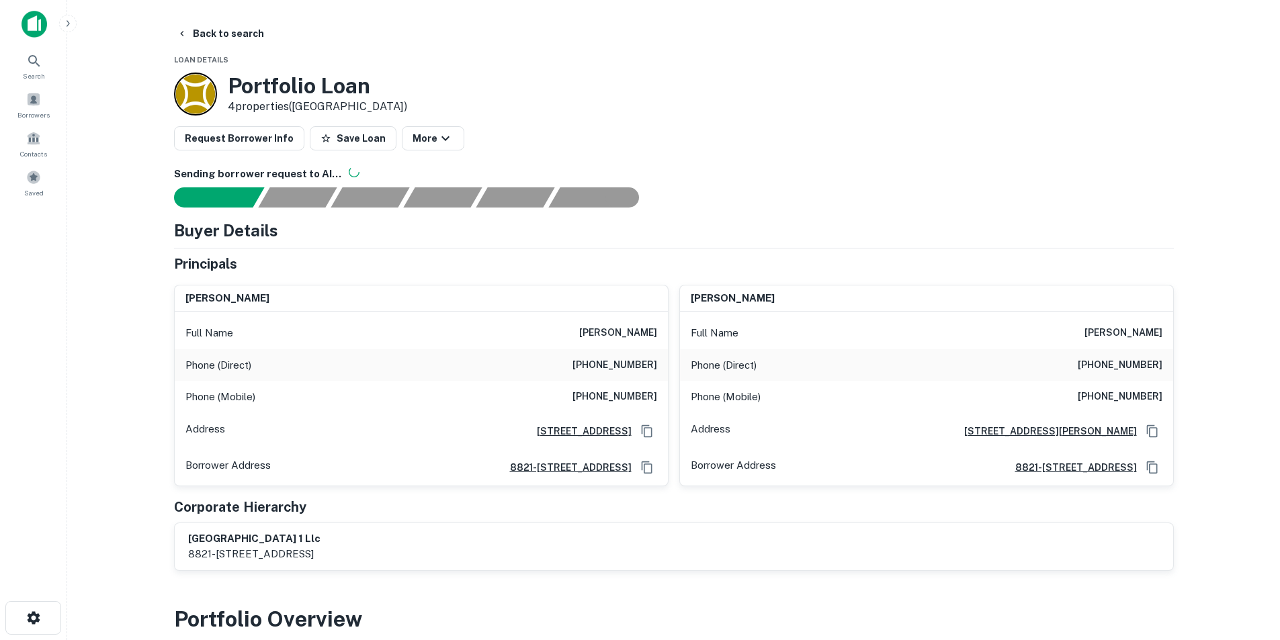
click at [633, 329] on h6 "nabila aiyash" at bounding box center [618, 333] width 78 height 16
copy h6 "nabila aiyash"
click at [1096, 335] on h6 "wafeek aiyash" at bounding box center [1123, 333] width 78 height 16
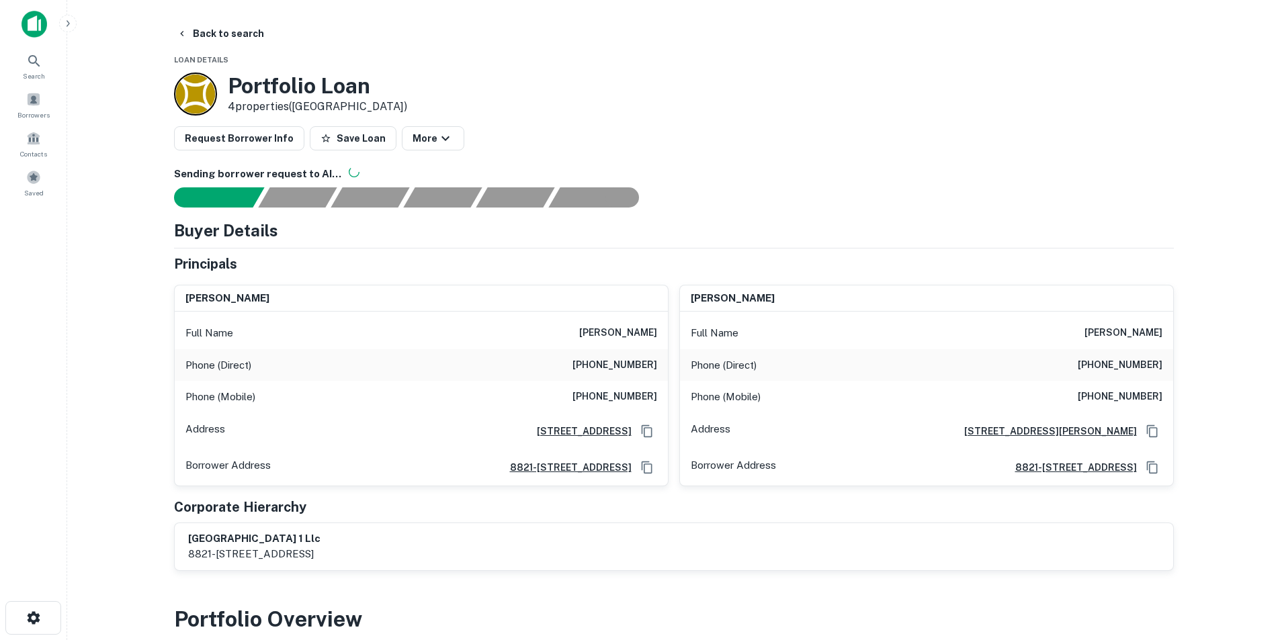
click at [1096, 335] on h6 "wafeek aiyash" at bounding box center [1123, 333] width 78 height 16
copy h6 "wafeek aiyash"
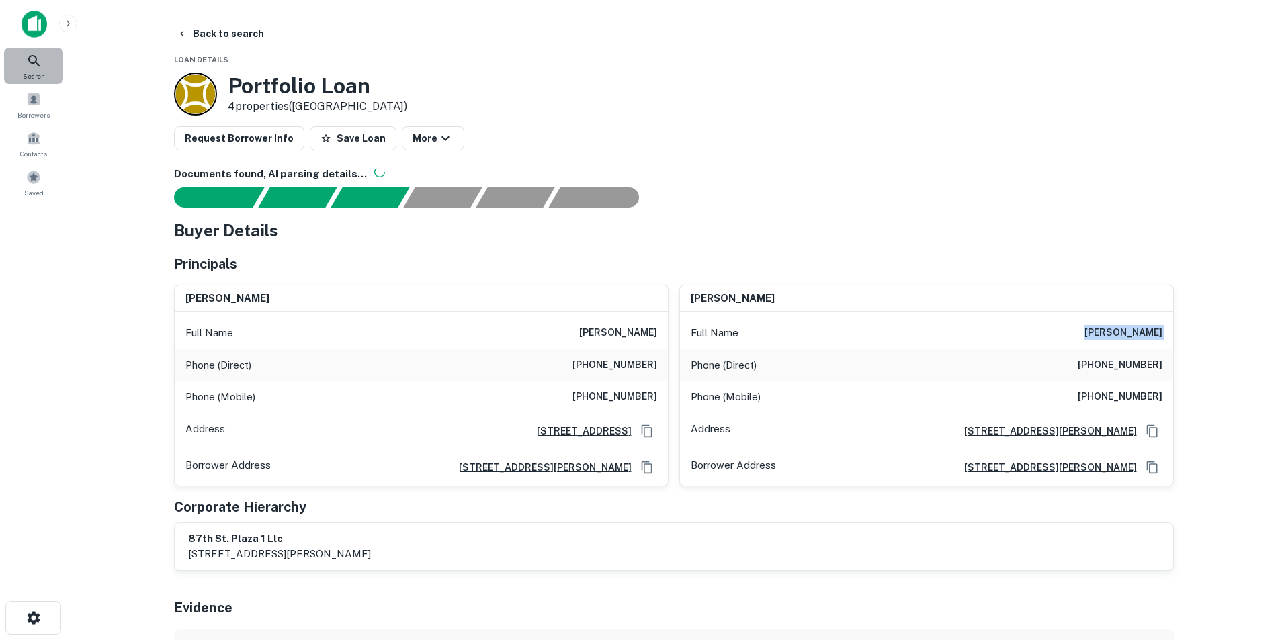
click at [23, 68] on div "Search" at bounding box center [33, 66] width 59 height 36
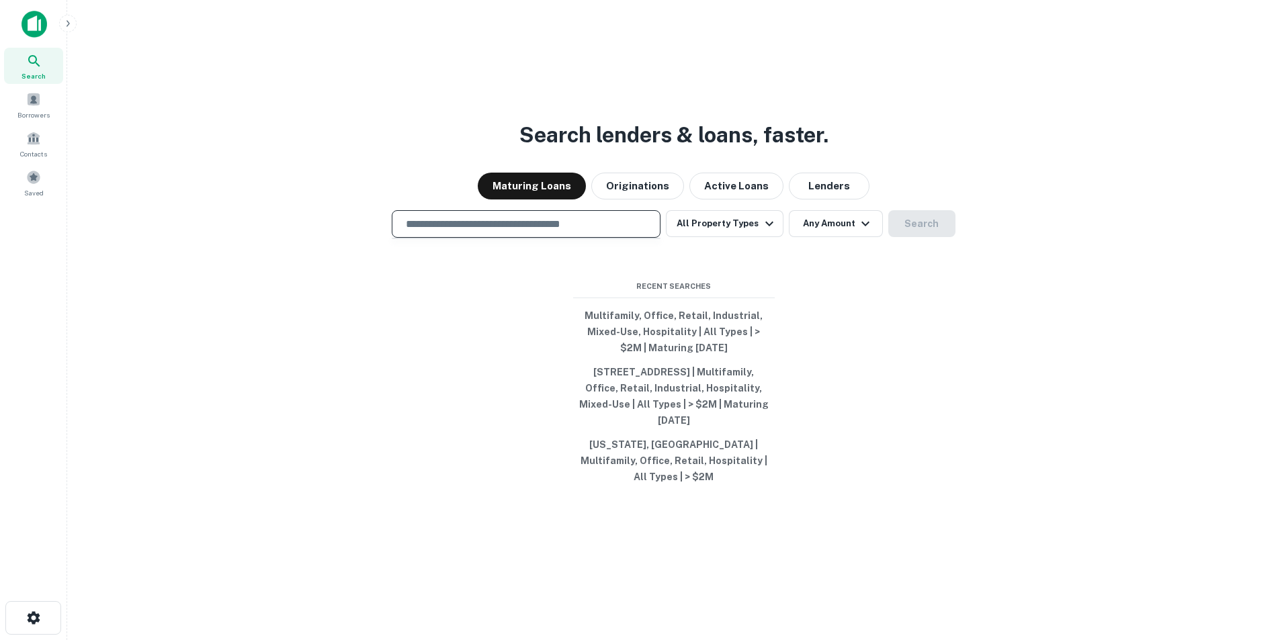
type input "**********"
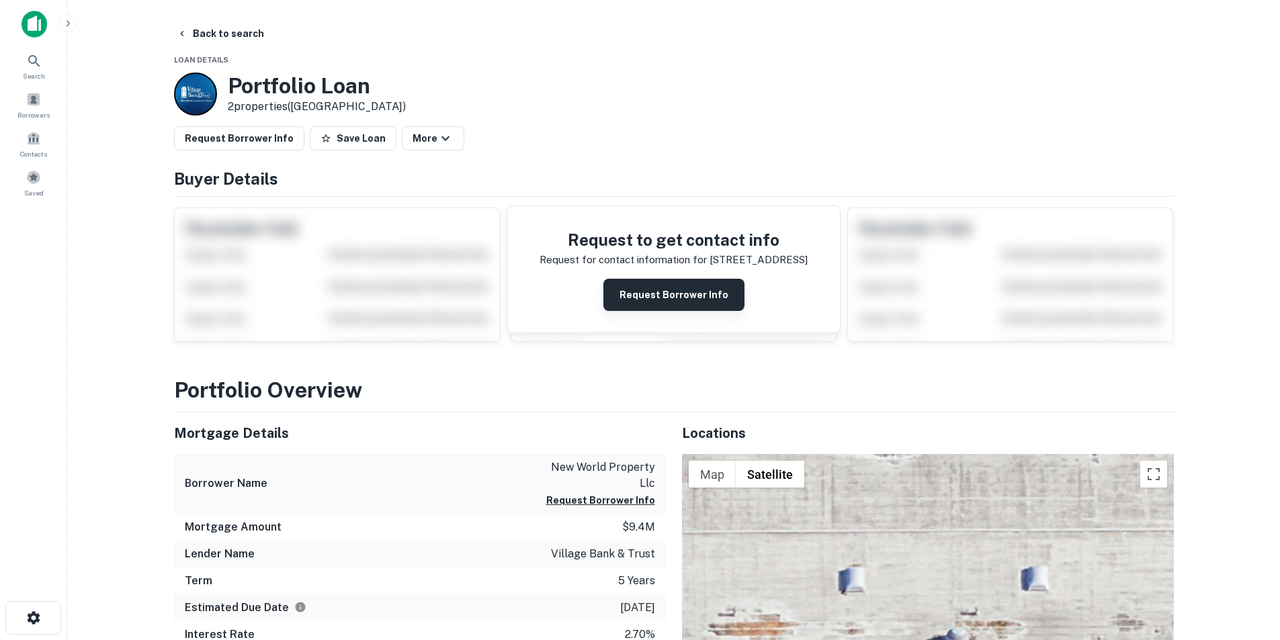
click at [705, 291] on button "Request Borrower Info" at bounding box center [673, 295] width 141 height 32
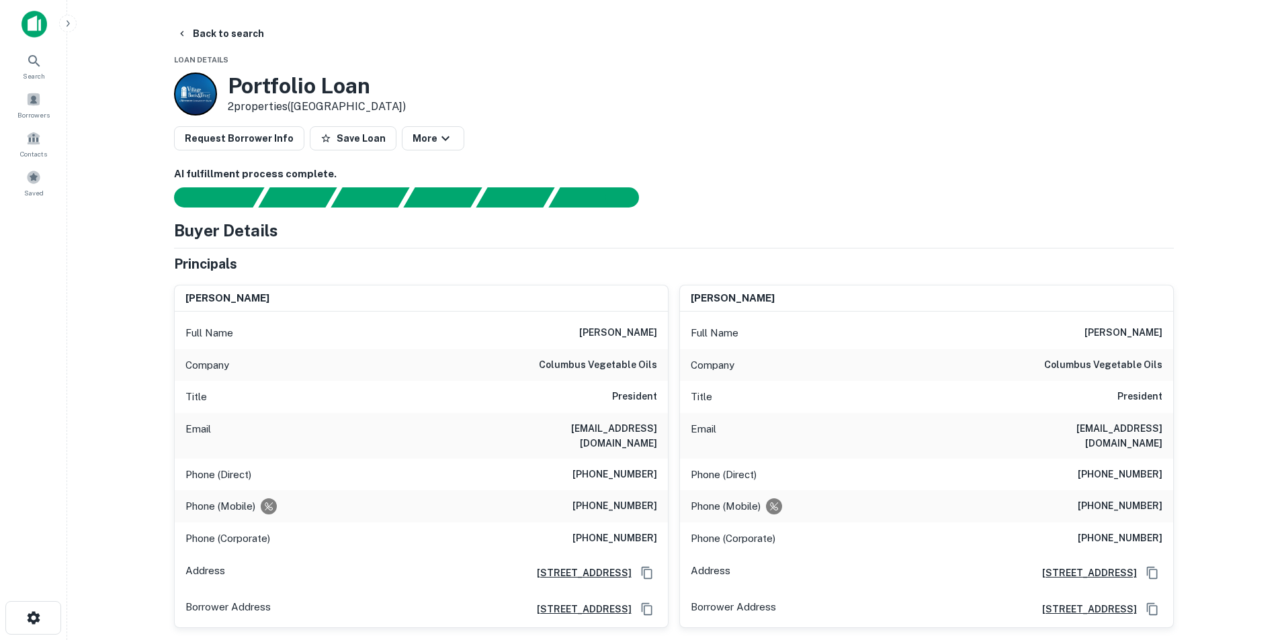
click at [635, 331] on h6 "[PERSON_NAME]" at bounding box center [618, 333] width 78 height 16
copy h6 "[PERSON_NAME]"
click at [603, 366] on h6 "columbus vegetable oils" at bounding box center [598, 365] width 118 height 16
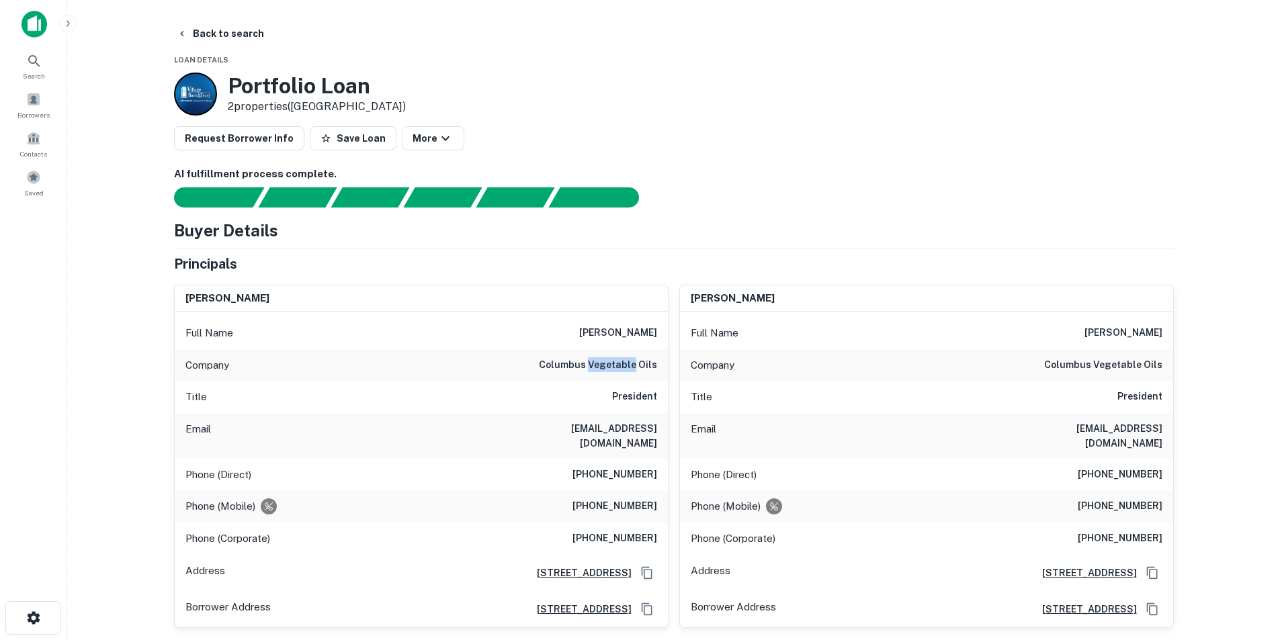
click at [604, 366] on h6 "columbus vegetable oils" at bounding box center [598, 365] width 118 height 16
click at [609, 364] on h6 "columbus vegetable oils" at bounding box center [598, 365] width 118 height 16
click at [611, 364] on h6 "columbus vegetable oils" at bounding box center [598, 365] width 118 height 16
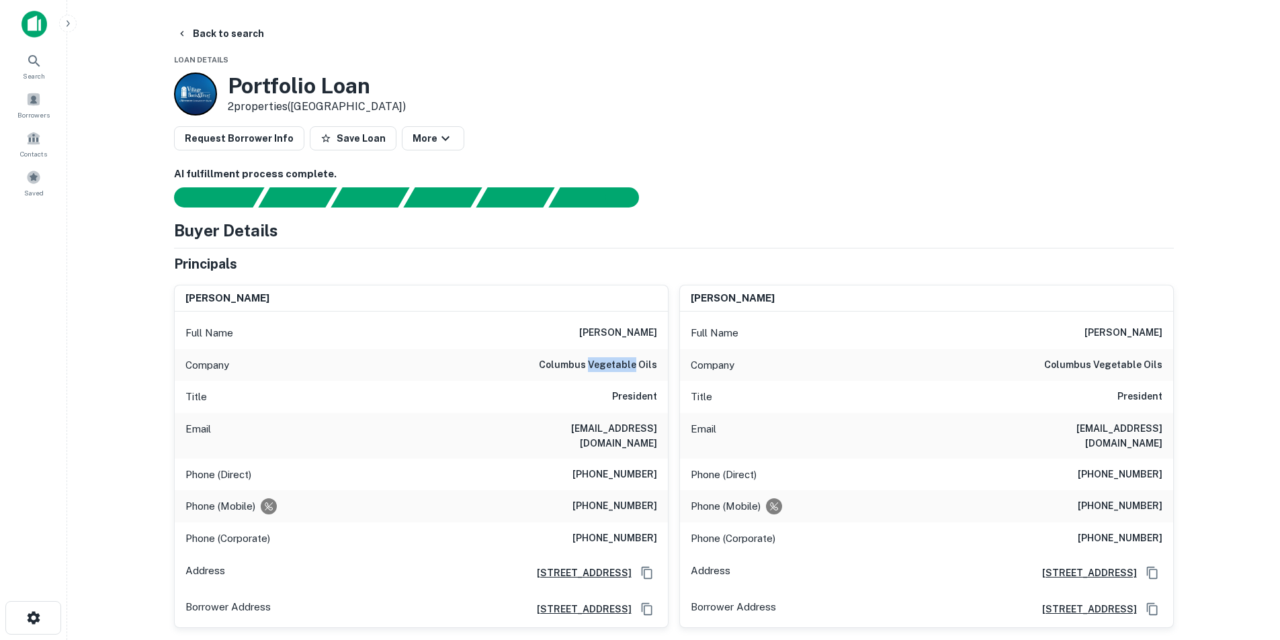
click at [611, 364] on h6 "columbus vegetable oils" at bounding box center [598, 365] width 118 height 16
copy h6 "columbus vegetable oils"
click at [614, 425] on h6 "[EMAIL_ADDRESS][DOMAIN_NAME]" at bounding box center [576, 436] width 161 height 30
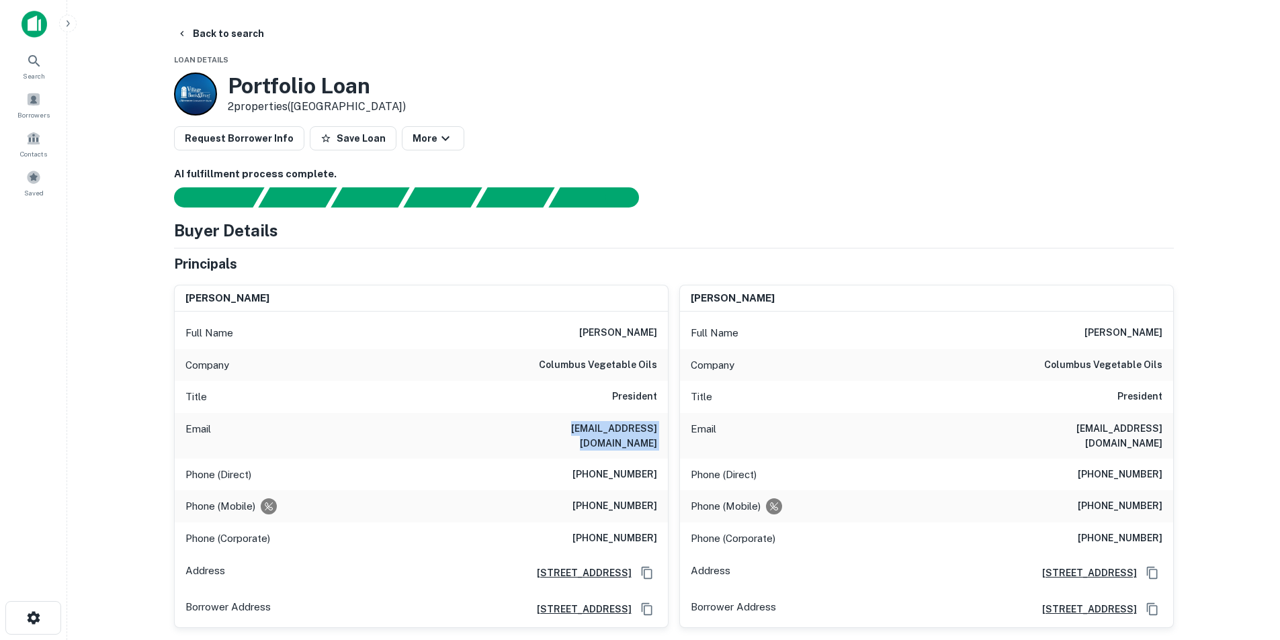
click at [614, 425] on h6 "[EMAIL_ADDRESS][DOMAIN_NAME]" at bounding box center [576, 436] width 161 height 30
copy h6 "[EMAIL_ADDRESS][DOMAIN_NAME]"
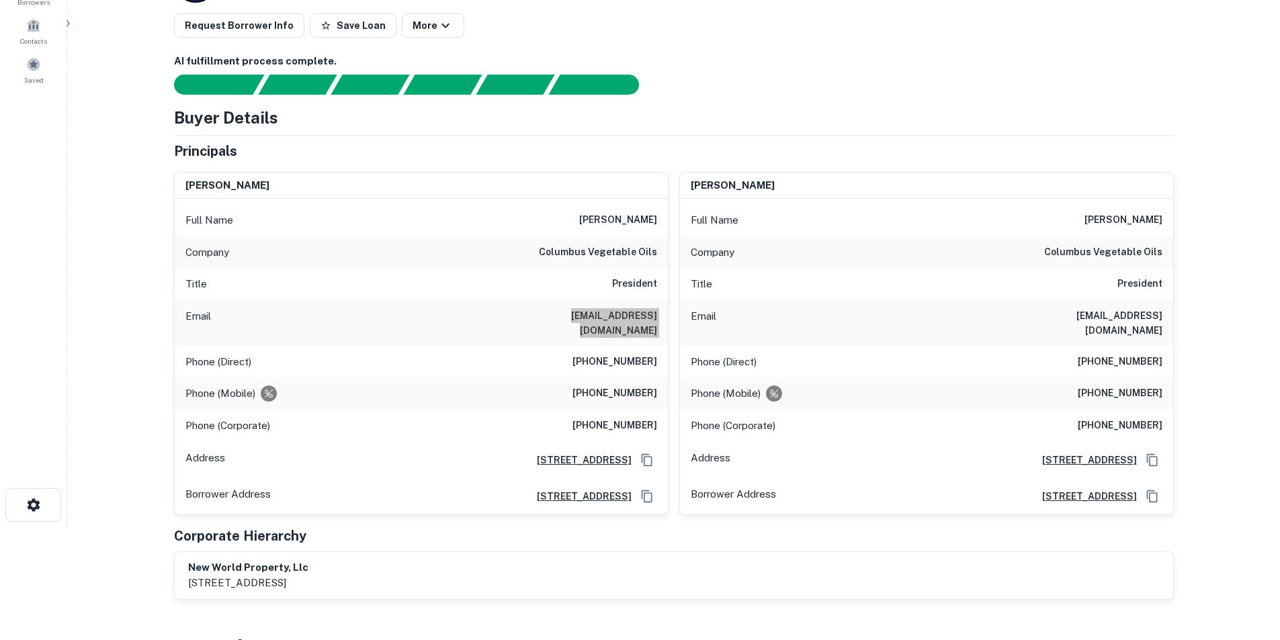
scroll to position [134, 0]
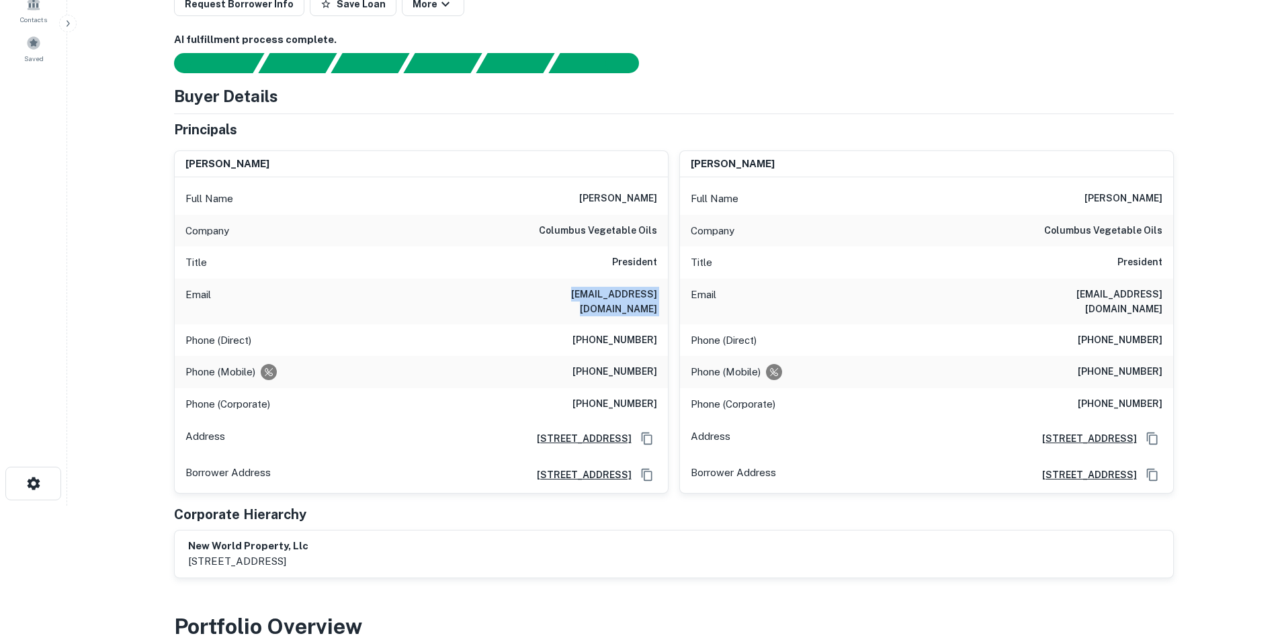
click at [611, 371] on div "Phone (Mobile) [PHONE_NUMBER]" at bounding box center [421, 372] width 493 height 32
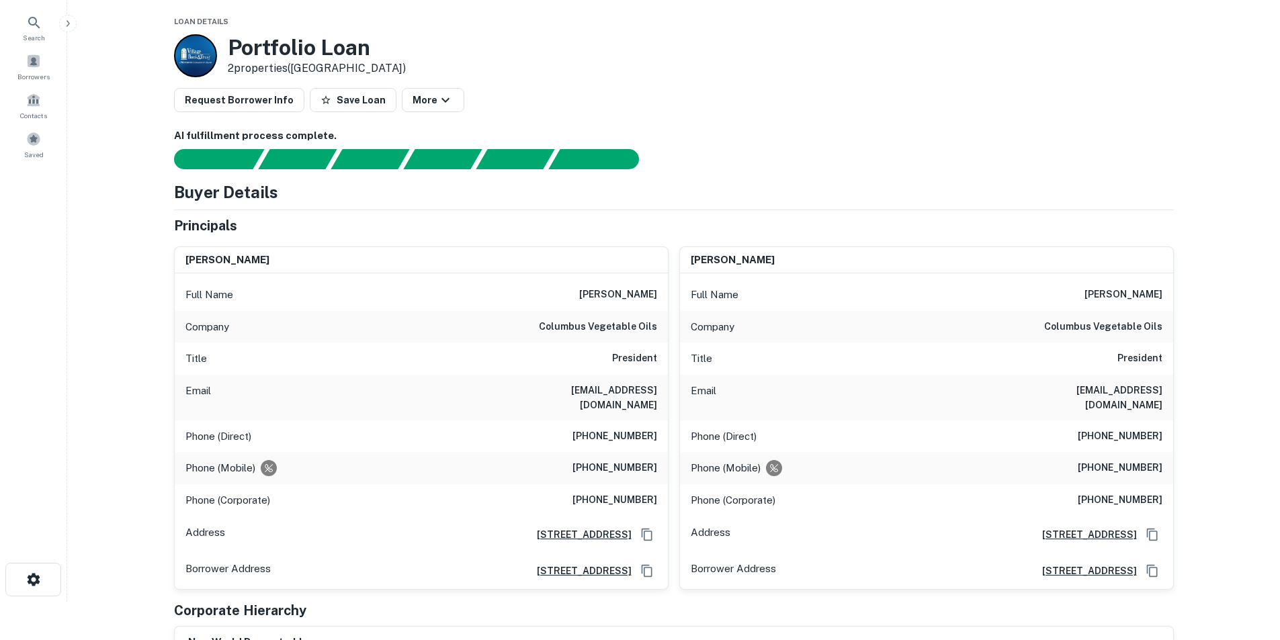
scroll to position [0, 0]
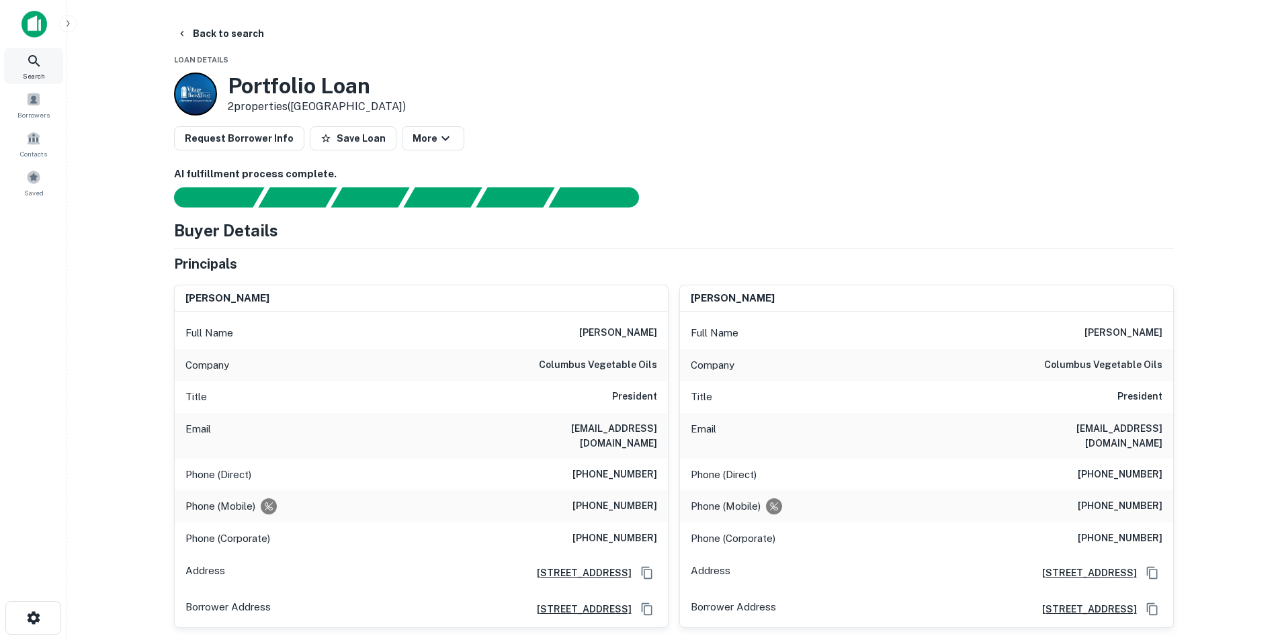
drag, startPoint x: 26, startPoint y: 66, endPoint x: 325, endPoint y: 3, distance: 305.5
click at [26, 66] on icon at bounding box center [34, 61] width 16 height 16
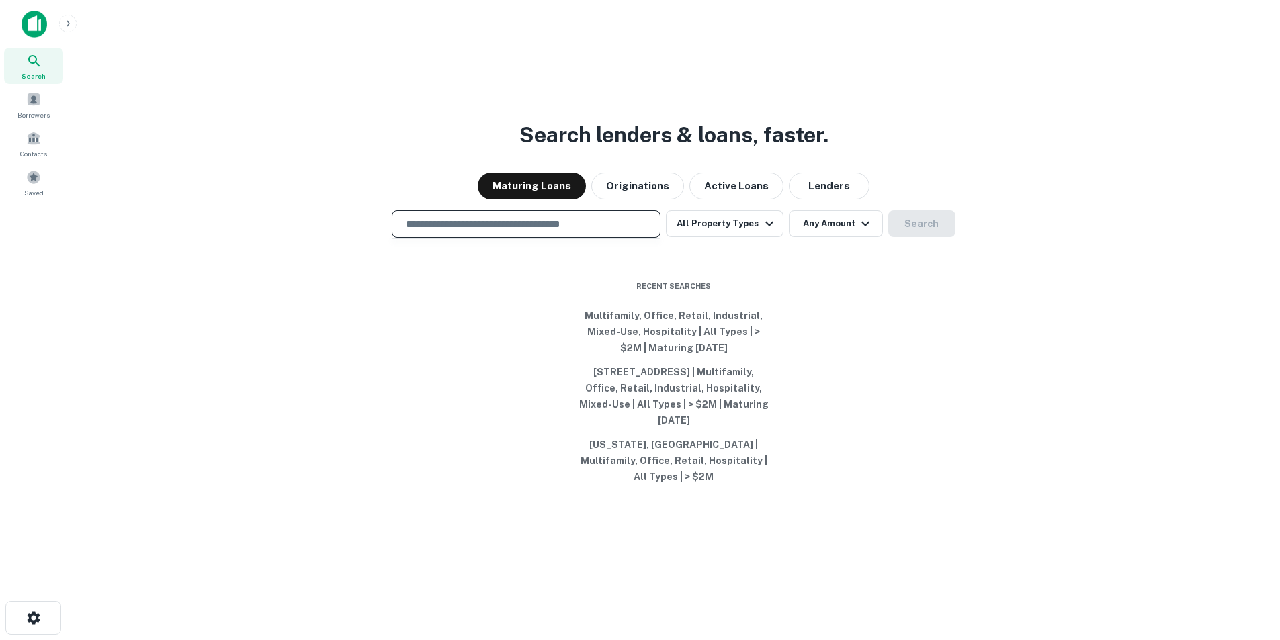
click at [595, 232] on input "text" at bounding box center [526, 223] width 257 height 15
paste input "**********"
type input "**********"
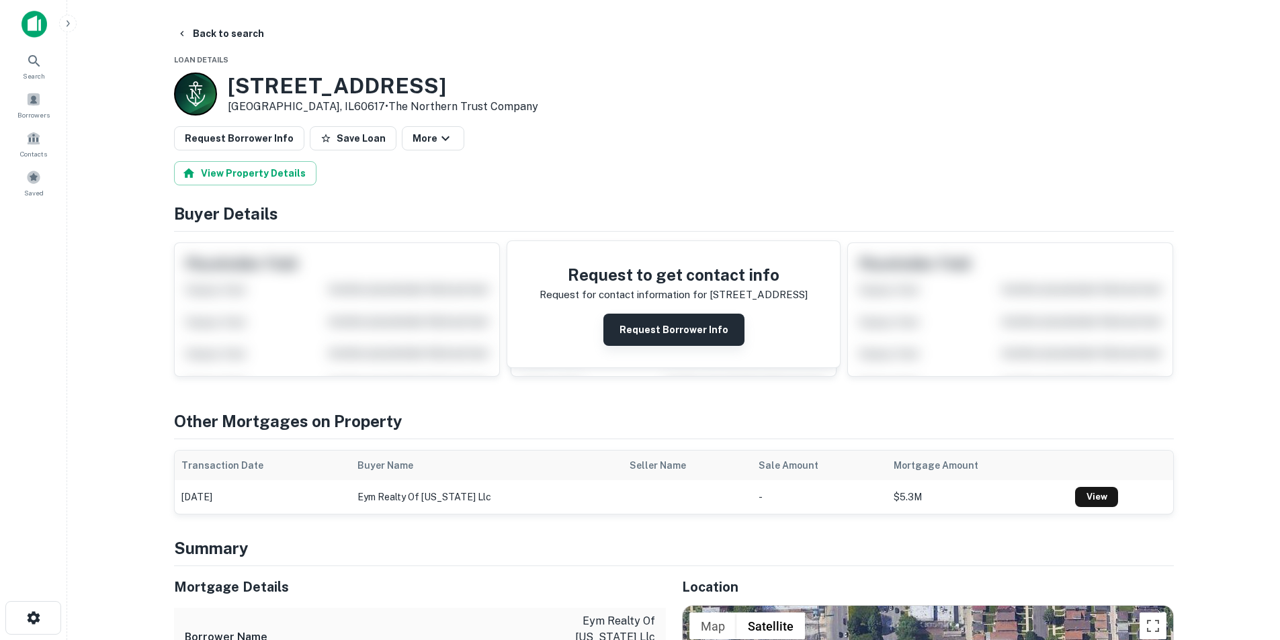
click at [669, 333] on button "Request Borrower Info" at bounding box center [673, 330] width 141 height 32
